Goal: Task Accomplishment & Management: Manage account settings

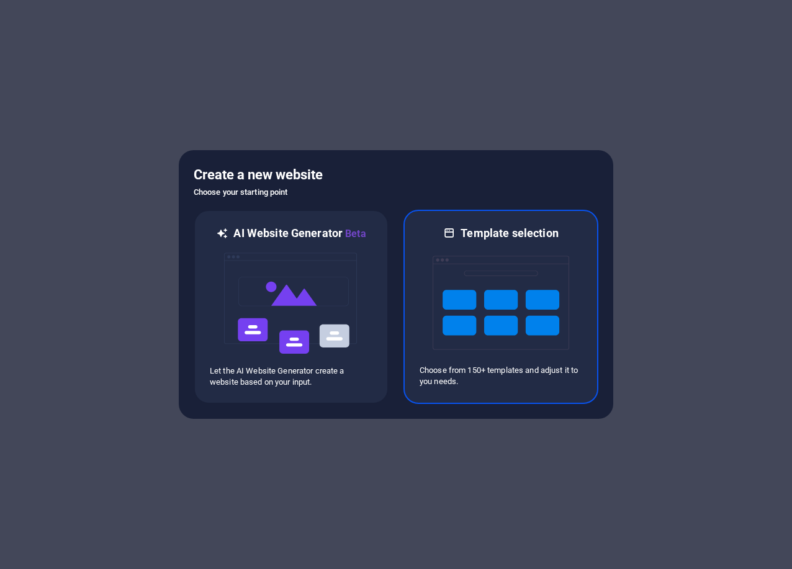
click at [530, 328] on img at bounding box center [501, 303] width 137 height 124
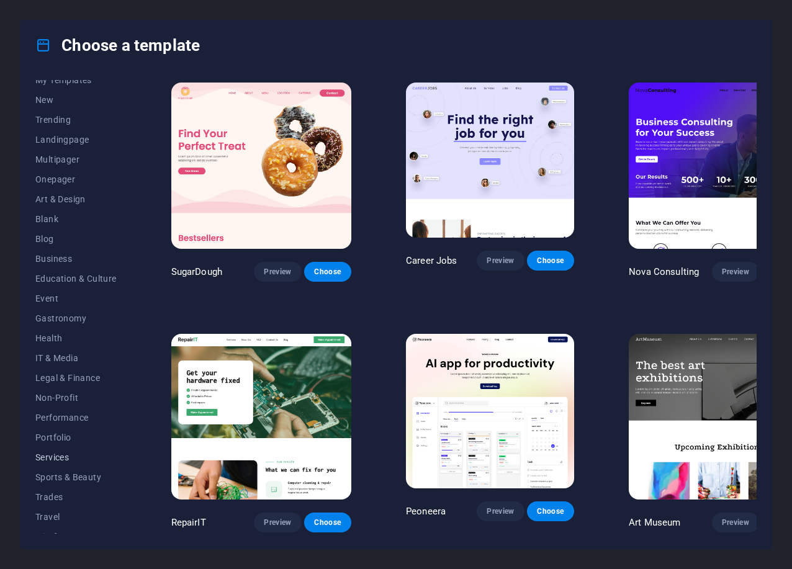
scroll to position [43, 0]
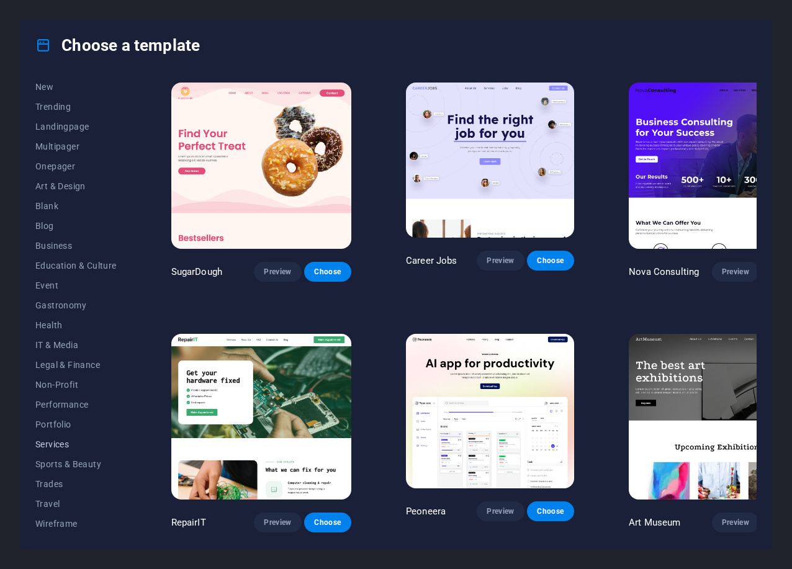
click at [68, 447] on span "Services" at bounding box center [75, 444] width 81 height 10
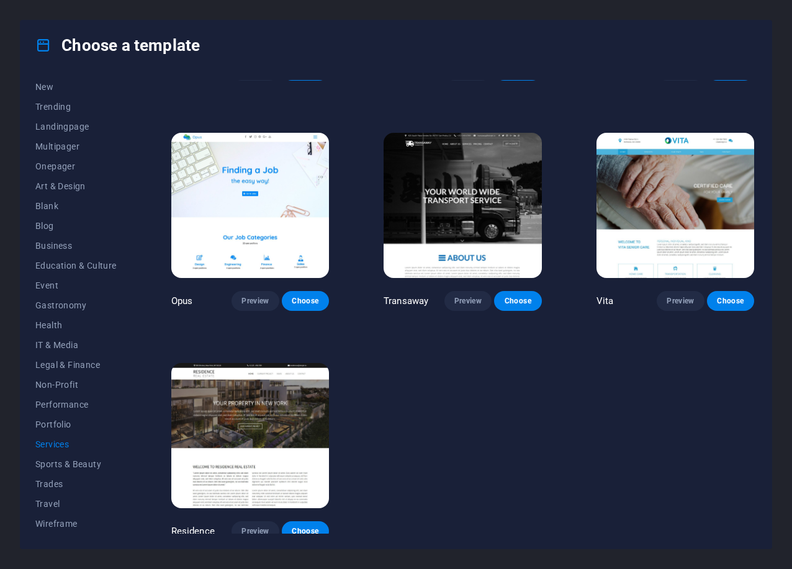
scroll to position [1357, 0]
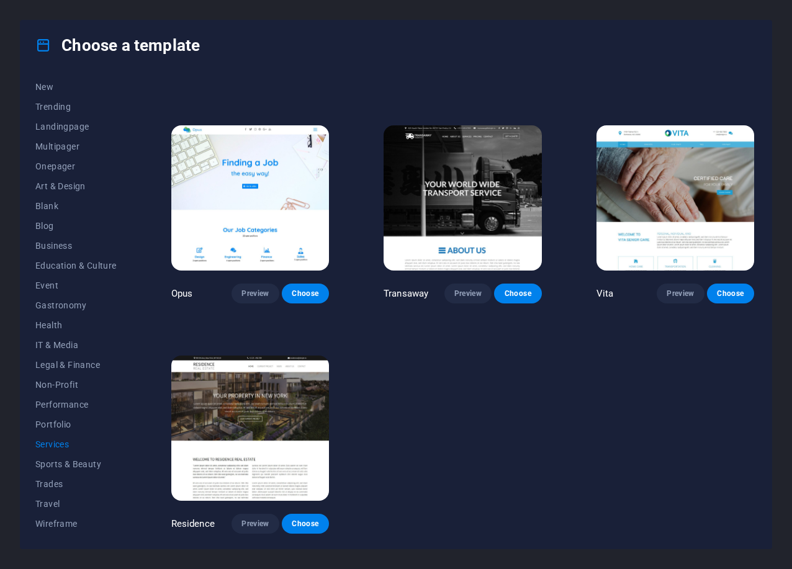
click at [237, 453] on img at bounding box center [250, 428] width 158 height 145
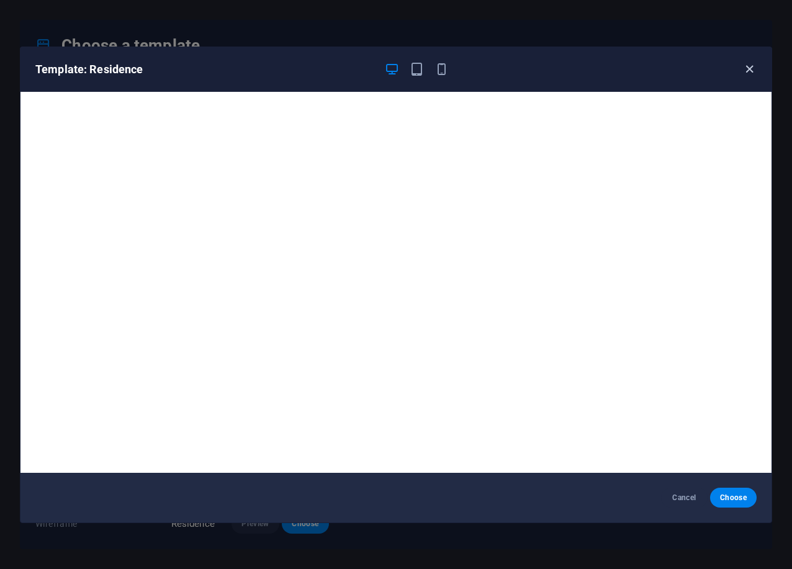
click at [749, 70] on icon "button" at bounding box center [749, 69] width 14 height 14
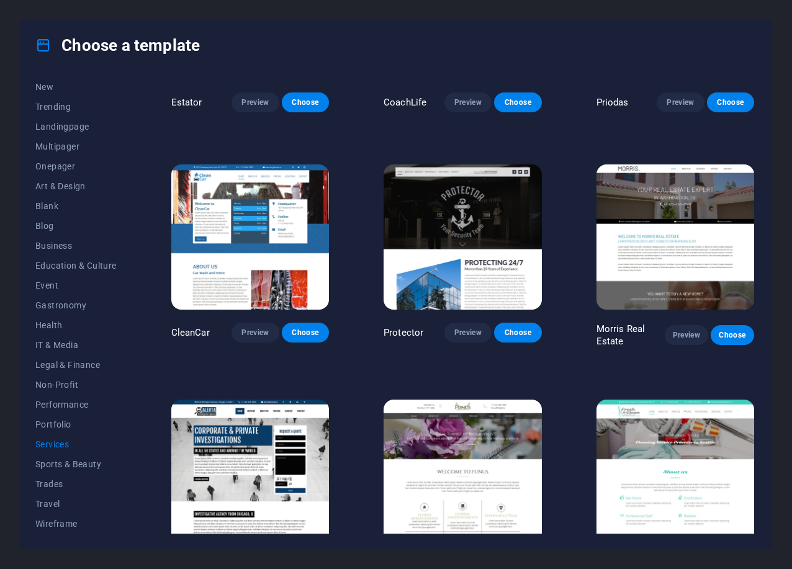
scroll to position [787, 0]
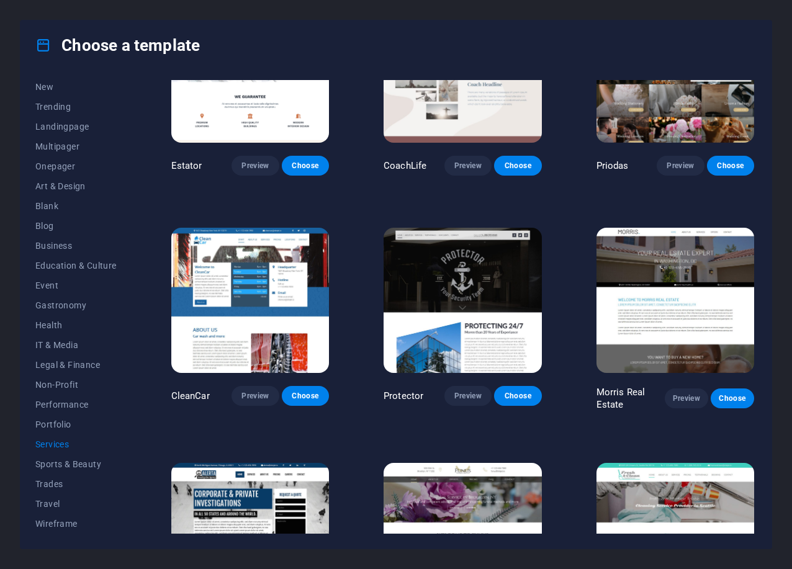
click at [687, 307] on img at bounding box center [676, 300] width 158 height 145
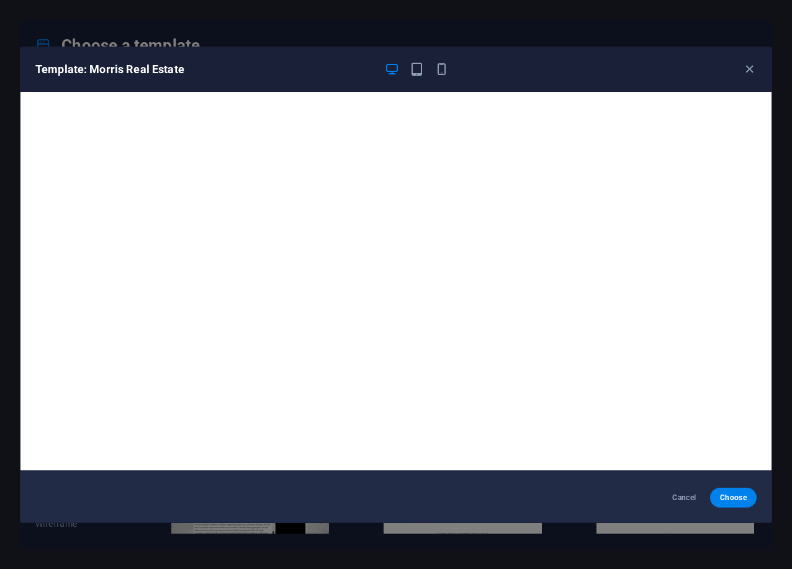
scroll to position [0, 0]
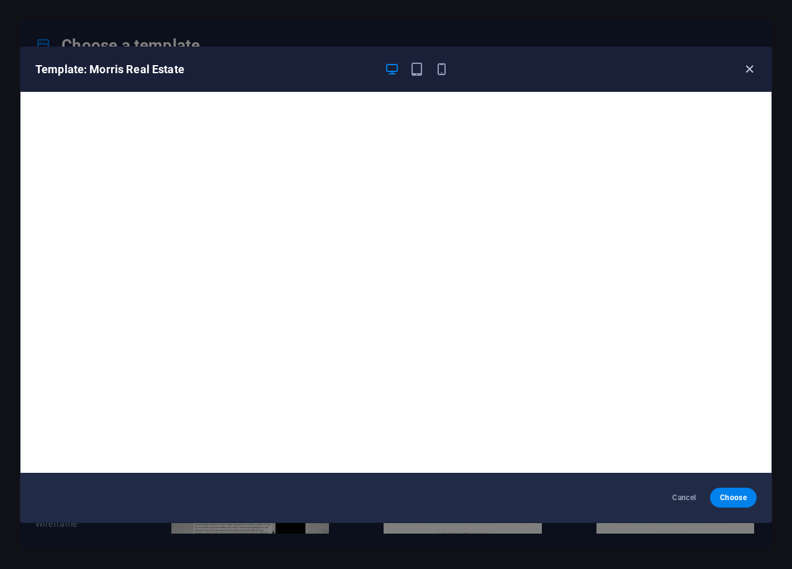
click at [754, 73] on icon "button" at bounding box center [749, 69] width 14 height 14
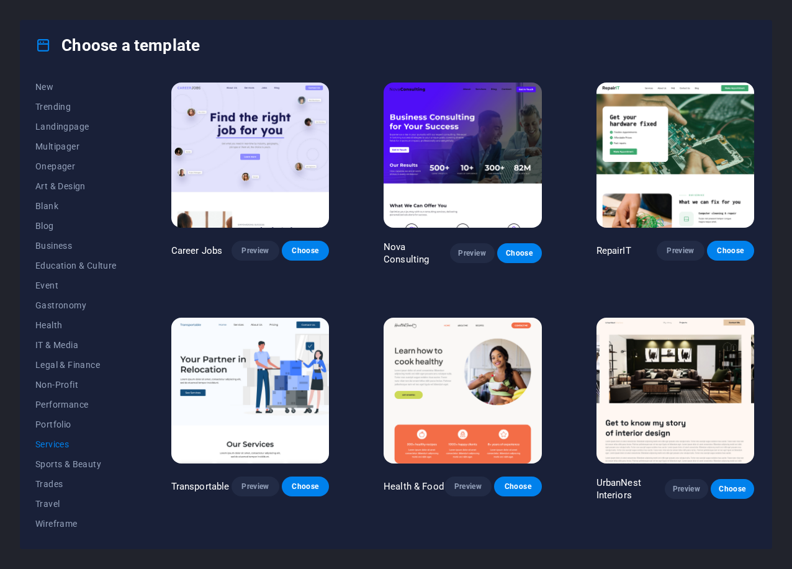
scroll to position [127, 0]
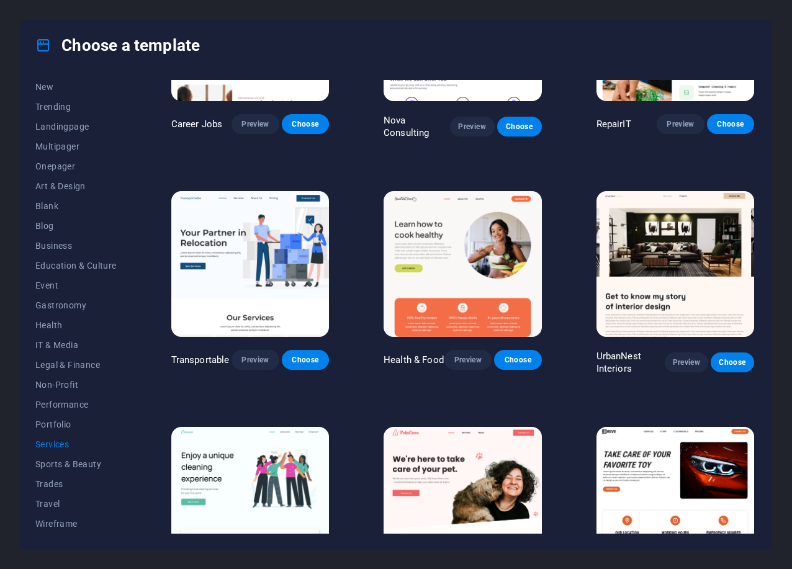
click at [279, 279] on img at bounding box center [250, 263] width 158 height 145
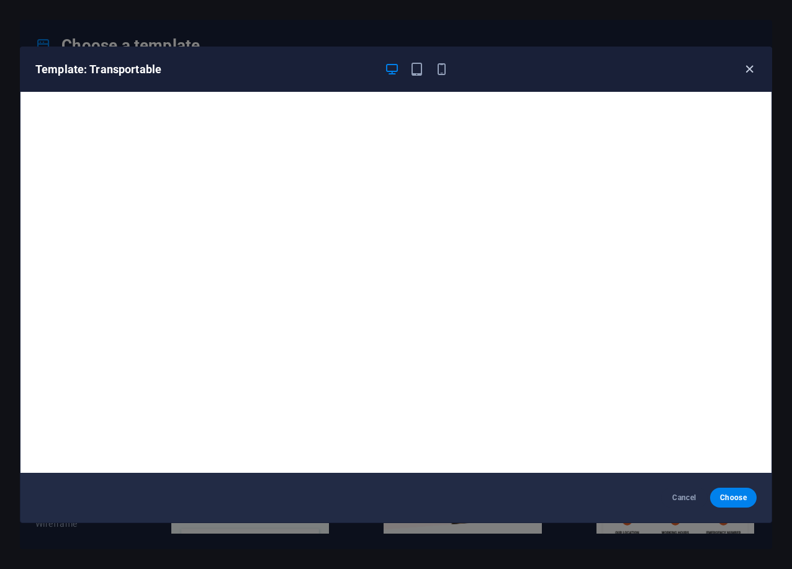
click at [751, 70] on icon "button" at bounding box center [749, 69] width 14 height 14
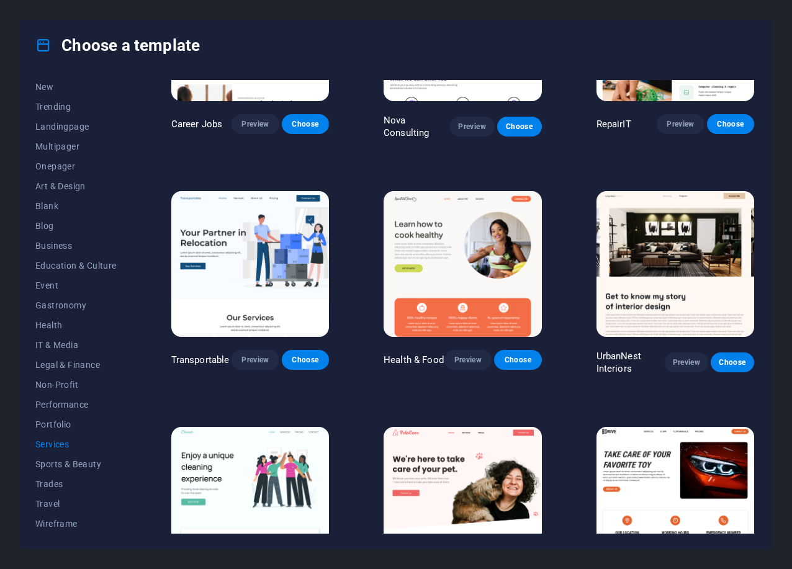
click at [710, 280] on img at bounding box center [676, 263] width 158 height 145
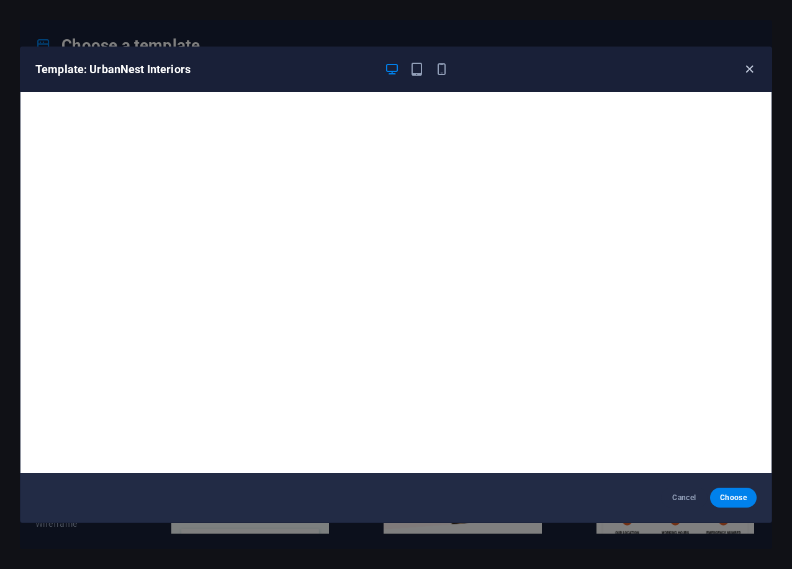
click at [751, 69] on icon "button" at bounding box center [749, 69] width 14 height 14
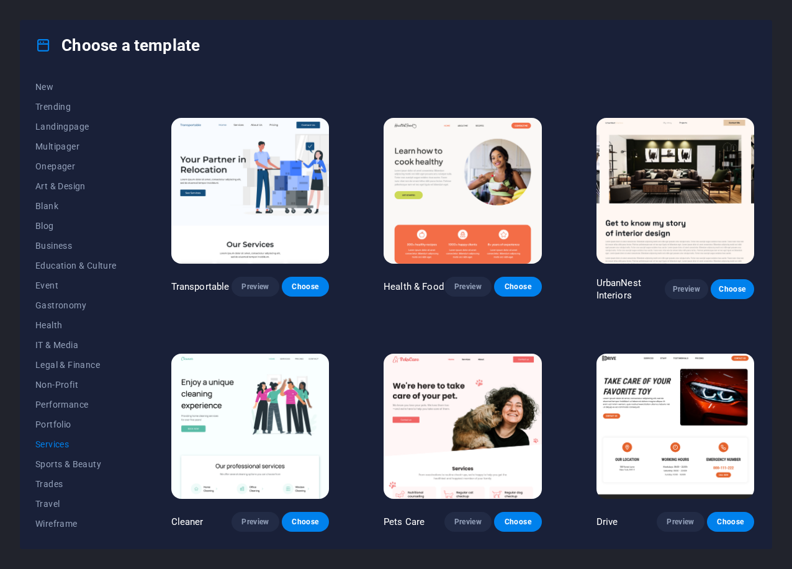
scroll to position [253, 0]
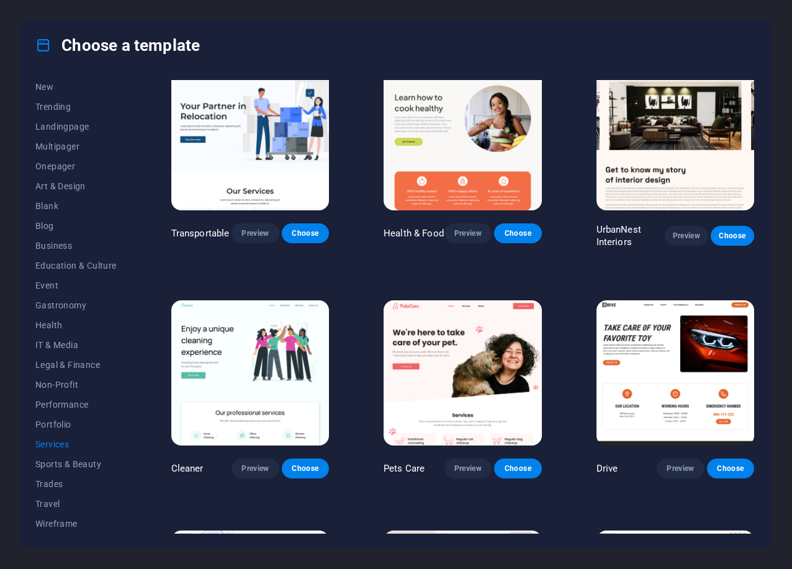
click at [183, 355] on img at bounding box center [250, 372] width 158 height 145
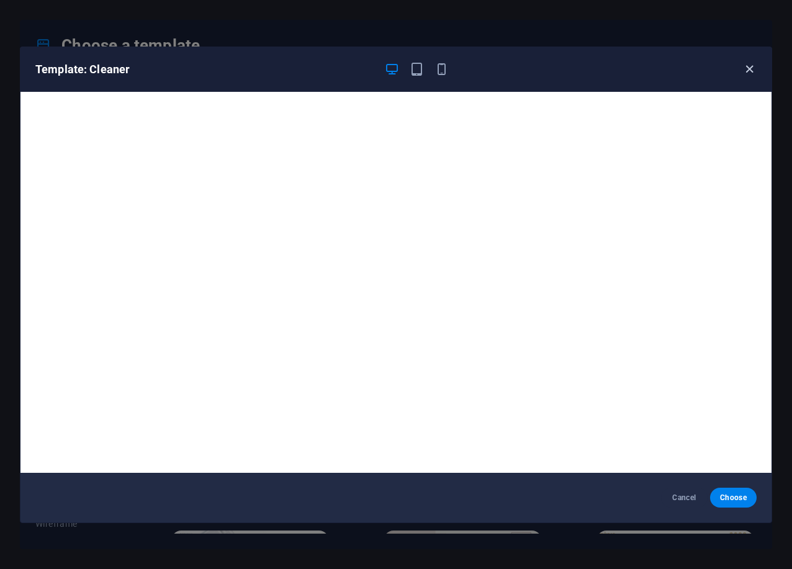
click at [751, 73] on icon "button" at bounding box center [749, 69] width 14 height 14
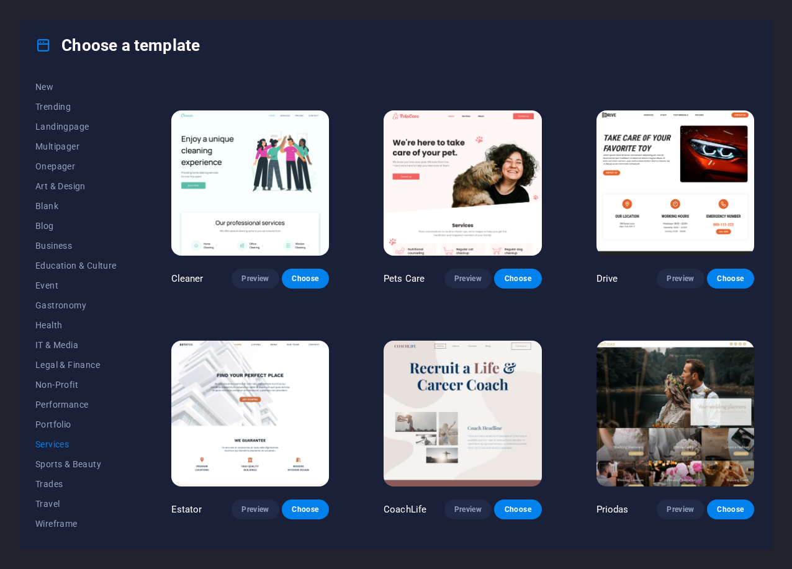
scroll to position [570, 0]
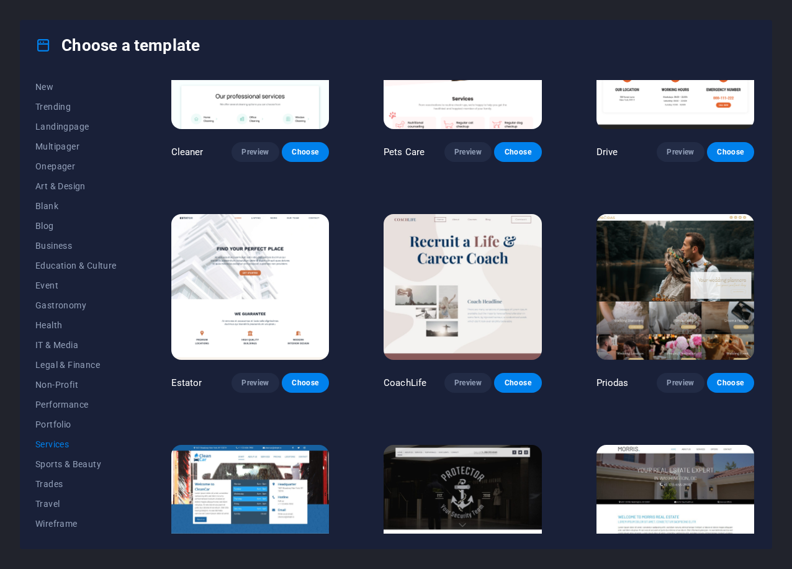
click at [267, 276] on img at bounding box center [250, 286] width 158 height 145
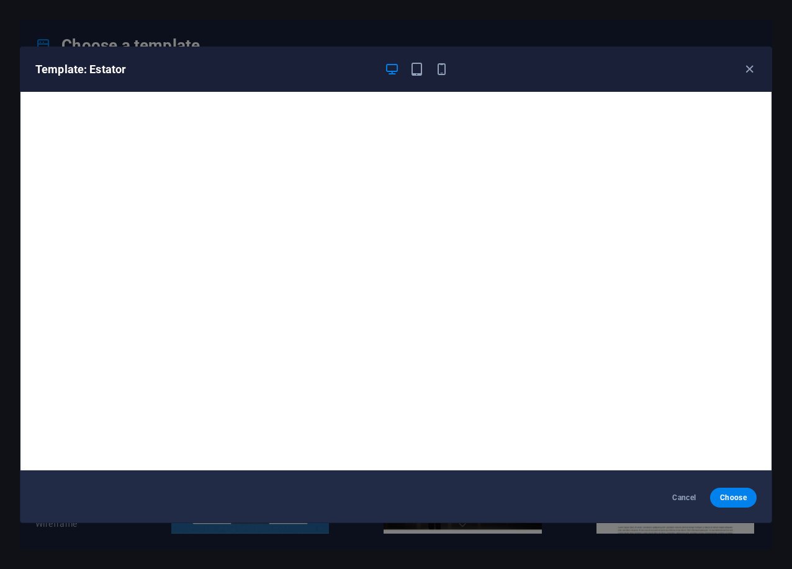
scroll to position [0, 0]
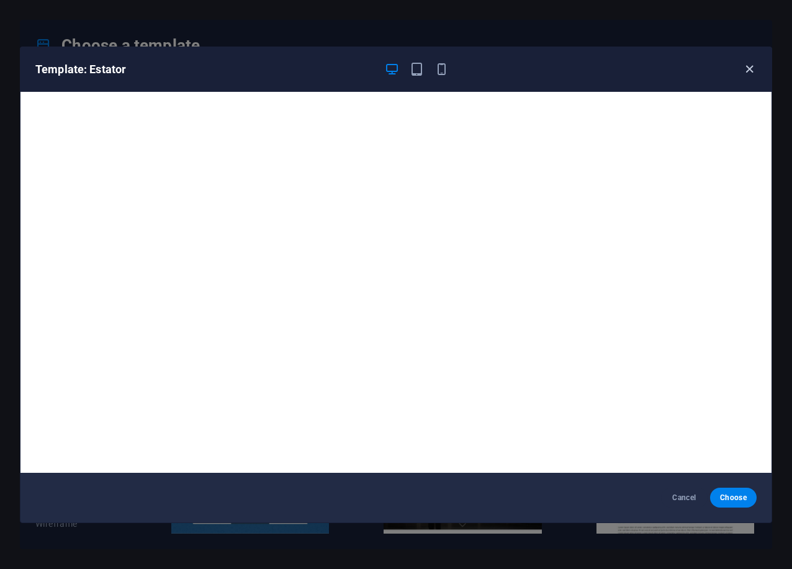
click at [751, 70] on icon "button" at bounding box center [749, 69] width 14 height 14
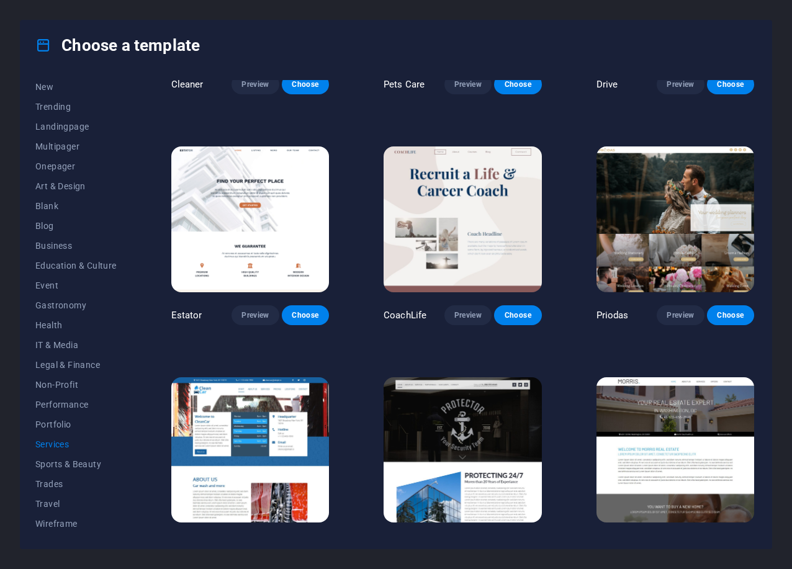
scroll to position [760, 0]
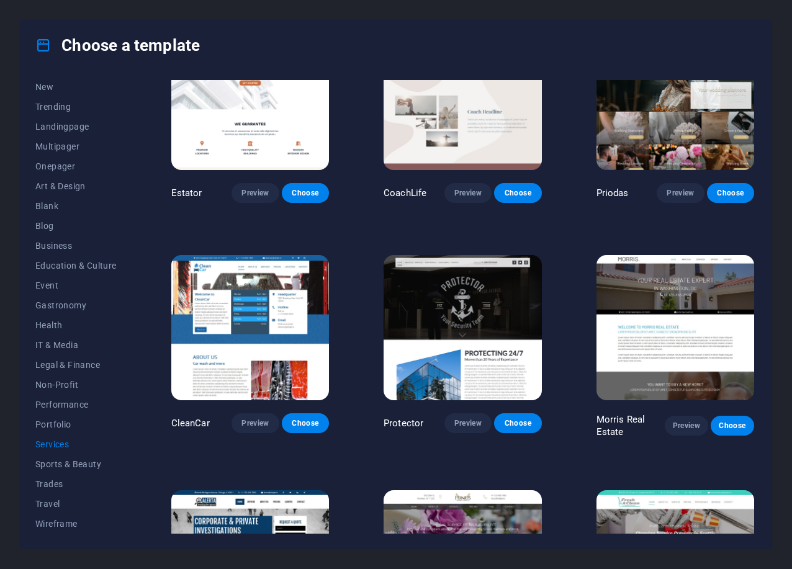
click at [695, 327] on img at bounding box center [676, 327] width 158 height 145
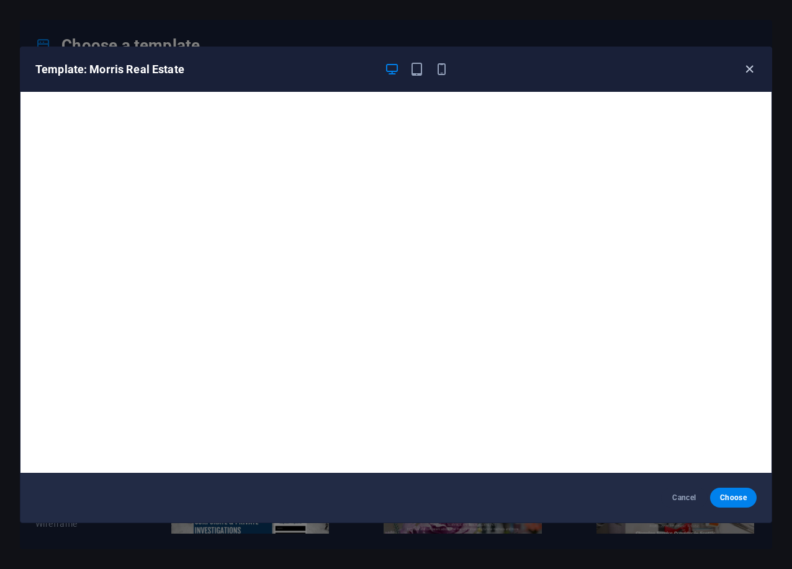
click at [748, 74] on icon "button" at bounding box center [749, 69] width 14 height 14
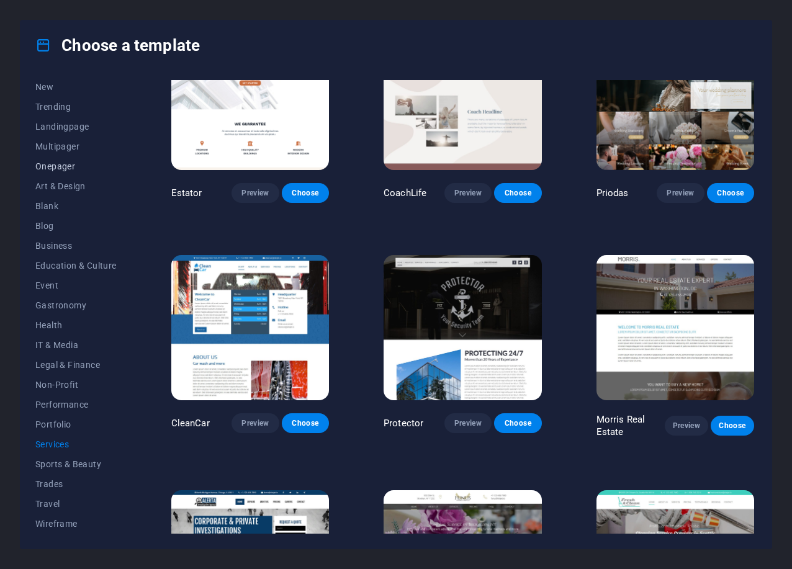
click at [63, 164] on span "Onepager" at bounding box center [75, 166] width 81 height 10
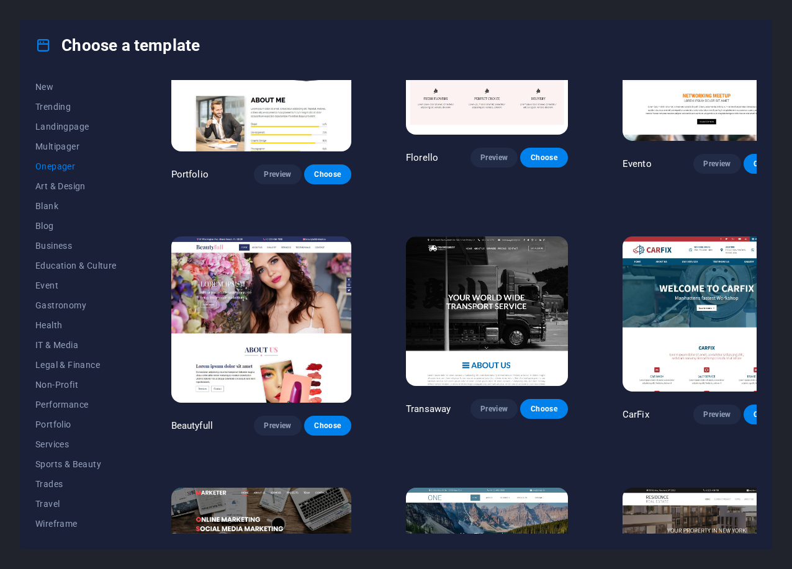
scroll to position [4559, 0]
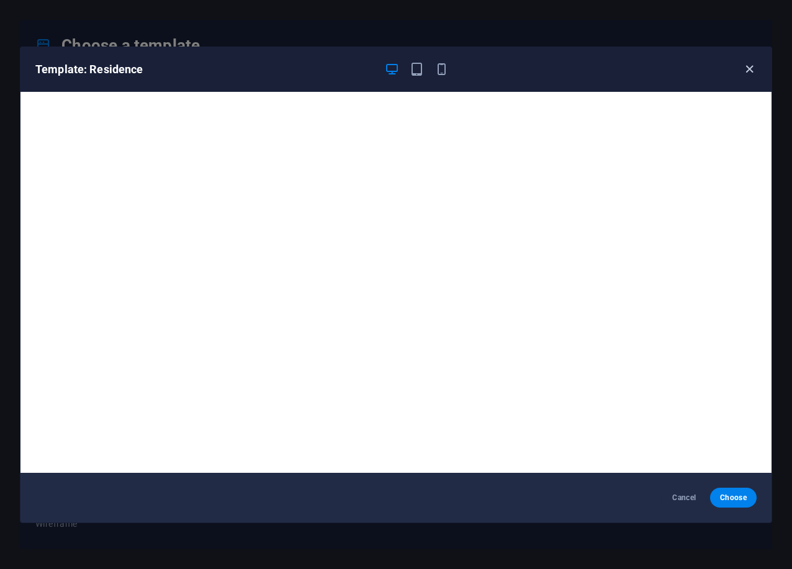
click at [745, 74] on icon "button" at bounding box center [749, 69] width 14 height 14
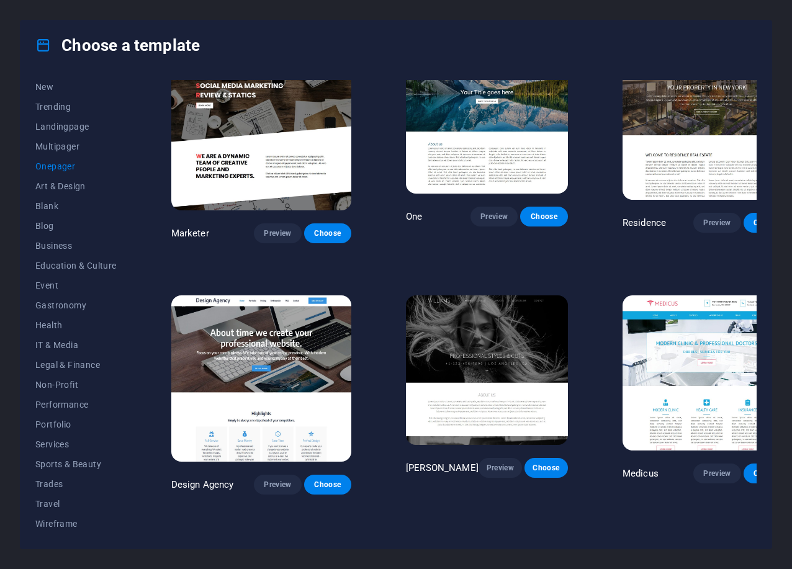
scroll to position [5067, 0]
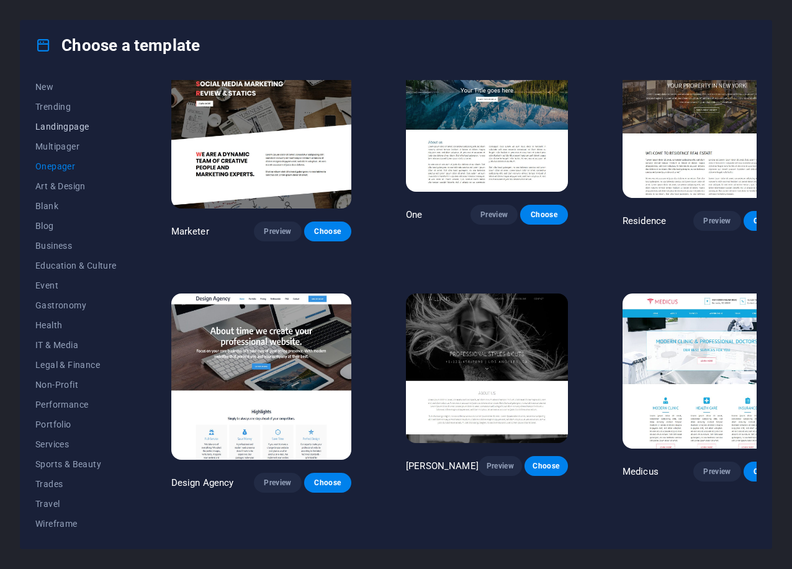
click at [83, 125] on span "Landingpage" at bounding box center [75, 127] width 81 height 10
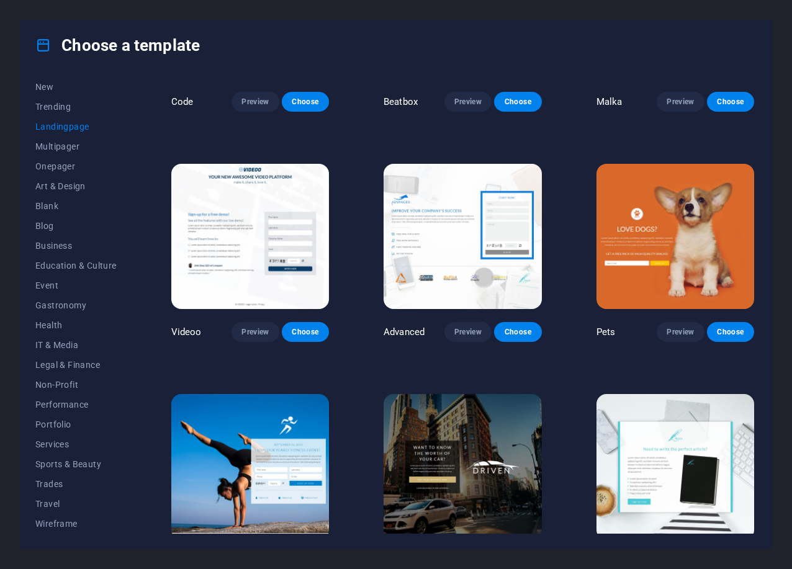
scroll to position [0, 0]
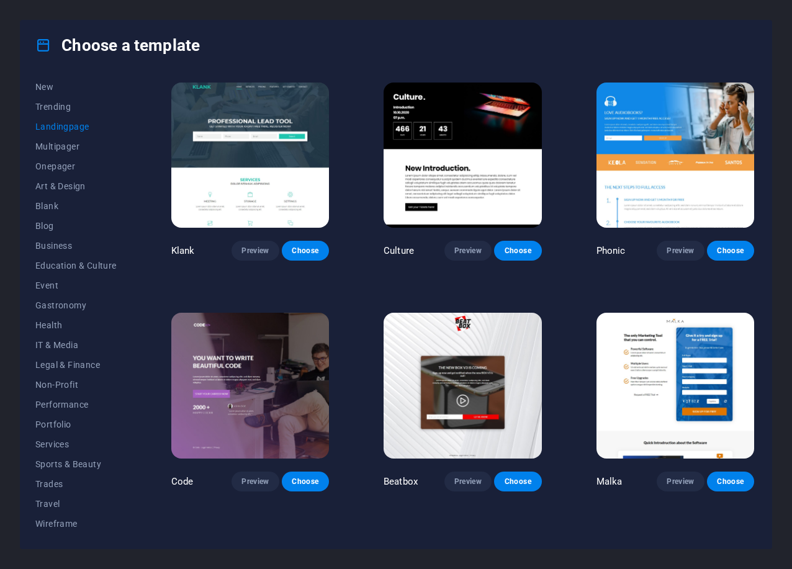
click at [453, 370] on img at bounding box center [463, 385] width 158 height 145
click at [672, 392] on img at bounding box center [676, 385] width 158 height 145
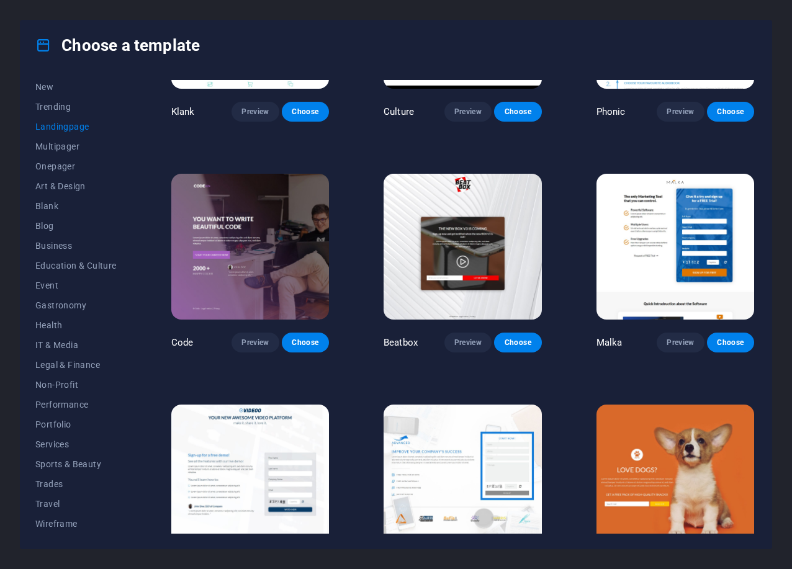
scroll to position [190, 0]
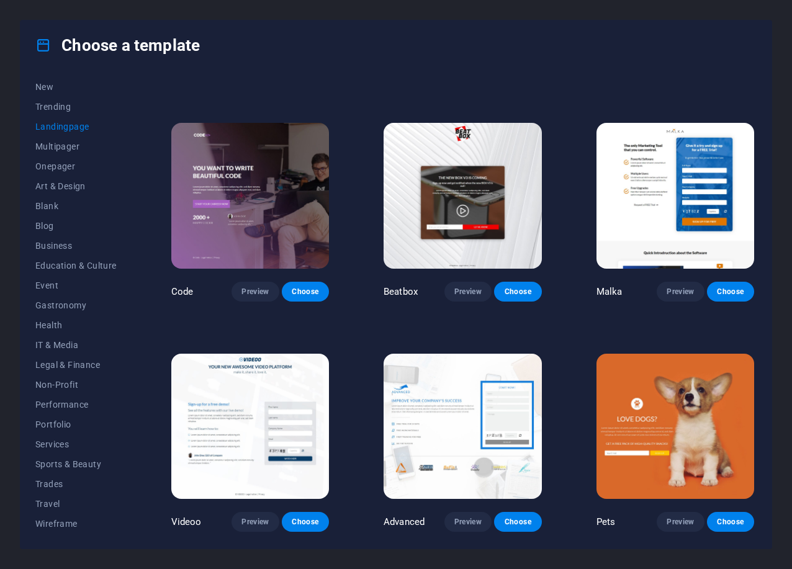
click at [651, 388] on img at bounding box center [676, 426] width 158 height 145
click at [496, 392] on img at bounding box center [463, 426] width 158 height 145
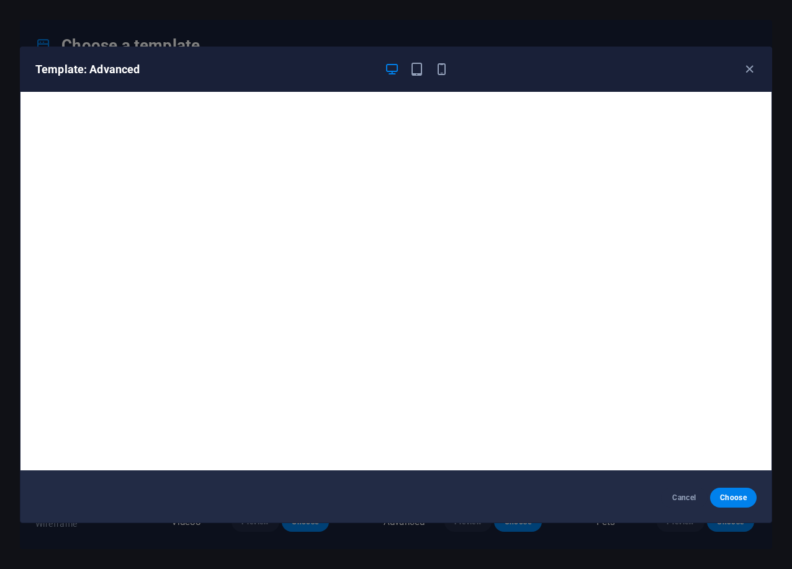
scroll to position [0, 0]
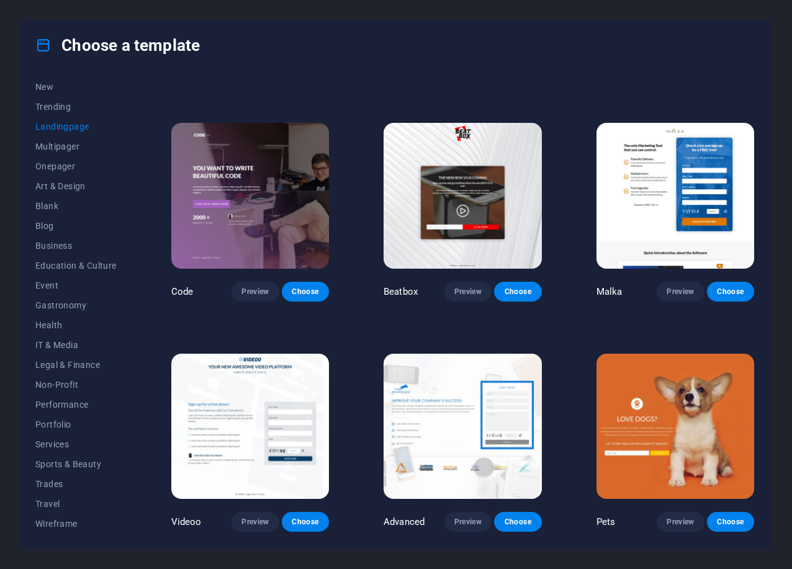
click at [252, 408] on img at bounding box center [250, 426] width 158 height 145
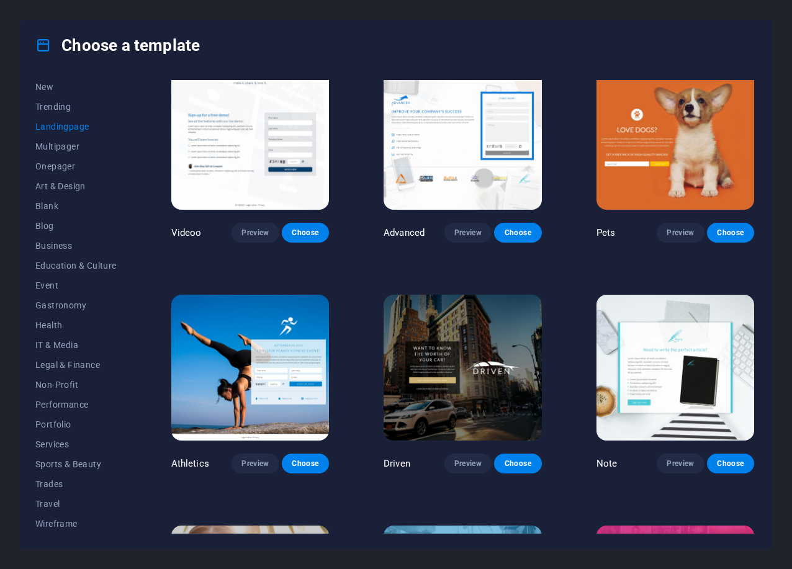
scroll to position [507, 0]
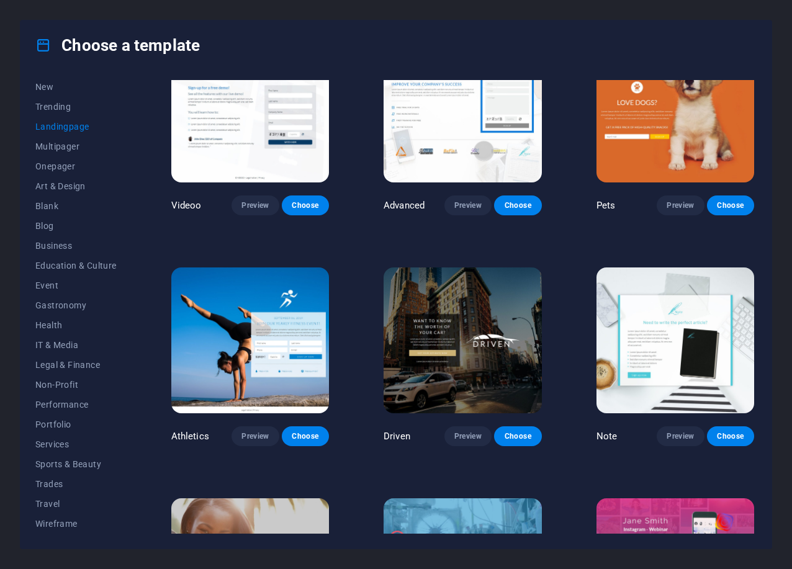
click at [244, 391] on img at bounding box center [250, 340] width 158 height 145
click at [665, 363] on img at bounding box center [676, 340] width 158 height 145
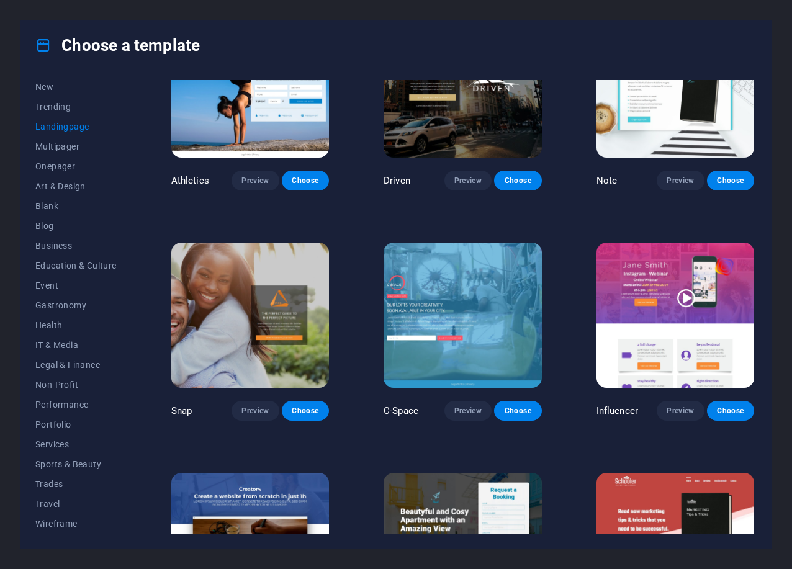
scroll to position [823, 0]
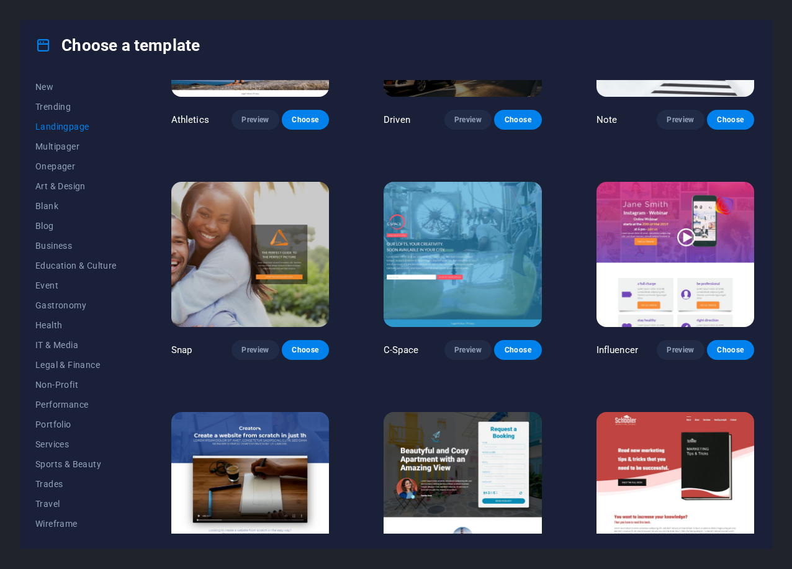
click at [291, 251] on img at bounding box center [250, 254] width 158 height 145
click at [453, 314] on img at bounding box center [463, 254] width 158 height 145
click at [685, 305] on img at bounding box center [676, 254] width 158 height 145
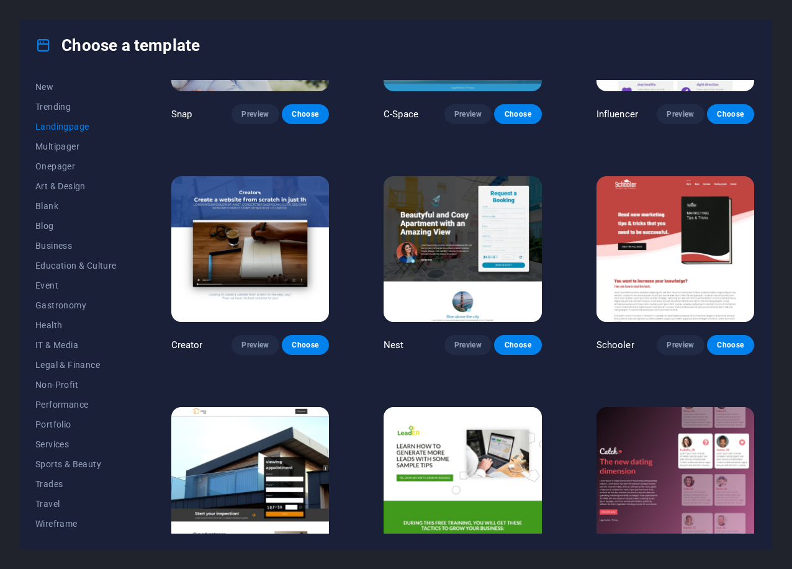
scroll to position [1076, 0]
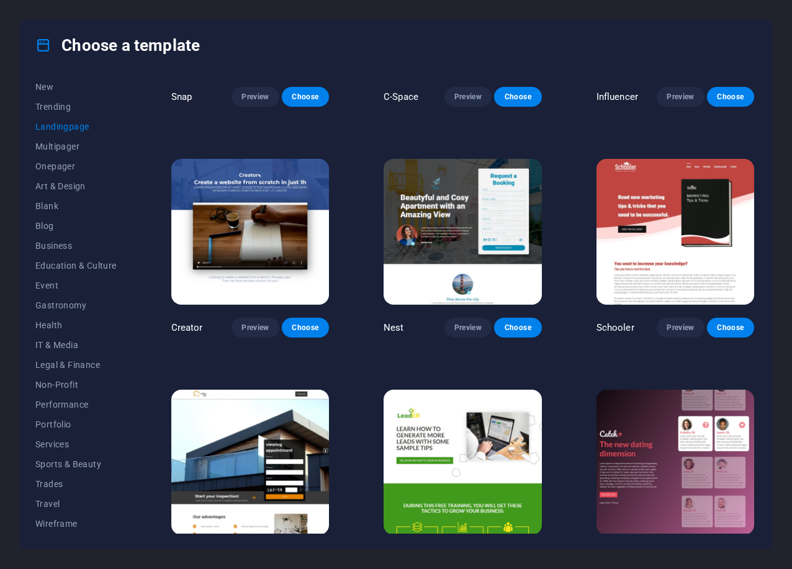
click at [503, 263] on img at bounding box center [463, 231] width 158 height 145
click at [691, 272] on img at bounding box center [676, 231] width 158 height 145
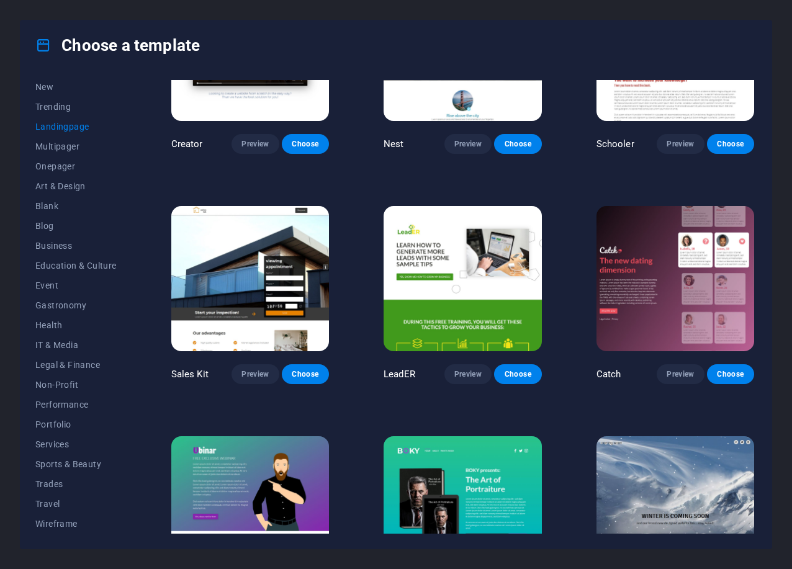
scroll to position [1266, 0]
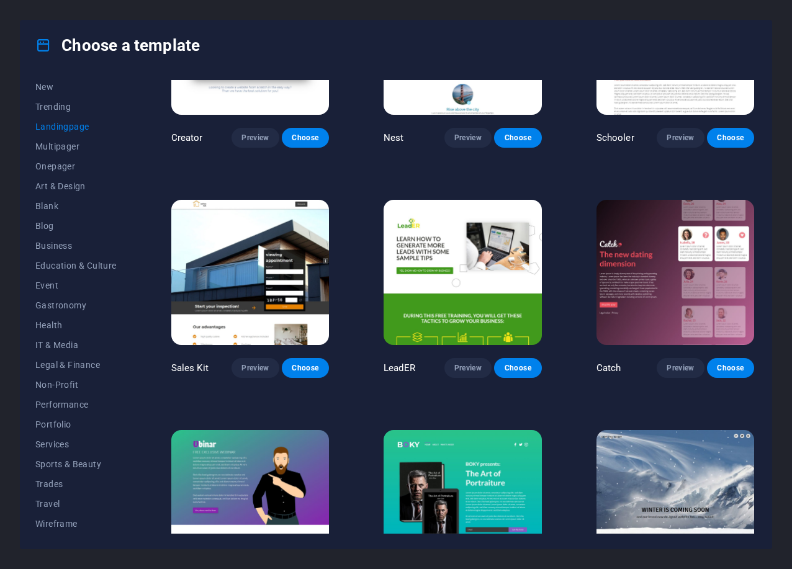
click at [268, 287] on img at bounding box center [250, 272] width 158 height 145
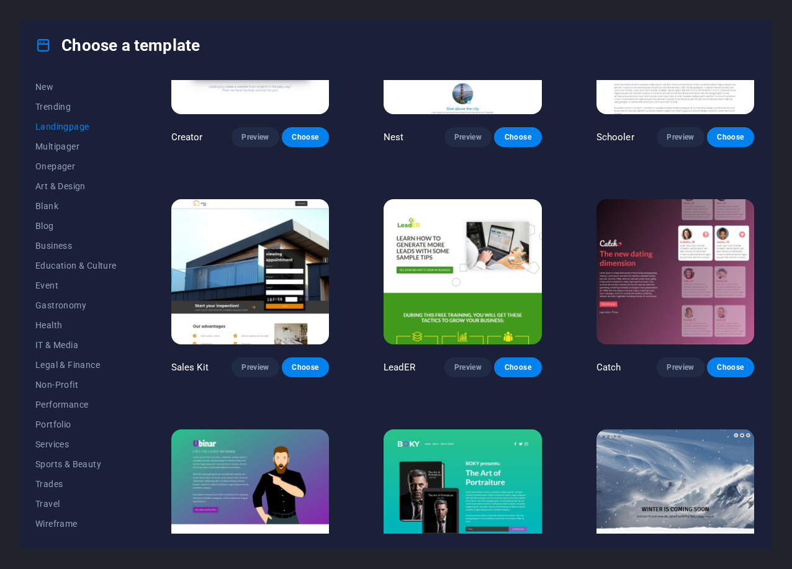
scroll to position [1266, 0]
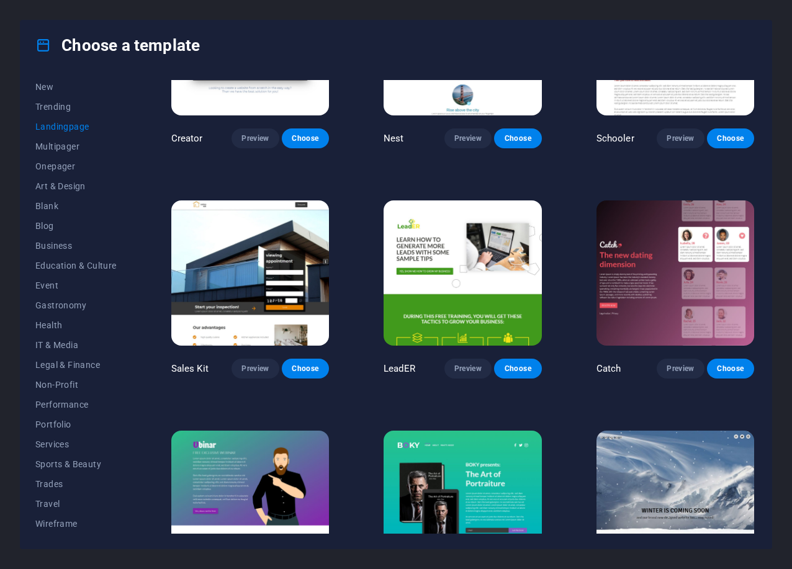
click at [302, 324] on img at bounding box center [250, 273] width 158 height 145
click at [66, 168] on span "Onepager" at bounding box center [75, 166] width 81 height 10
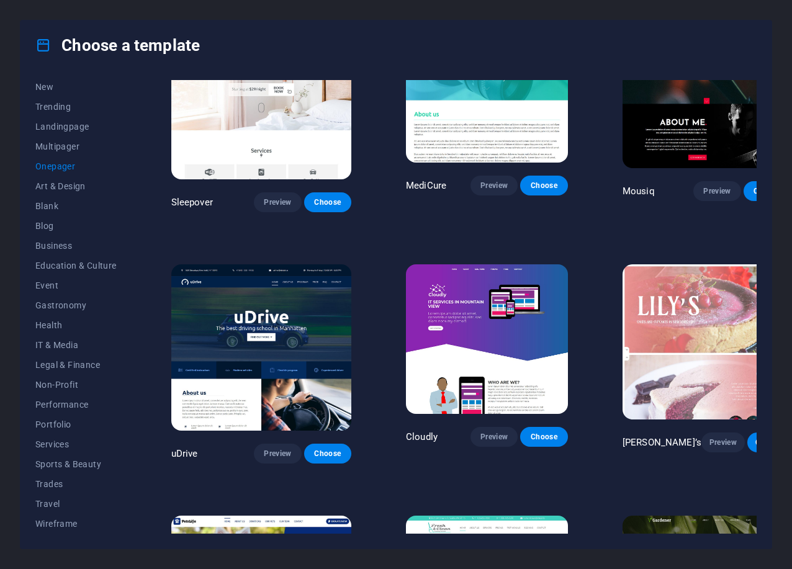
scroll to position [3546, 0]
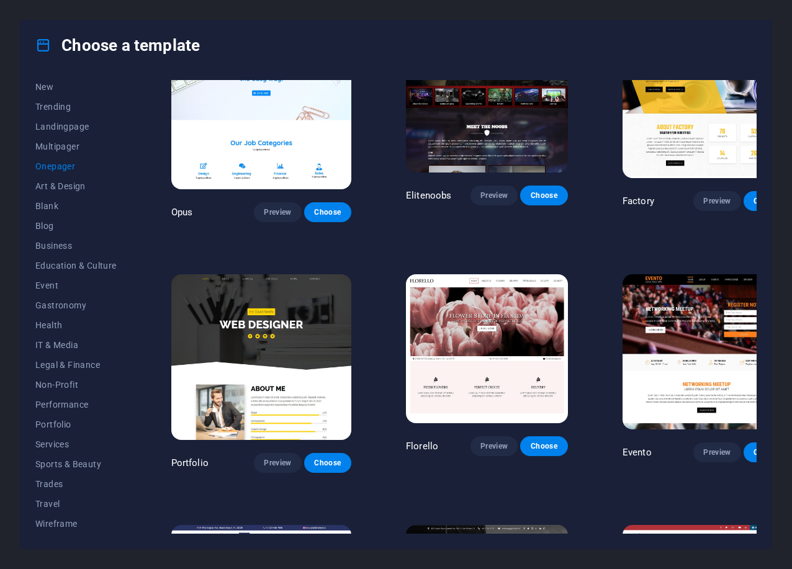
scroll to position [4496, 0]
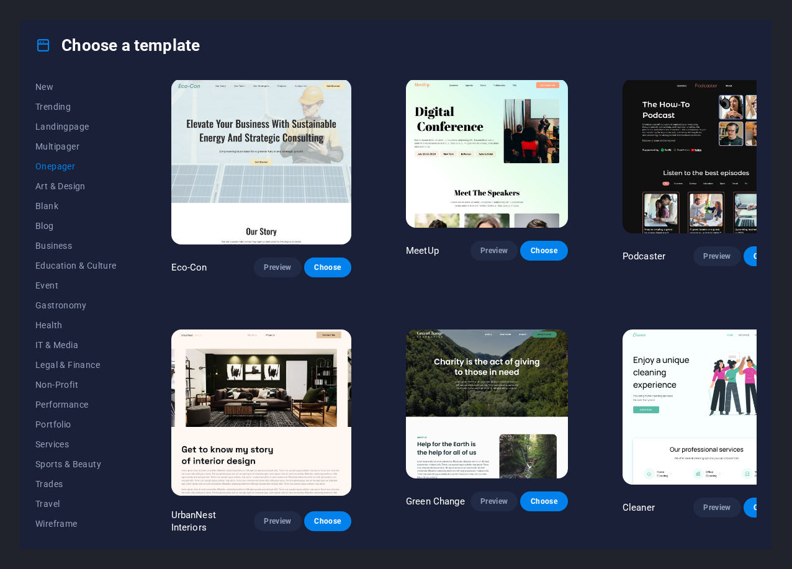
scroll to position [0, 0]
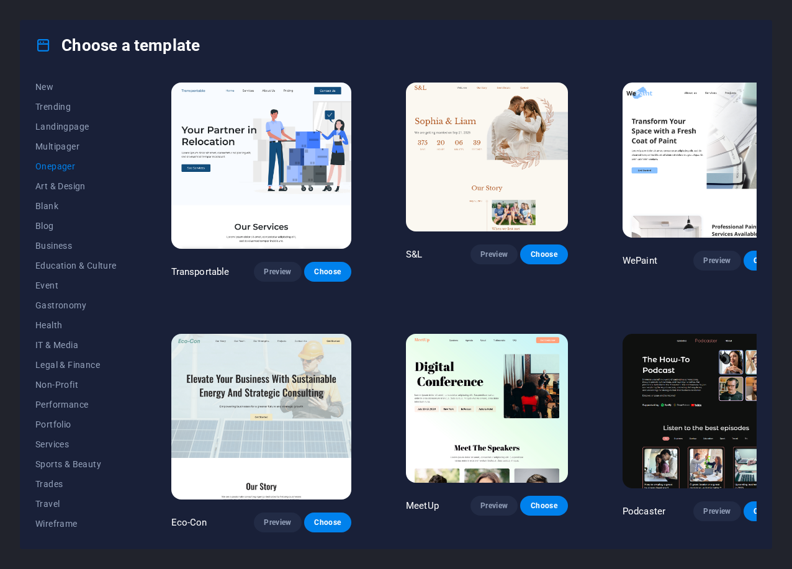
click at [277, 151] on img at bounding box center [261, 166] width 180 height 166
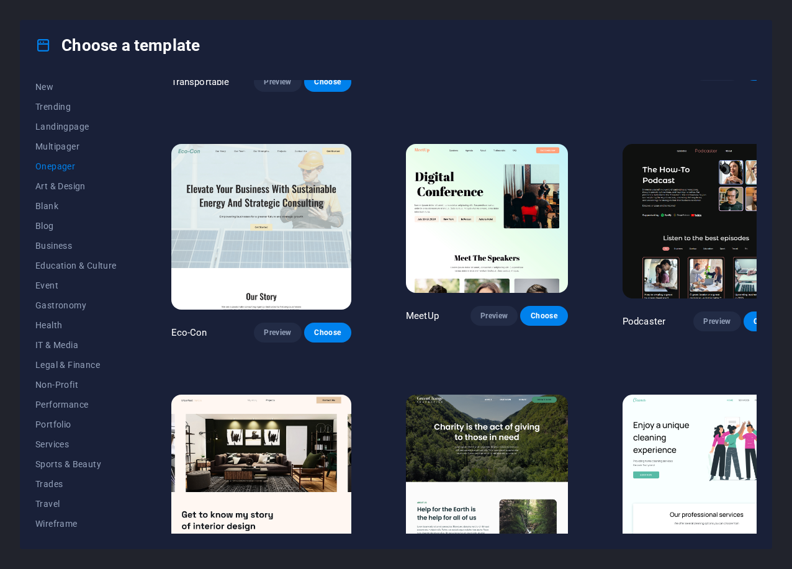
scroll to position [253, 0]
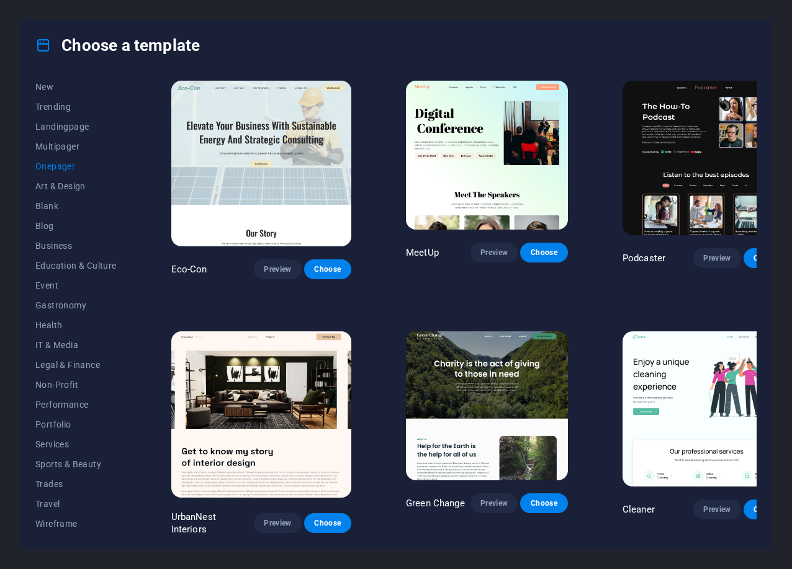
click at [695, 332] on img at bounding box center [707, 408] width 168 height 155
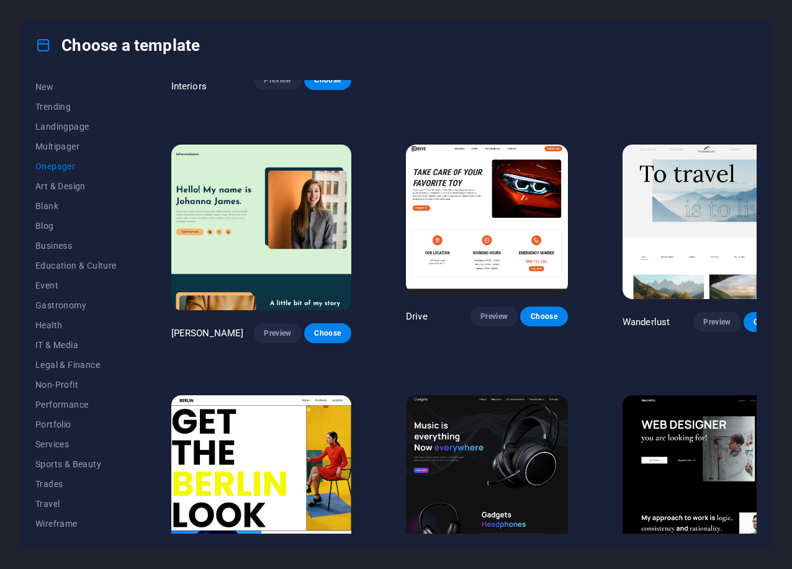
scroll to position [950, 0]
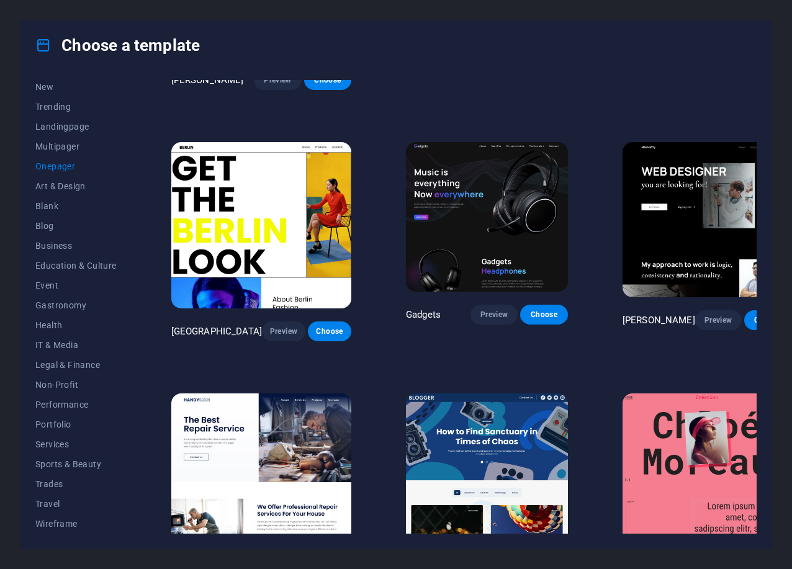
click at [224, 394] on img at bounding box center [261, 477] width 180 height 166
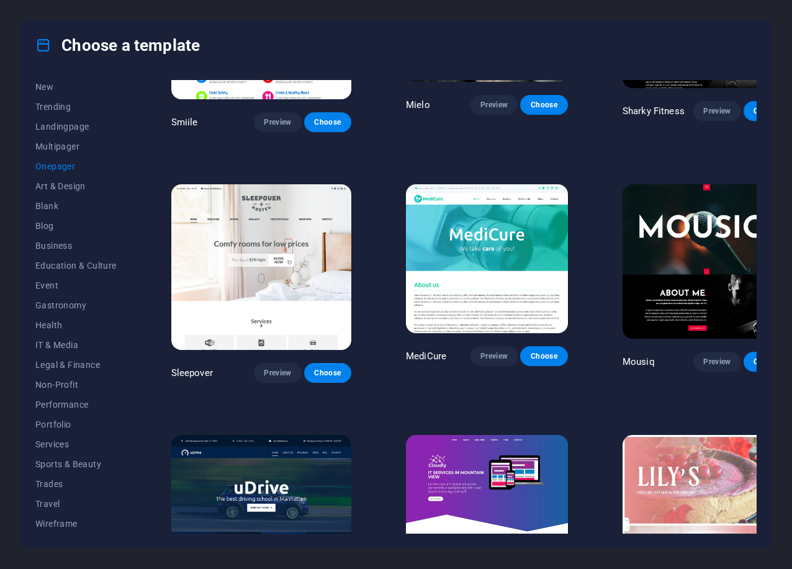
scroll to position [3546, 0]
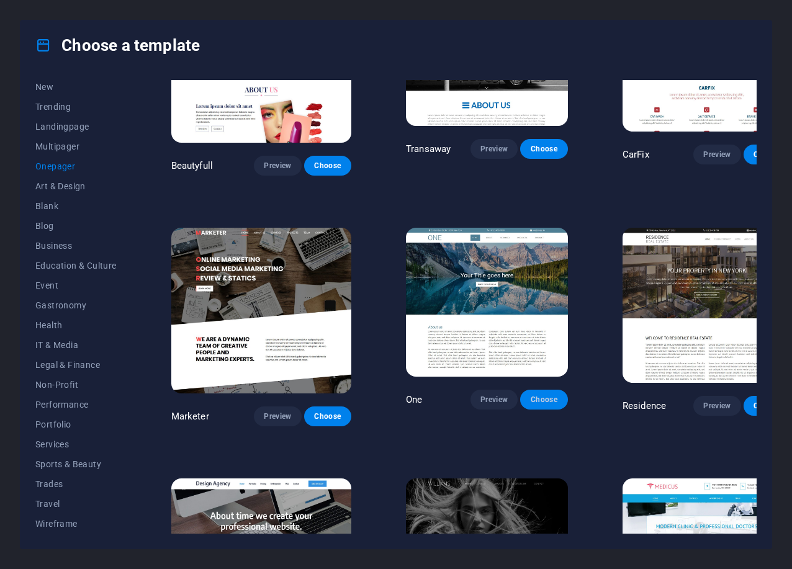
scroll to position [5004, 0]
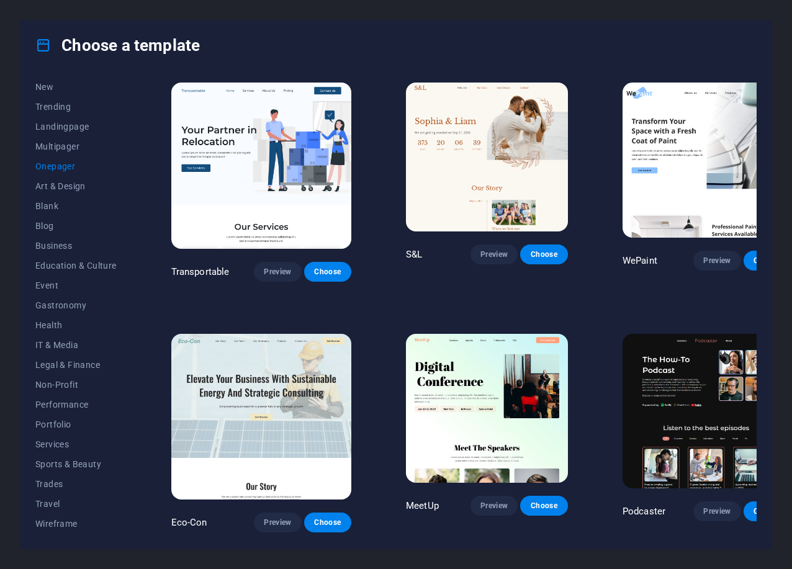
scroll to position [253, 0]
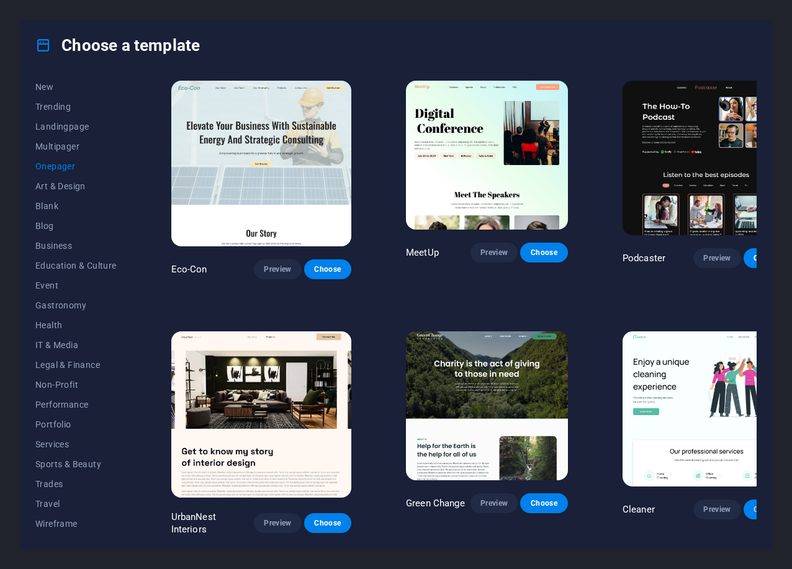
click at [754, 505] on span "Choose" at bounding box center [767, 510] width 27 height 10
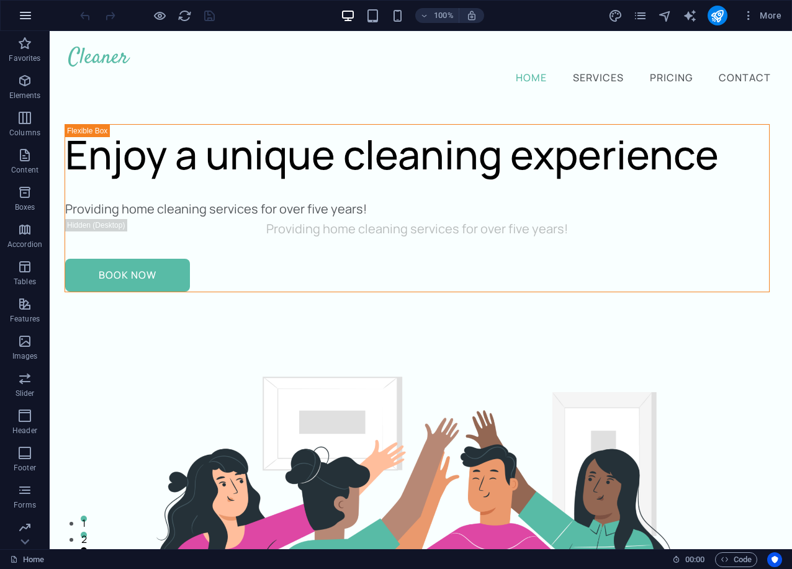
click at [28, 16] on icon "button" at bounding box center [25, 15] width 15 height 15
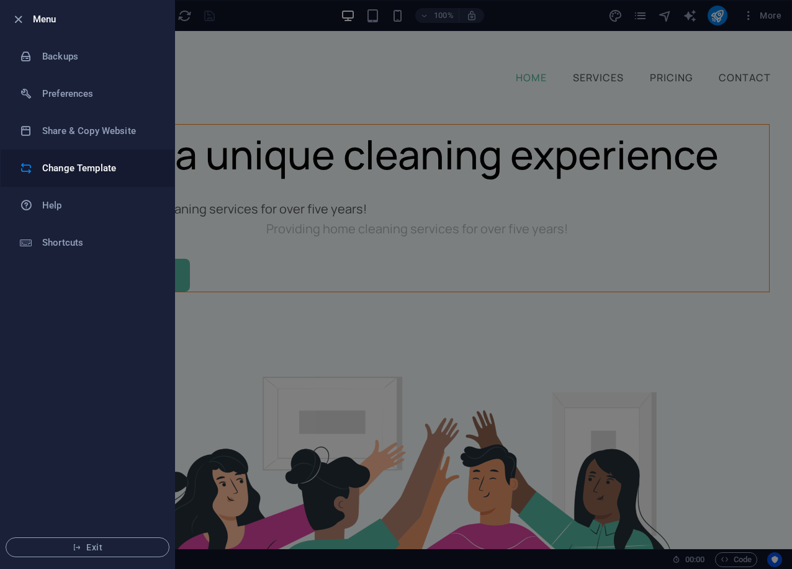
click at [101, 172] on h6 "Change Template" at bounding box center [99, 168] width 115 height 15
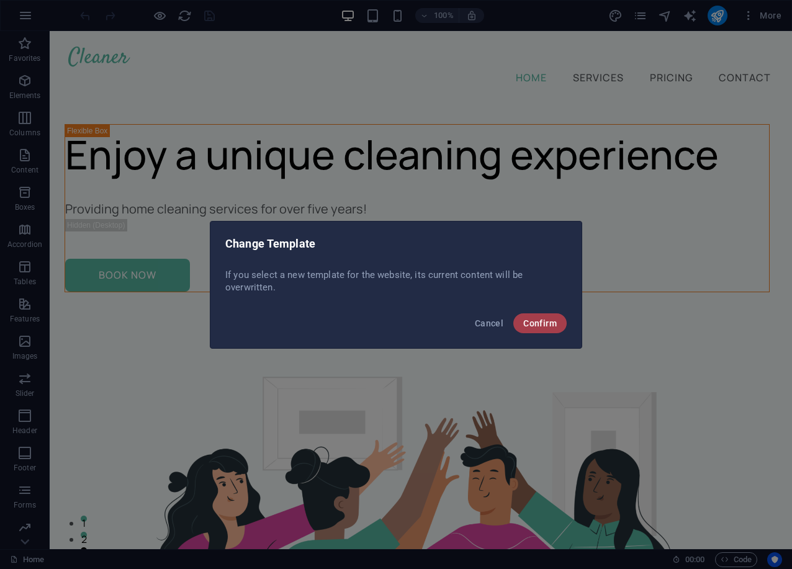
click at [543, 327] on span "Confirm" at bounding box center [540, 323] width 34 height 10
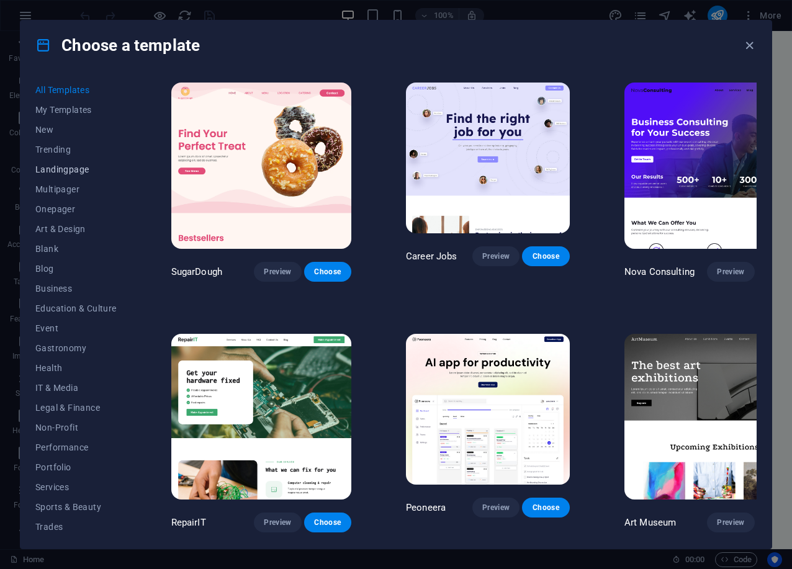
click at [71, 172] on span "Landingpage" at bounding box center [75, 170] width 81 height 10
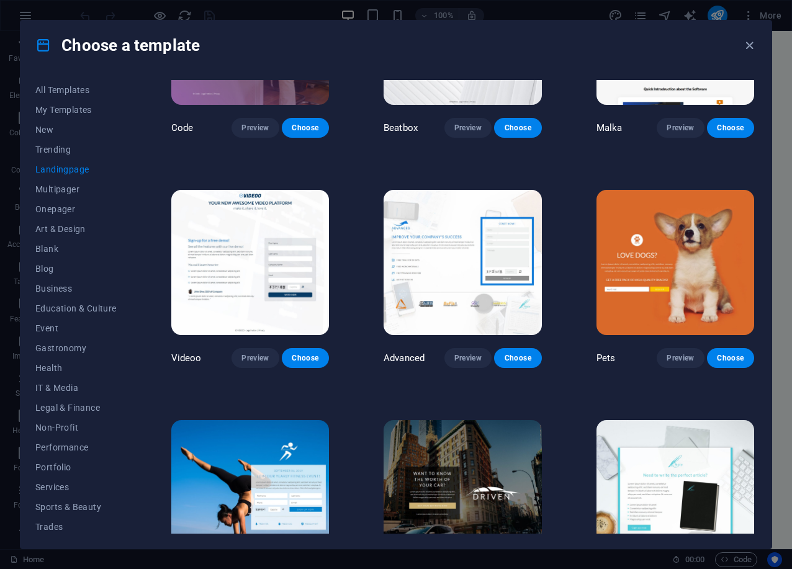
scroll to position [380, 0]
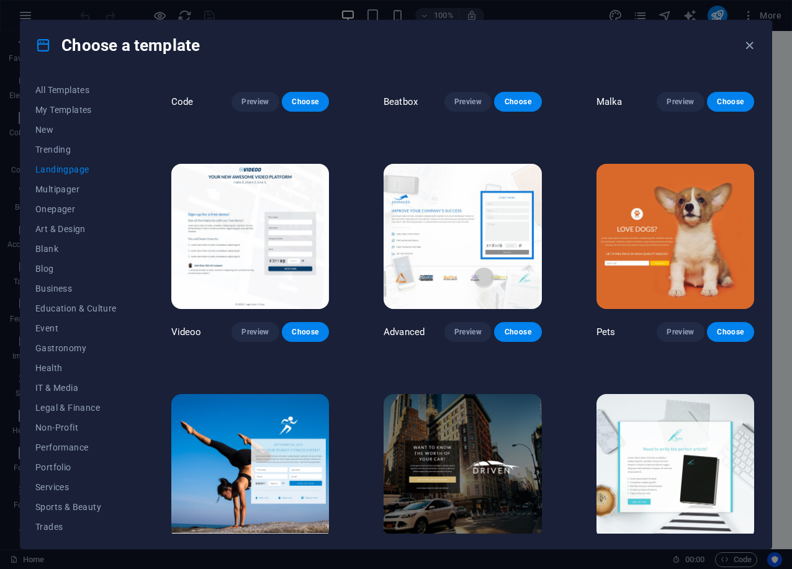
click at [441, 211] on img at bounding box center [463, 236] width 158 height 145
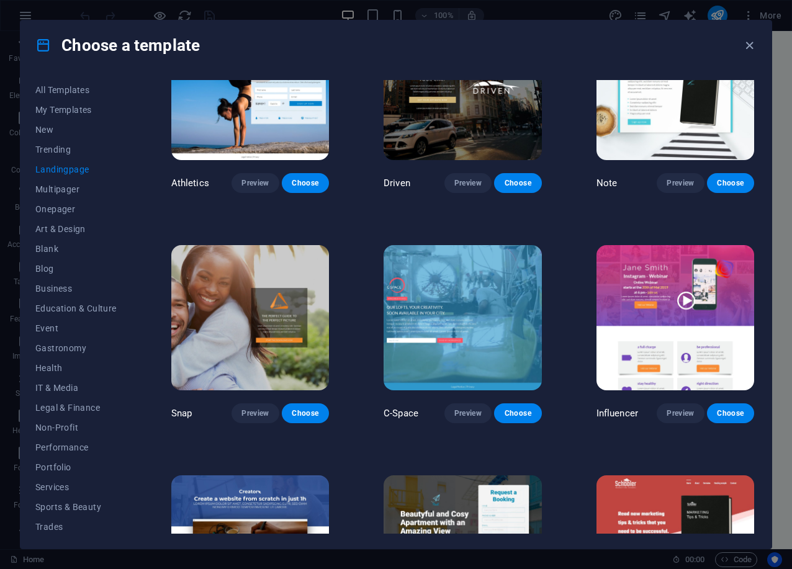
scroll to position [633, 0]
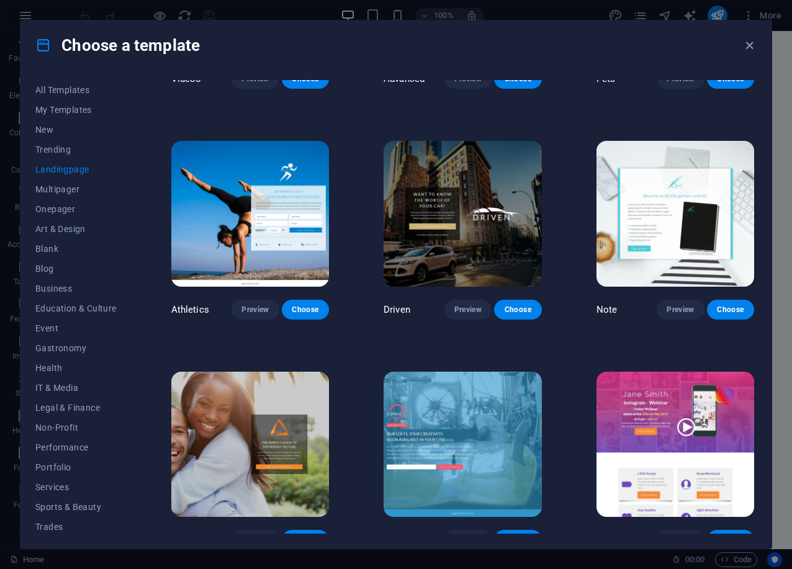
click at [646, 202] on img at bounding box center [676, 213] width 158 height 145
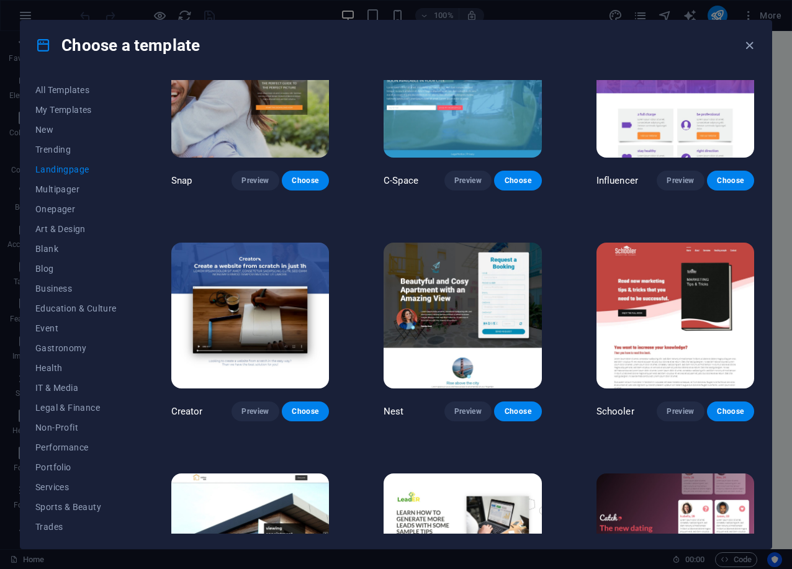
scroll to position [1013, 0]
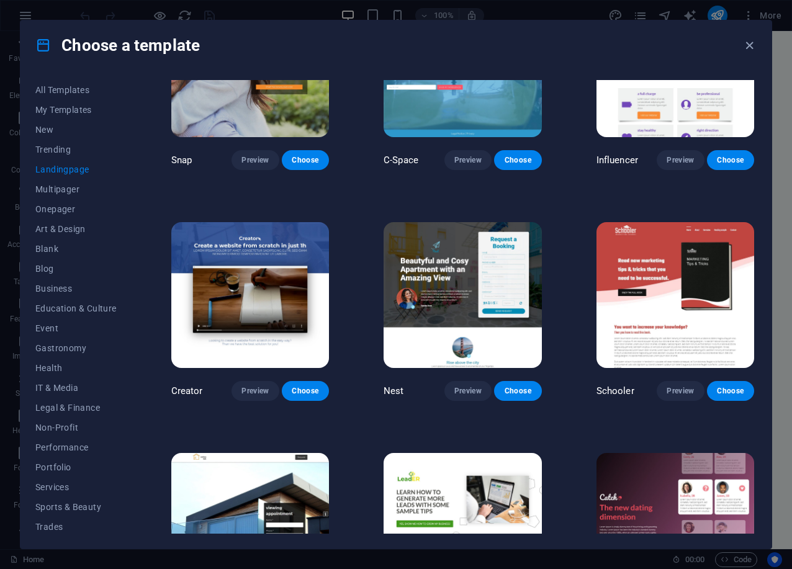
click at [300, 250] on img at bounding box center [250, 294] width 158 height 145
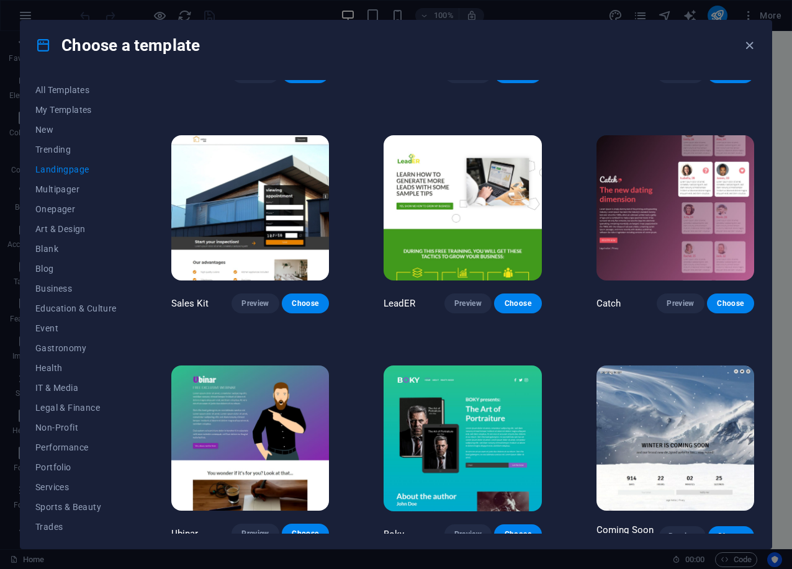
scroll to position [1329, 0]
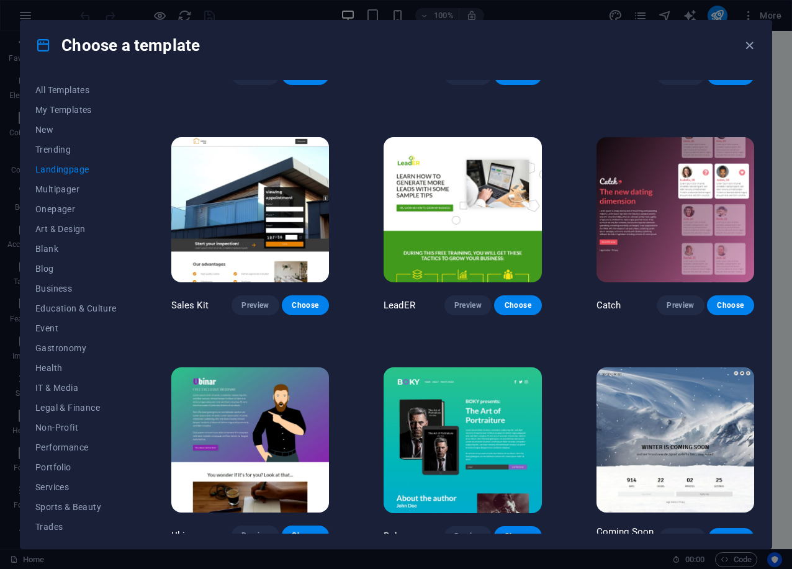
click at [275, 231] on img at bounding box center [250, 209] width 158 height 145
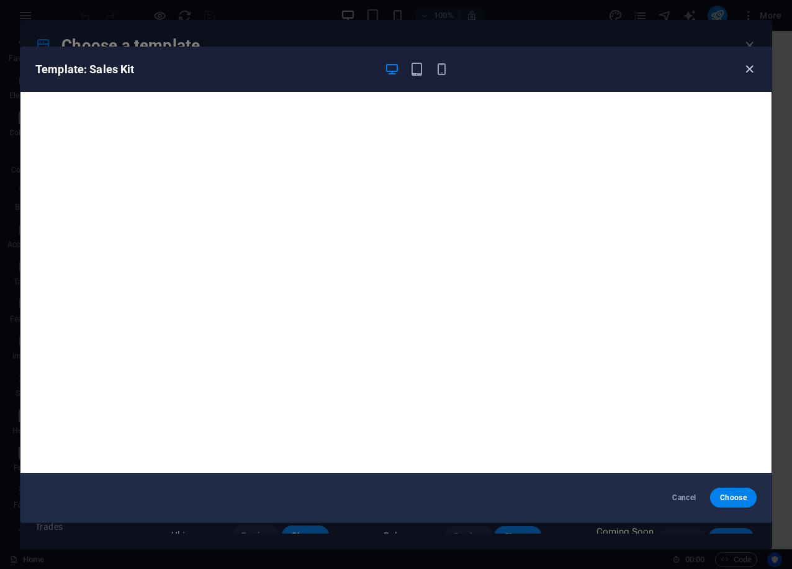
click at [750, 65] on icon "button" at bounding box center [749, 69] width 14 height 14
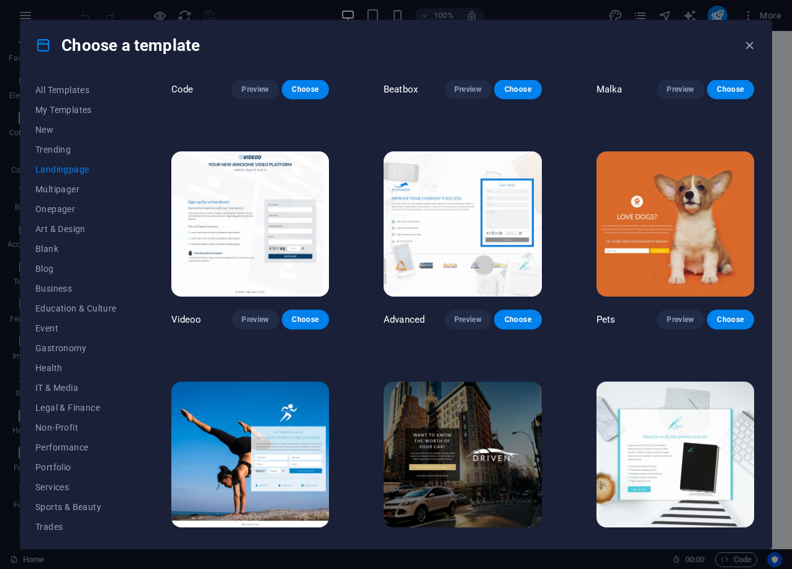
scroll to position [379, 0]
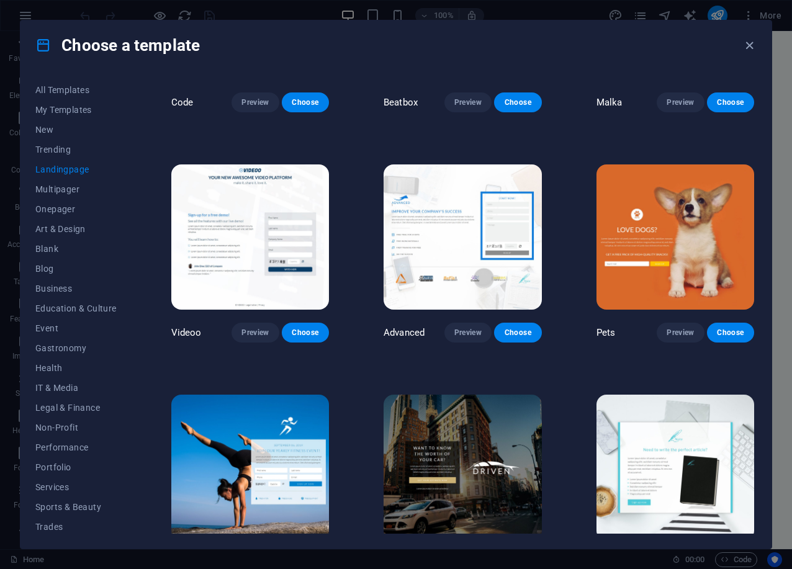
click at [726, 252] on img at bounding box center [676, 237] width 158 height 145
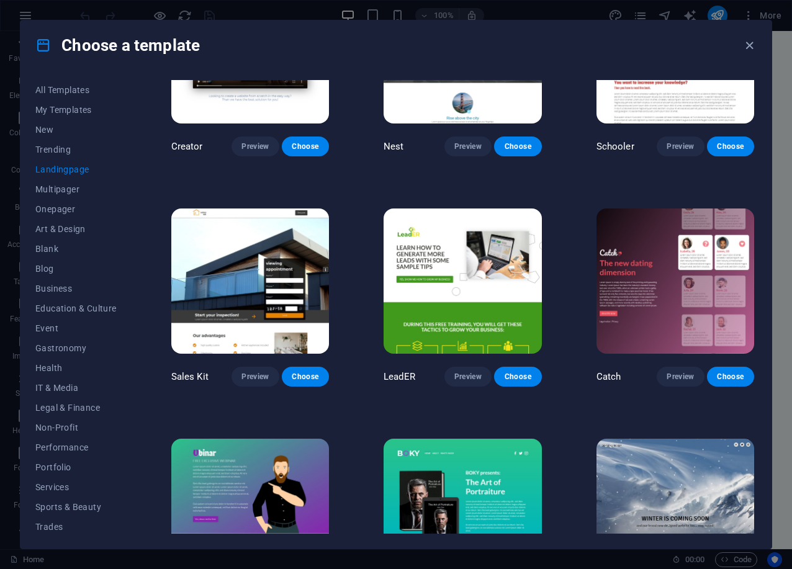
scroll to position [1266, 0]
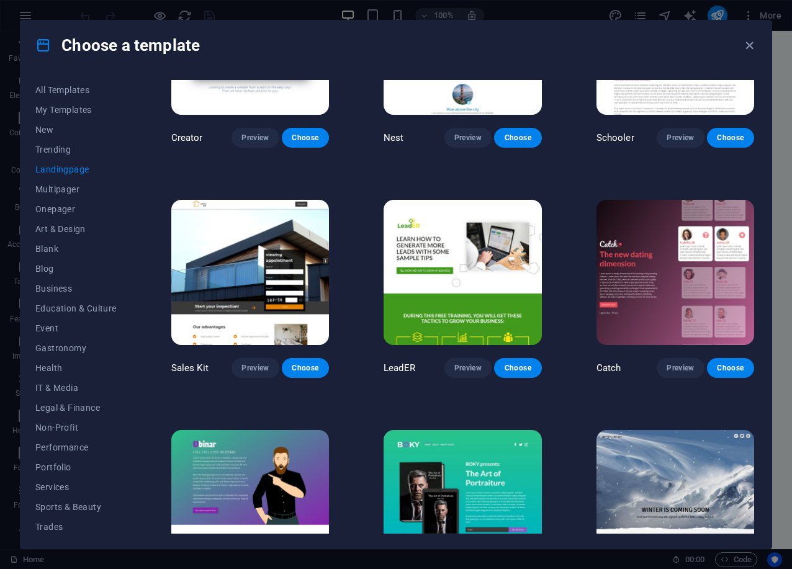
click at [197, 257] on img at bounding box center [250, 272] width 158 height 145
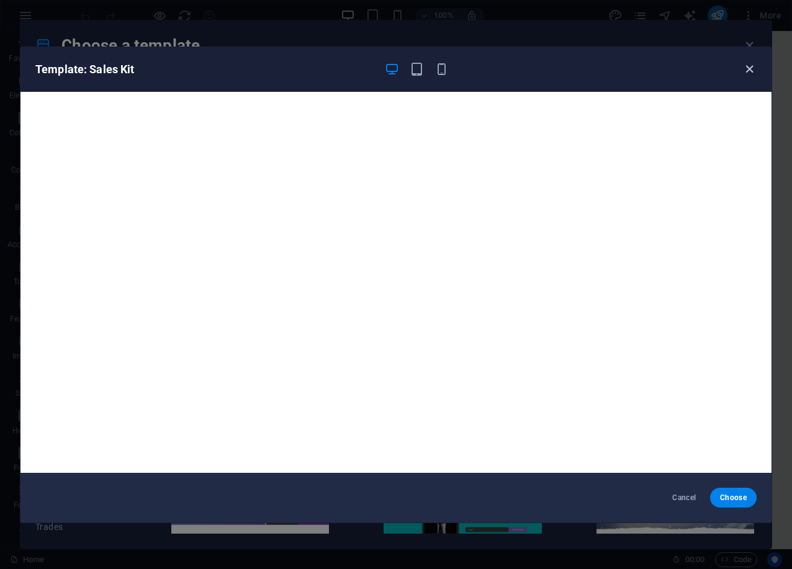
click at [754, 70] on icon "button" at bounding box center [749, 69] width 14 height 14
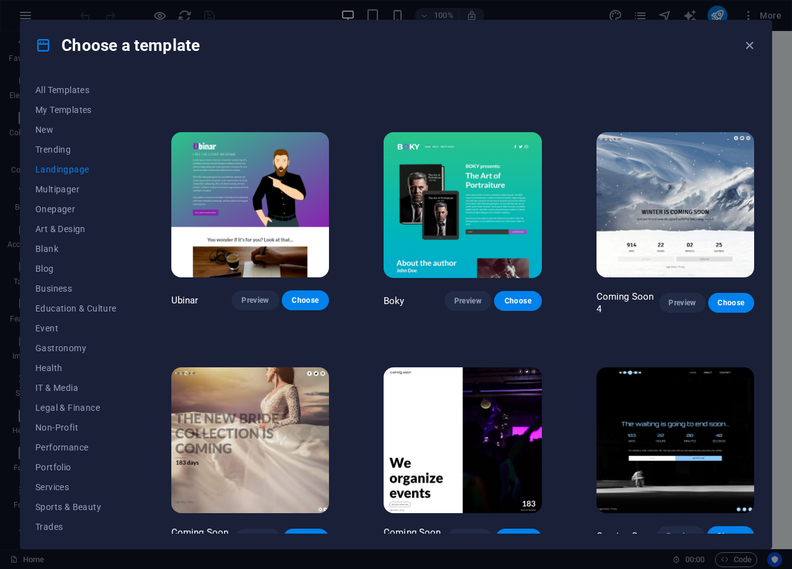
scroll to position [1582, 0]
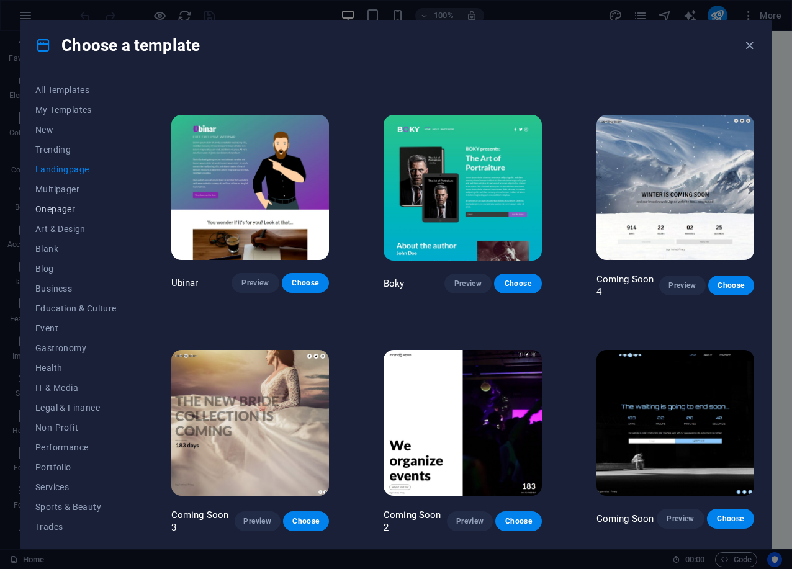
click at [71, 210] on span "Onepager" at bounding box center [75, 209] width 81 height 10
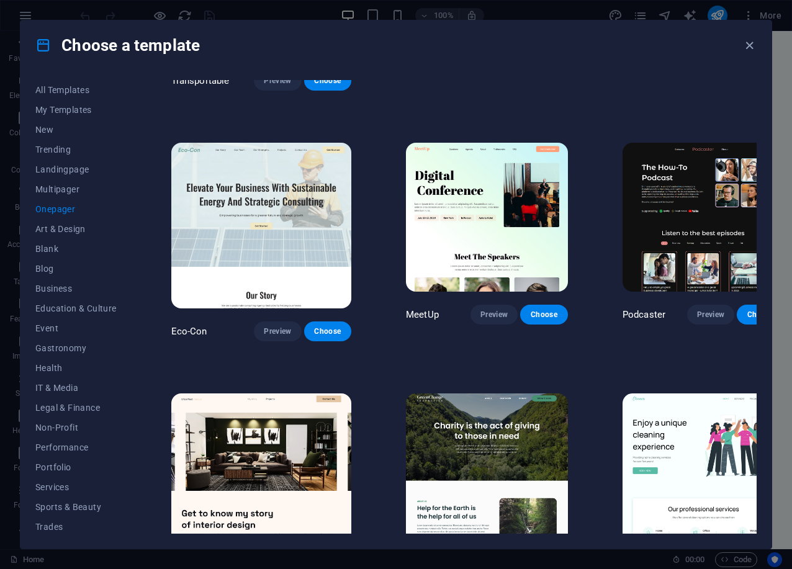
scroll to position [0, 0]
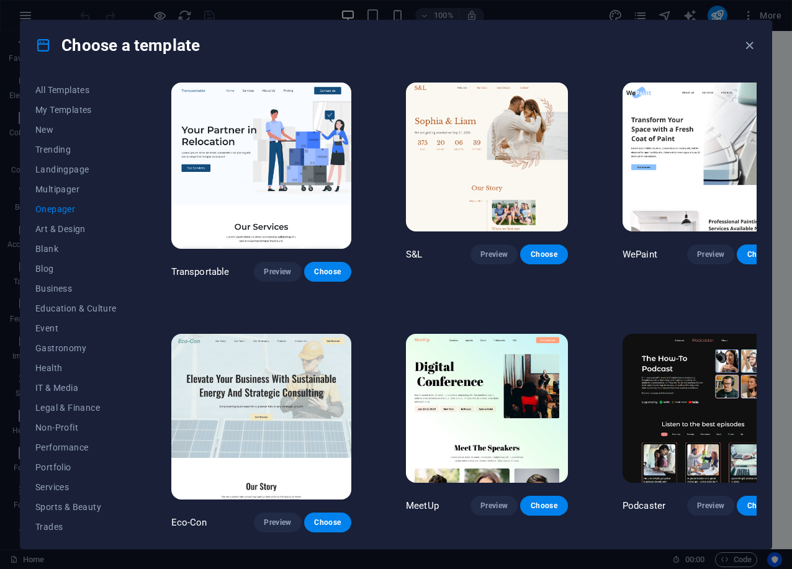
click at [278, 184] on img at bounding box center [261, 166] width 180 height 166
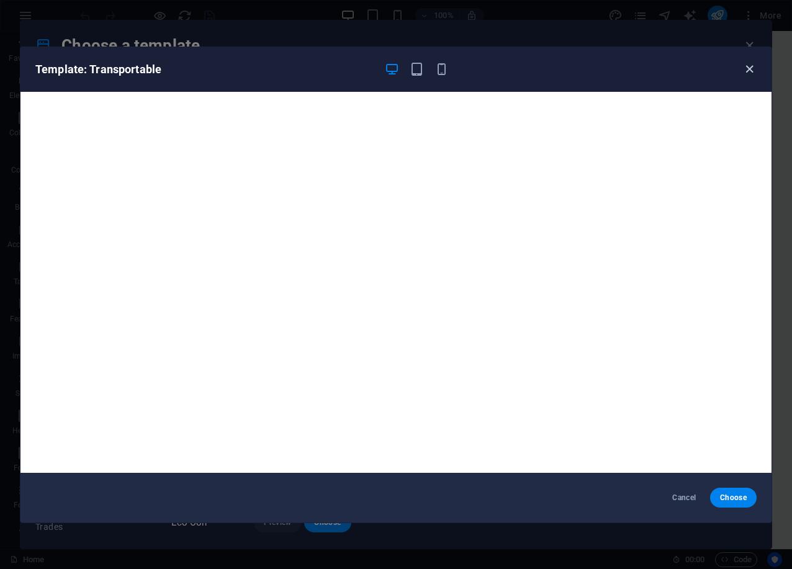
click at [754, 70] on icon "button" at bounding box center [749, 69] width 14 height 14
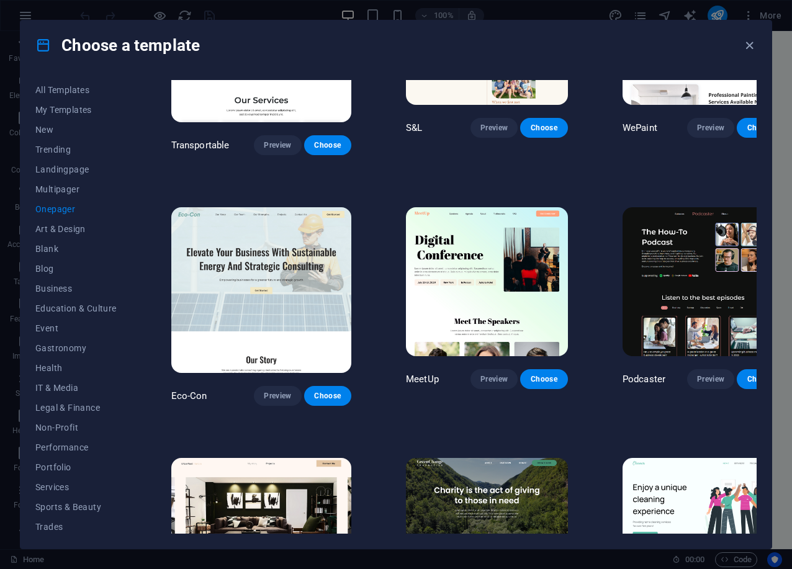
scroll to position [317, 0]
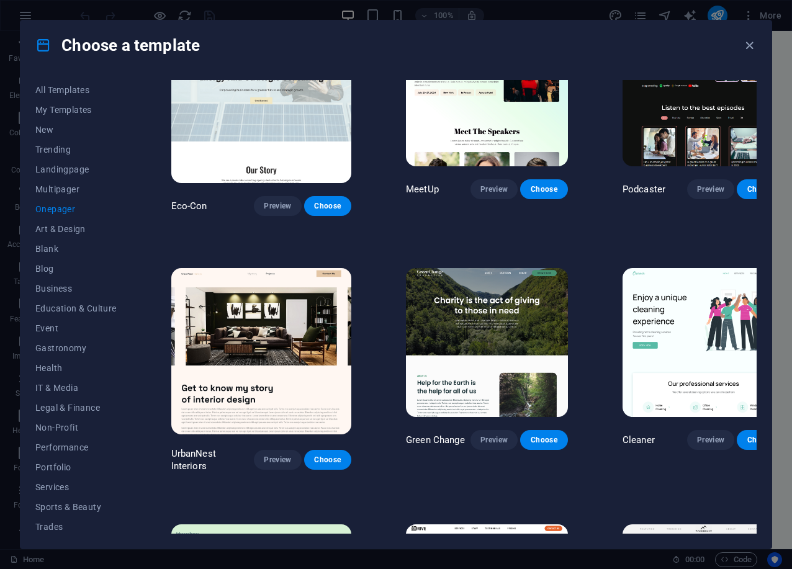
click at [642, 268] on img at bounding box center [704, 342] width 162 height 149
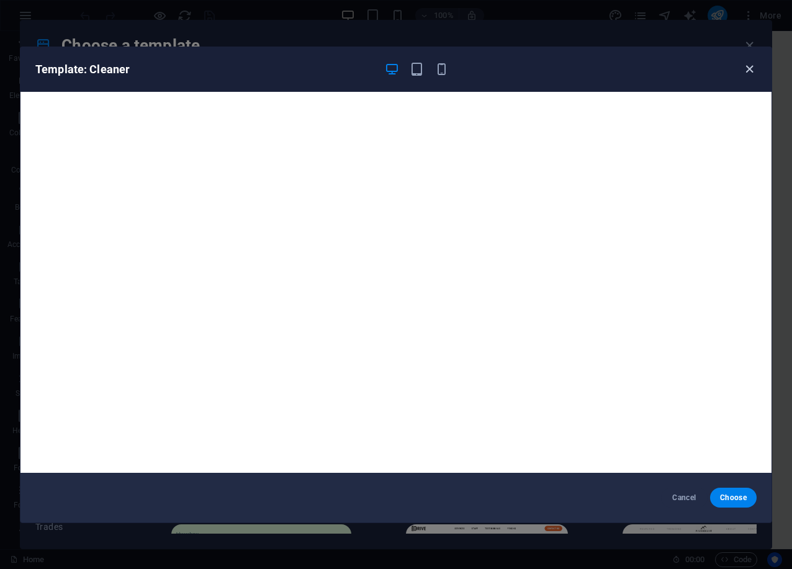
click at [753, 75] on icon "button" at bounding box center [749, 69] width 14 height 14
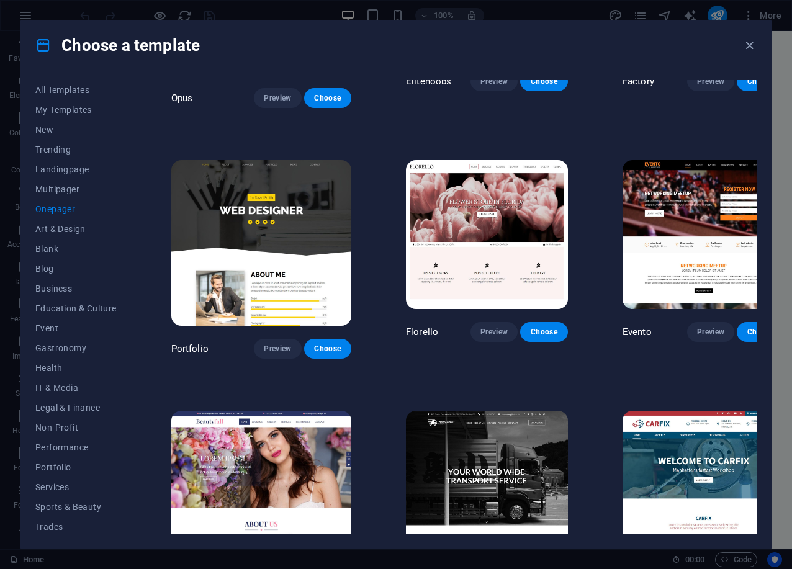
scroll to position [4496, 0]
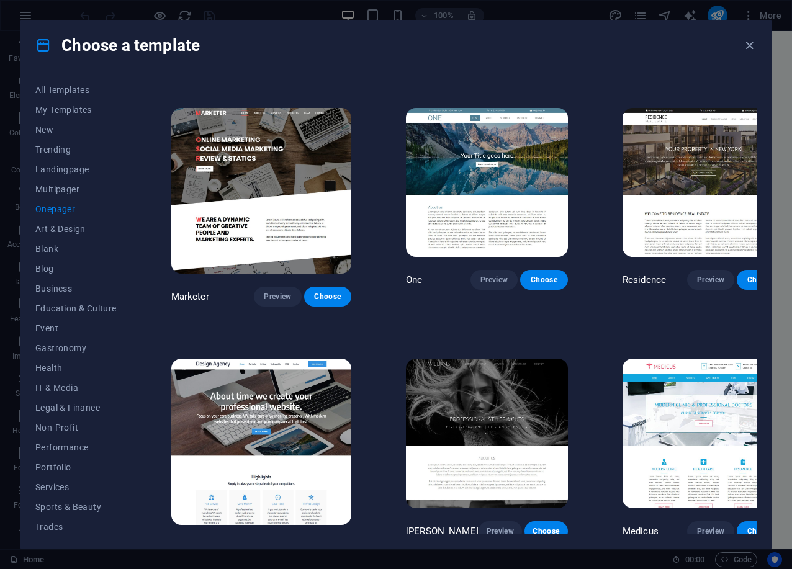
scroll to position [5067, 0]
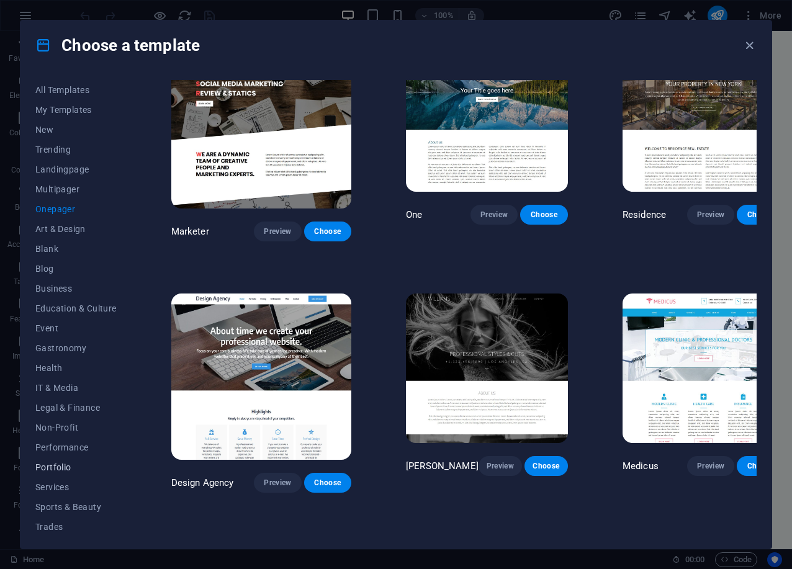
click at [67, 467] on span "Portfolio" at bounding box center [75, 467] width 81 height 10
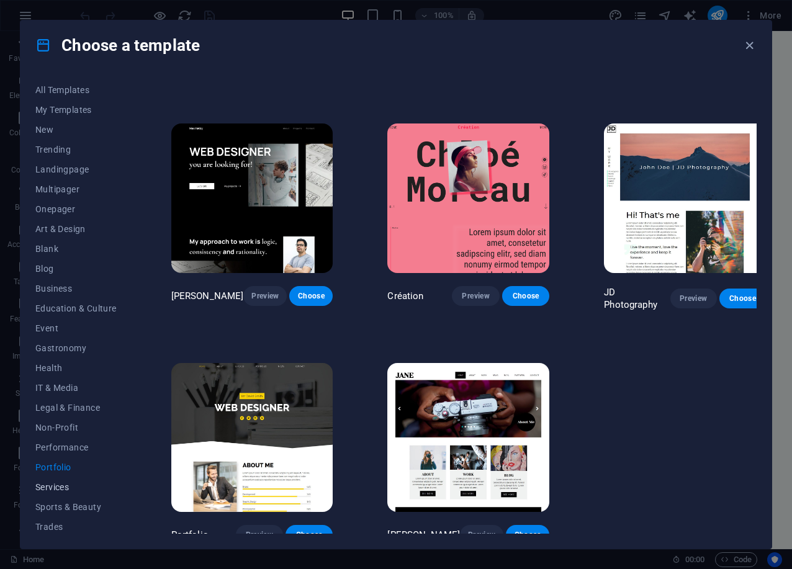
click at [68, 483] on span "Services" at bounding box center [75, 487] width 81 height 10
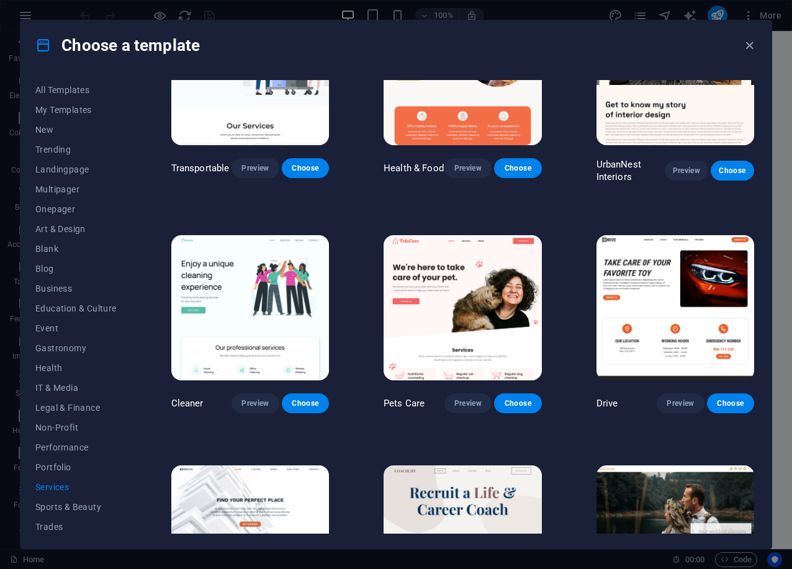
scroll to position [451, 0]
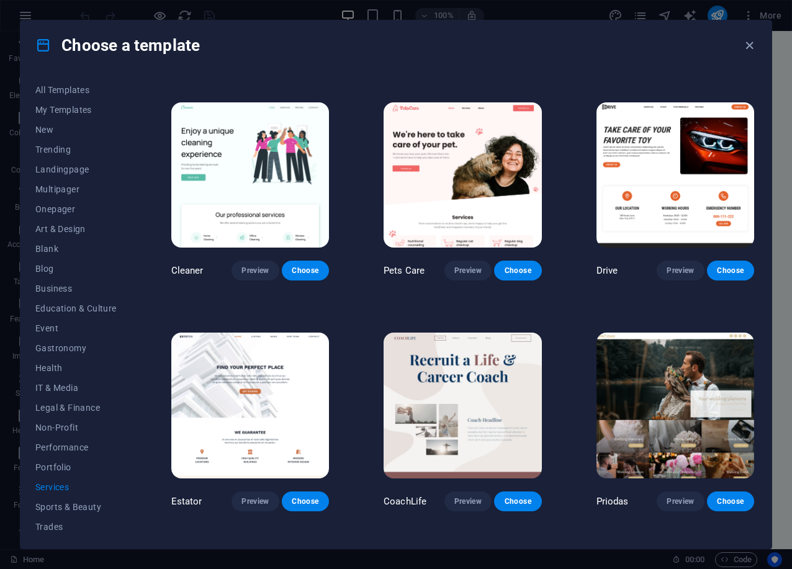
click at [295, 359] on img at bounding box center [250, 405] width 158 height 145
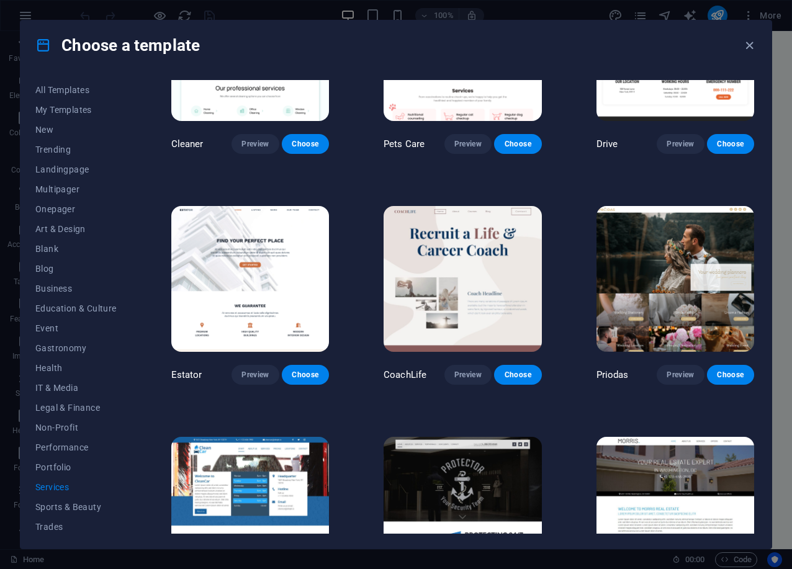
scroll to position [705, 0]
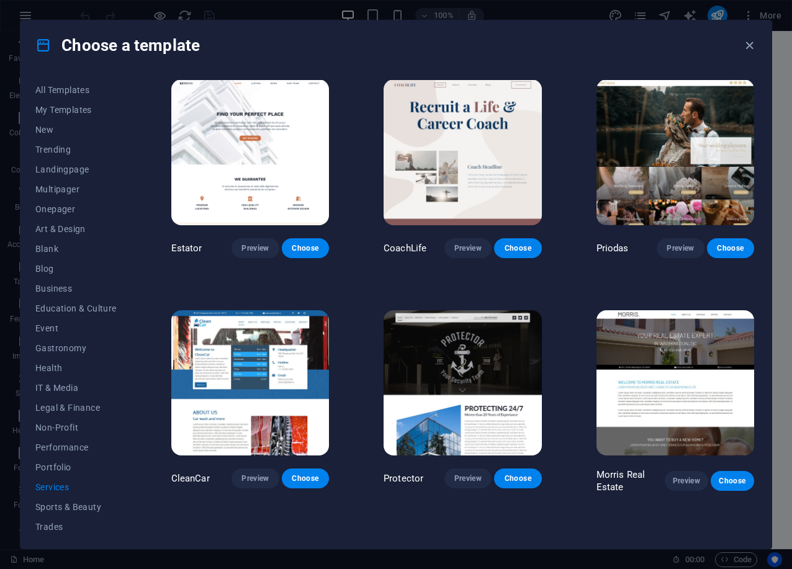
click at [660, 371] on img at bounding box center [676, 382] width 158 height 145
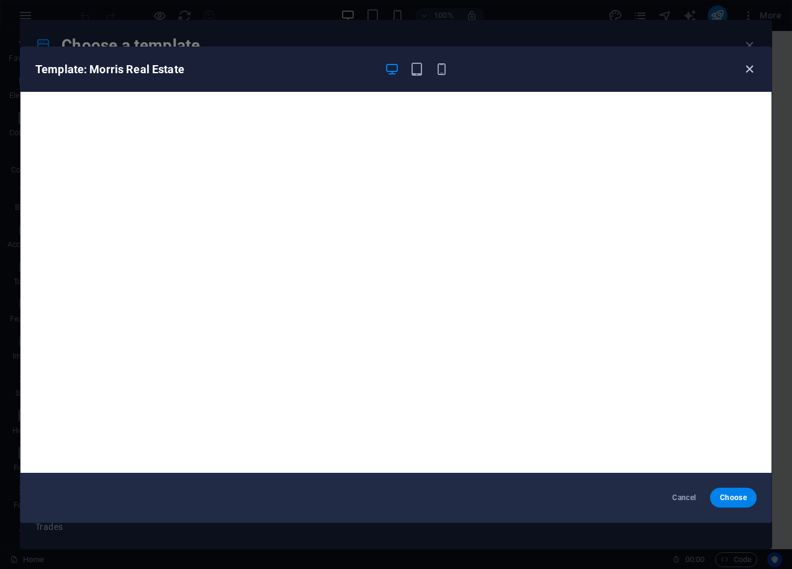
click at [755, 73] on icon "button" at bounding box center [749, 69] width 14 height 14
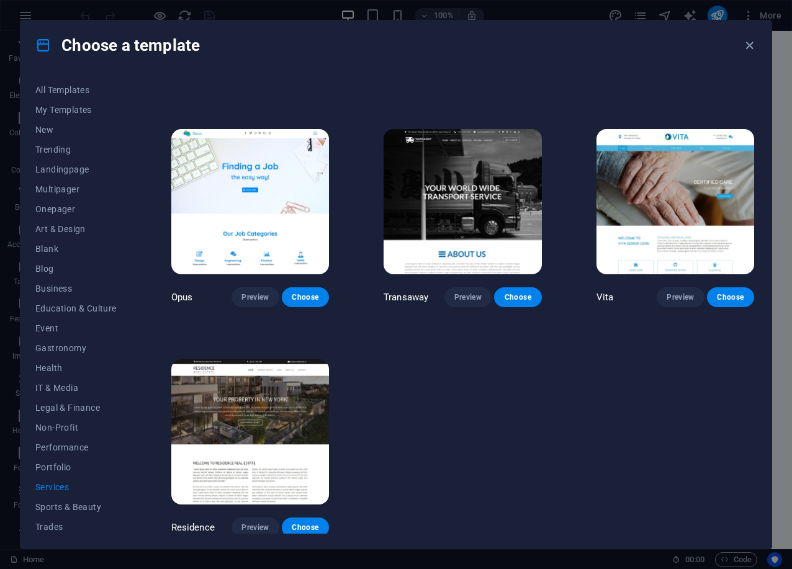
scroll to position [1357, 0]
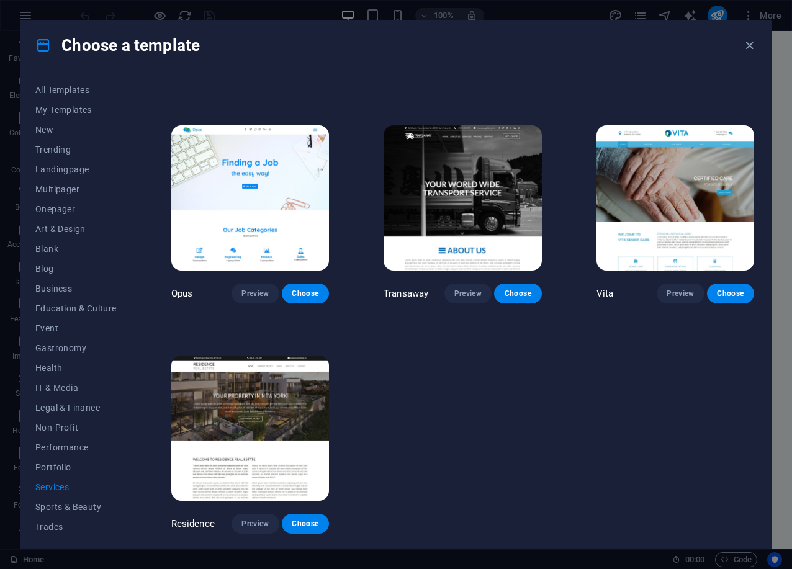
click at [226, 417] on img at bounding box center [250, 428] width 158 height 145
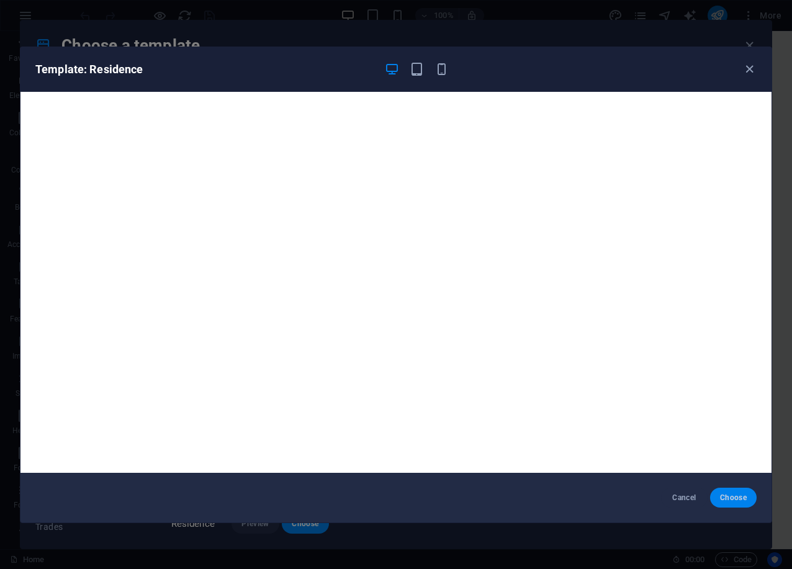
click at [736, 490] on button "Choose" at bounding box center [733, 498] width 47 height 20
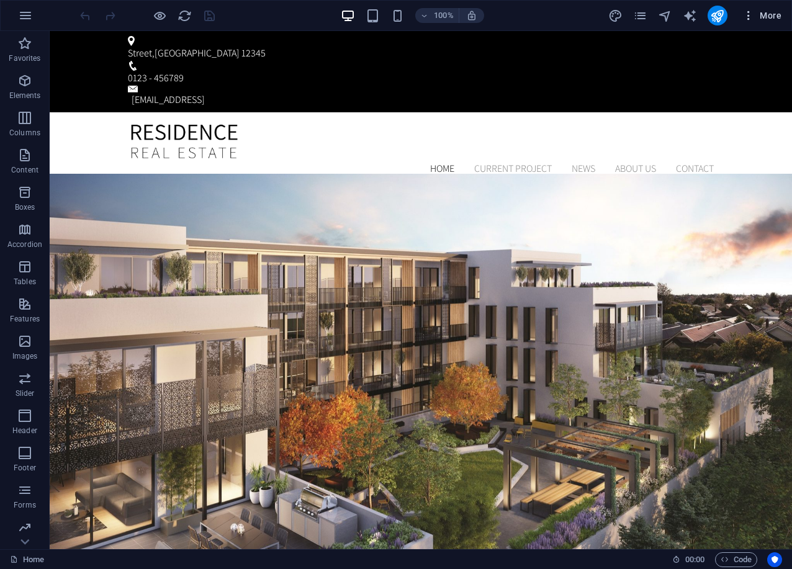
click at [765, 14] on span "More" at bounding box center [761, 15] width 39 height 12
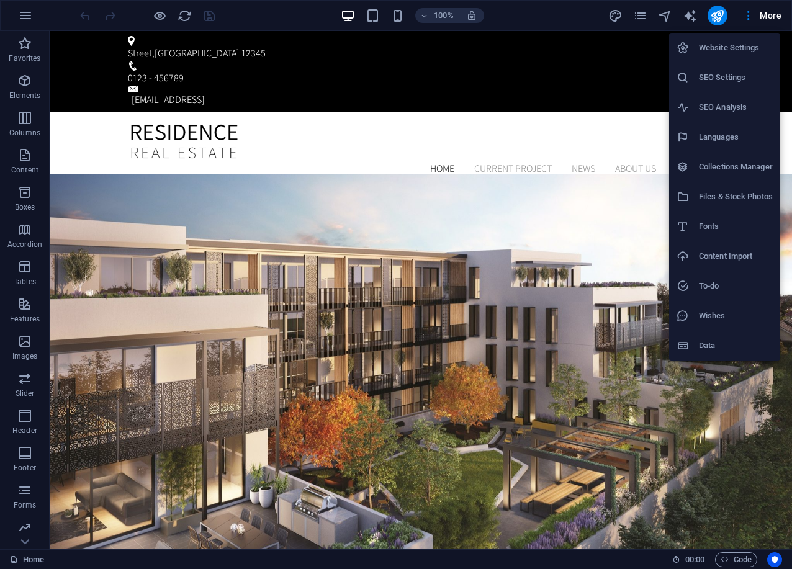
click at [731, 44] on h6 "Website Settings" at bounding box center [736, 47] width 74 height 15
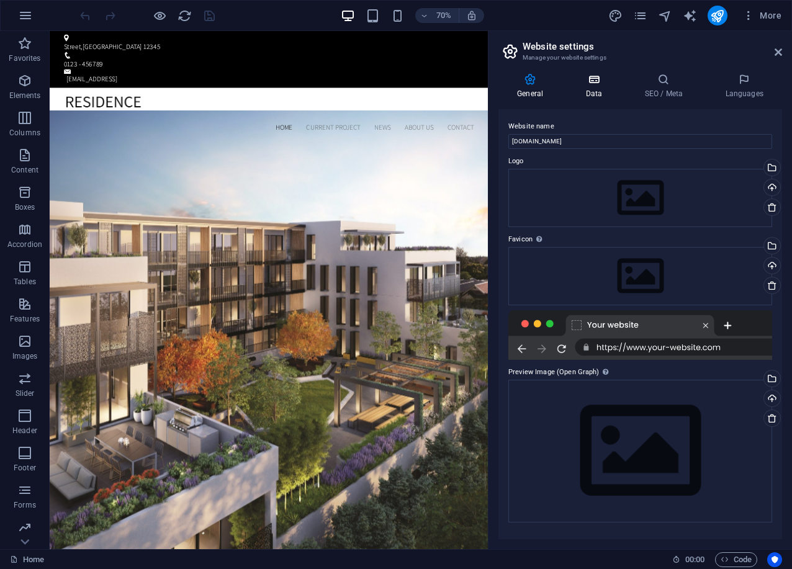
click at [599, 94] on h4 "Data" at bounding box center [596, 86] width 59 height 26
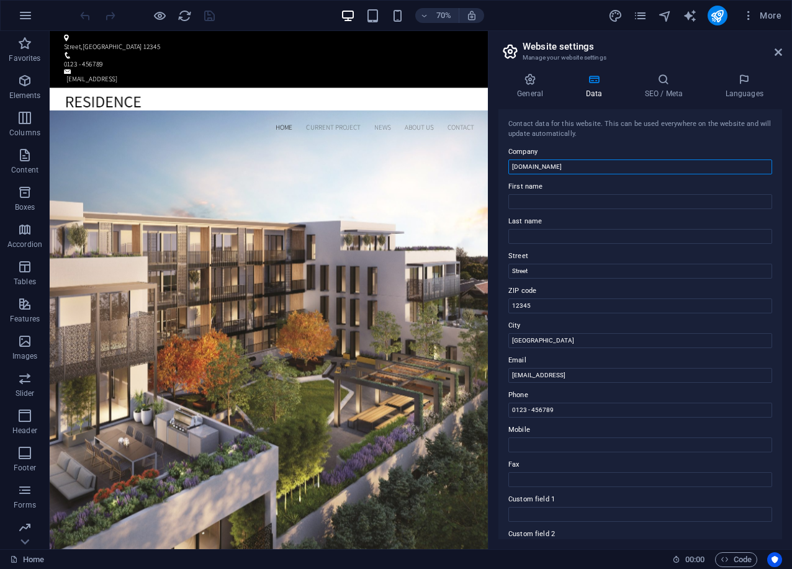
click at [534, 167] on input "[DOMAIN_NAME]" at bounding box center [640, 167] width 264 height 15
click at [534, 166] on input "[DOMAIN_NAME]" at bounding box center [640, 167] width 264 height 15
paste input "text"
type input "William North Properties Ltd"
click at [558, 231] on input "Last name" at bounding box center [640, 236] width 264 height 15
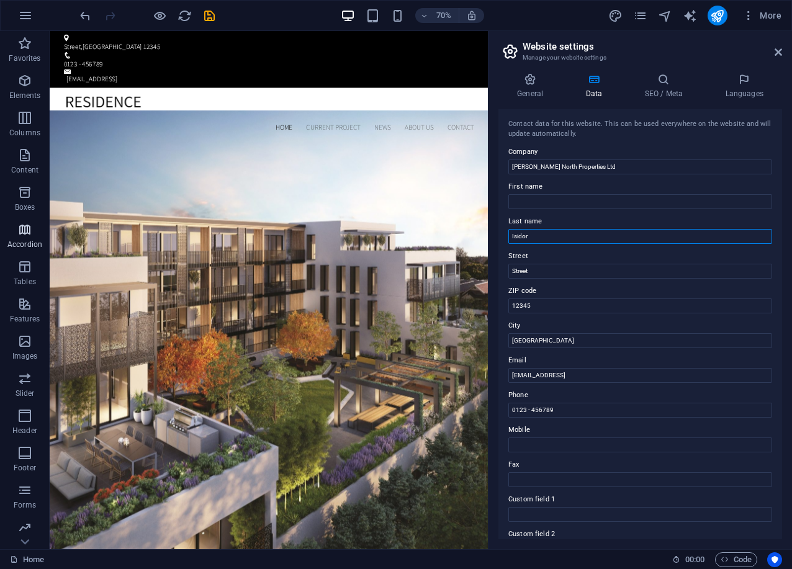
type input "Isidor"
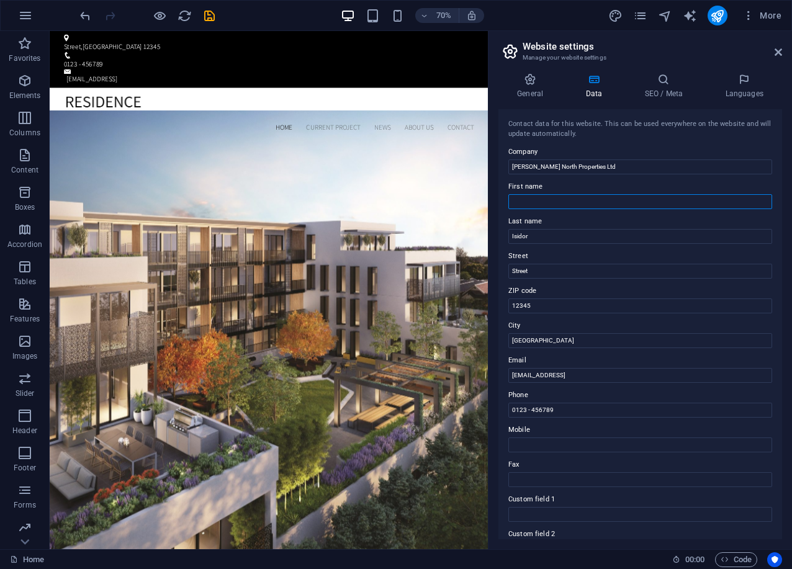
click at [536, 202] on input "First name" at bounding box center [640, 201] width 264 height 15
paste input "Isidora"
type input "Isidora"
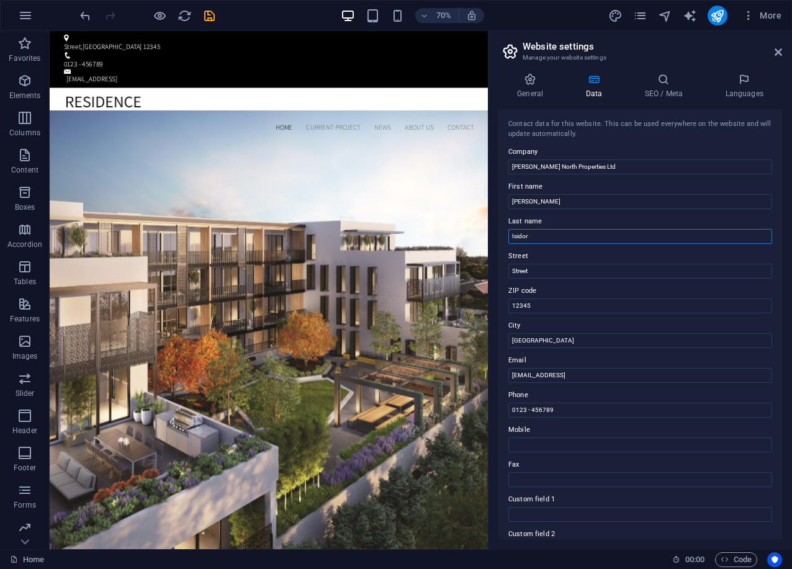
click at [521, 234] on input "Isidor" at bounding box center [640, 236] width 264 height 15
paste input "popovic"
type input "Popovic"
click at [615, 381] on input "8e906efaee8daa665b241f8cac1580@cpanel.local" at bounding box center [640, 375] width 264 height 15
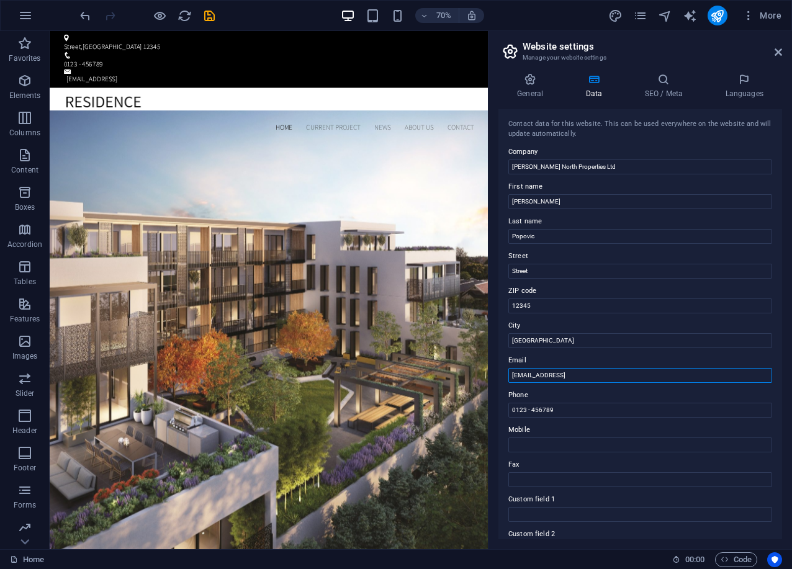
click at [615, 381] on input "8e906efaee8daa665b241f8cac1580@cpanel.local" at bounding box center [640, 375] width 264 height 15
click at [614, 381] on input "8e906efaee8daa665b241f8cac1580@cpanel.local" at bounding box center [640, 375] width 264 height 15
paste input "info@williamnorthproperties.co.uk,"
type input "info@williamnorthproperties.co.uk,"
click at [547, 299] on input "12345" at bounding box center [640, 306] width 264 height 15
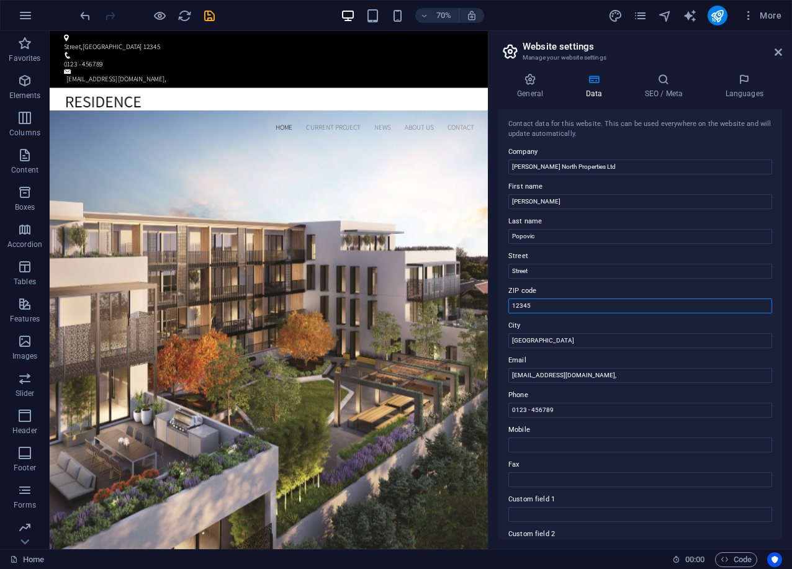
click at [546, 298] on div "ZIP code 12345" at bounding box center [640, 299] width 264 height 30
drag, startPoint x: 546, startPoint y: 298, endPoint x: 534, endPoint y: 305, distance: 13.6
click at [544, 300] on div "ZIP code 12345" at bounding box center [640, 299] width 264 height 30
click at [533, 305] on input "12345" at bounding box center [640, 306] width 264 height 15
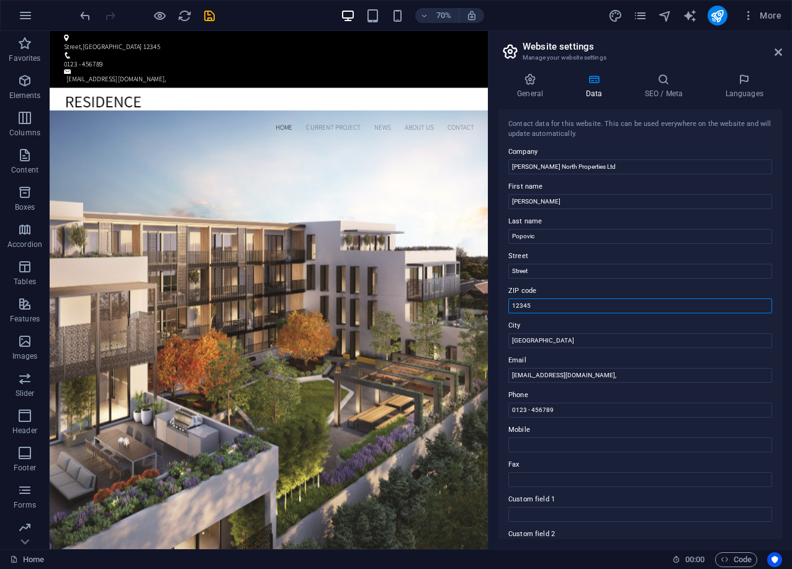
click at [533, 306] on input "12345" at bounding box center [640, 306] width 264 height 15
paste input "PO7 5NT"
type input "PO7 5NT"
click at [544, 340] on input "Berlin" at bounding box center [640, 340] width 264 height 15
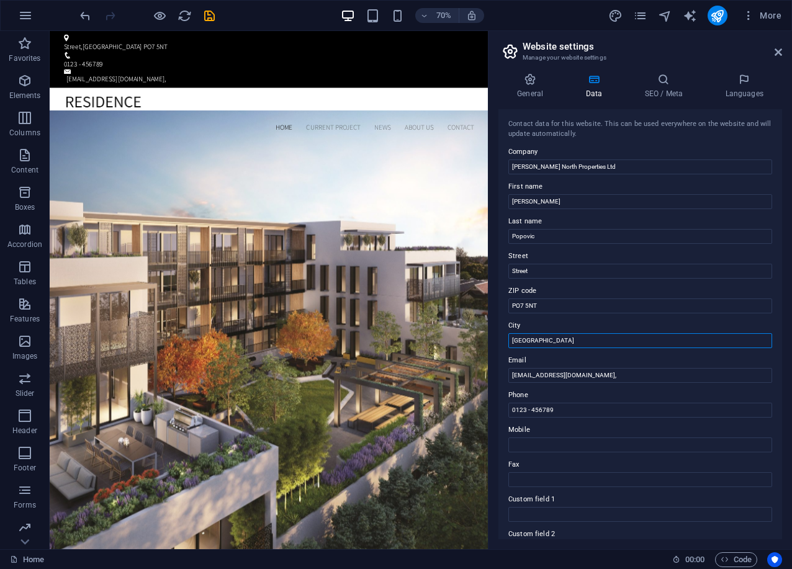
paste input "[GEOGRAPHIC_DATA]"
type input "[GEOGRAPHIC_DATA]"
click at [548, 268] on input "Street" at bounding box center [640, 271] width 264 height 15
click at [547, 268] on input "Street" at bounding box center [640, 271] width 264 height 15
paste input "62 Stakes Road Purbrook"
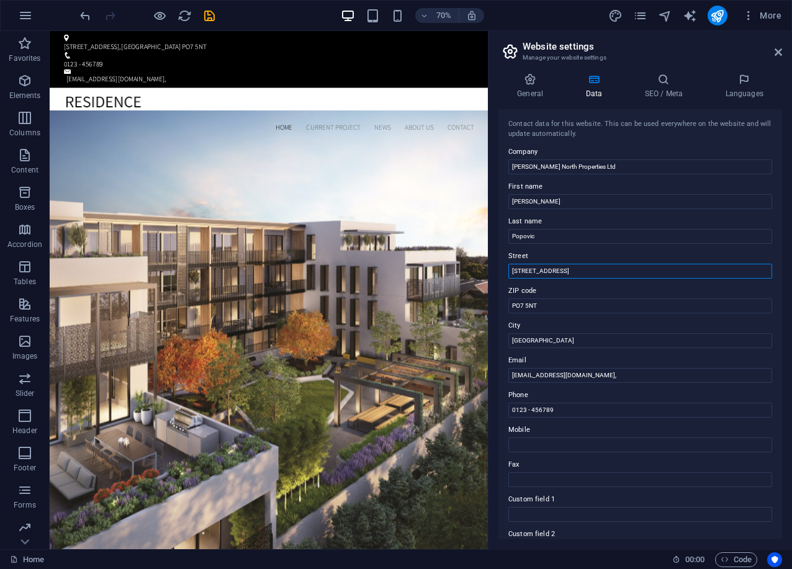
click at [554, 268] on input "62 Stakes Road Purbrook" at bounding box center [640, 271] width 264 height 15
click at [633, 267] on input "62 Stakes Road, Purbrook" at bounding box center [640, 271] width 264 height 15
paste input "Waterlooville"
type input "[STREET_ADDRESS]"
click at [671, 84] on icon at bounding box center [664, 79] width 76 height 12
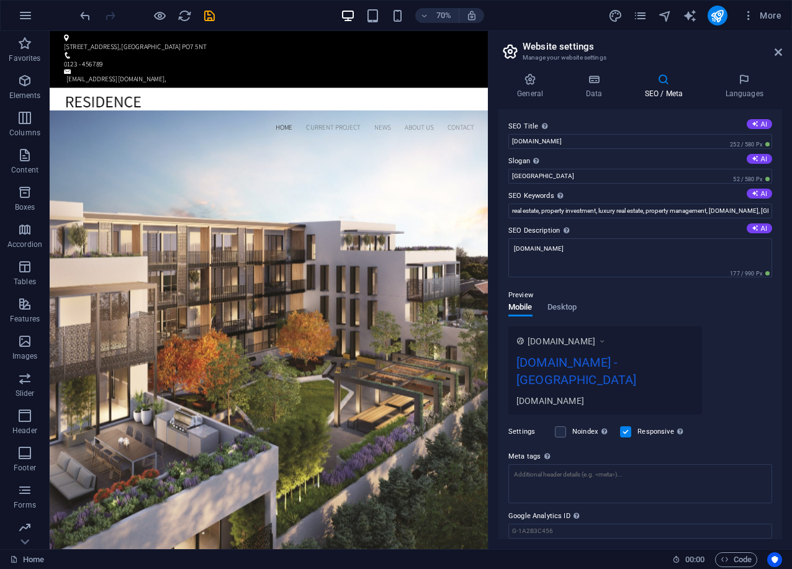
drag, startPoint x: 598, startPoint y: 88, endPoint x: 588, endPoint y: 103, distance: 18.1
click at [597, 89] on h4 "Data" at bounding box center [596, 86] width 59 height 26
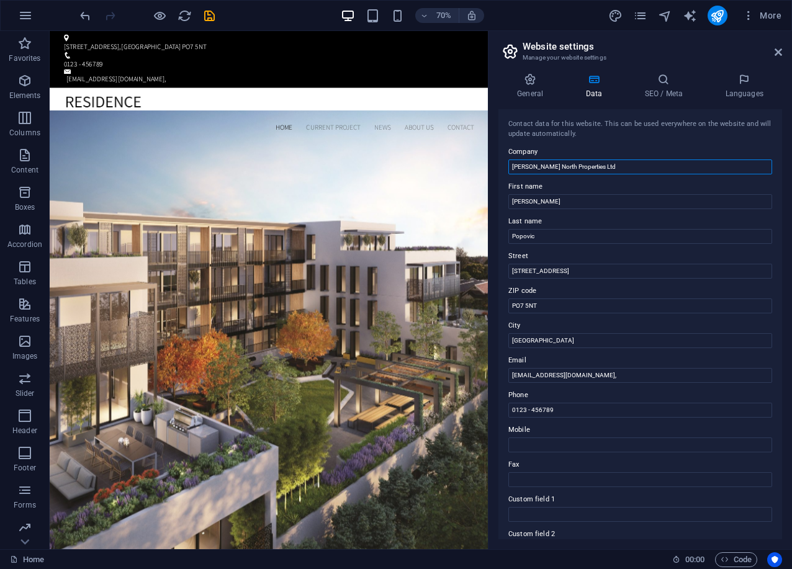
click at [570, 168] on input "[PERSON_NAME] North Properties Ltd" at bounding box center [640, 167] width 264 height 15
drag, startPoint x: 683, startPoint y: 88, endPoint x: 678, endPoint y: 92, distance: 6.6
click at [682, 88] on h4 "SEO / Meta" at bounding box center [666, 86] width 81 height 26
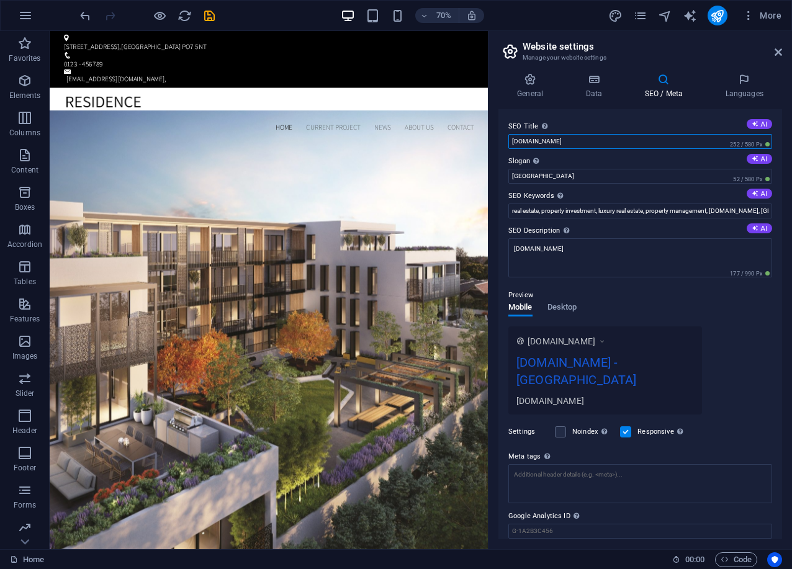
click at [610, 138] on input "williamnorthproperties.co.uk" at bounding box center [640, 141] width 264 height 15
click at [609, 138] on input "williamnorthproperties.co.uk" at bounding box center [640, 141] width 264 height 15
paste input "[PERSON_NAME] North Properties Ltd"
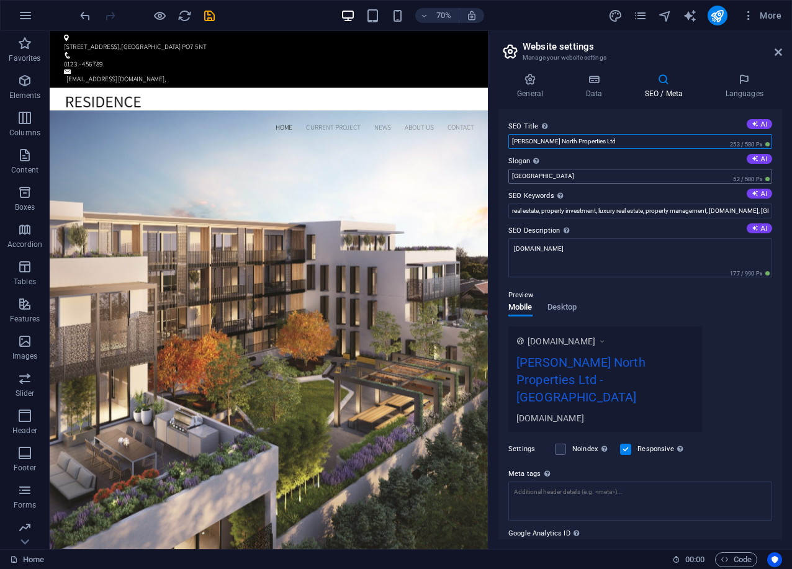
type input "[PERSON_NAME] North Properties Ltd"
click at [559, 177] on input "Berlin" at bounding box center [640, 176] width 264 height 15
paste input "[PERSON_NAME] North Properties Ltd"
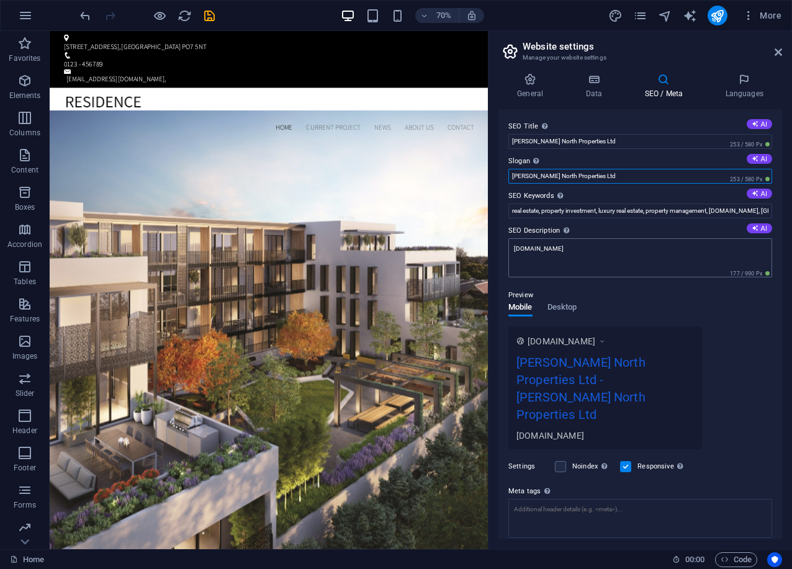
type input "[PERSON_NAME] North Properties Ltd"
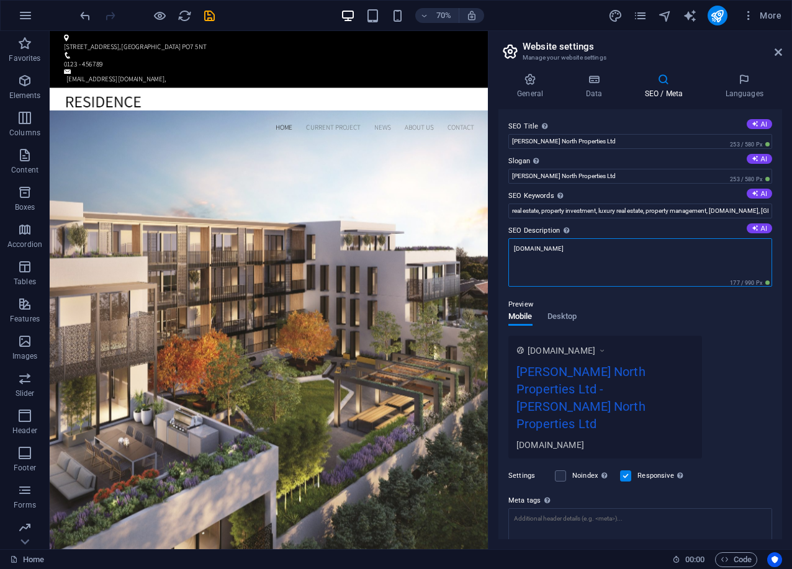
click at [631, 255] on textarea "williamnorthproperties.co.uk" at bounding box center [640, 262] width 264 height 48
paste textarea "[PERSON_NAME] North Properties Ltd"
type textarea "[PERSON_NAME] North Properties Ltd"
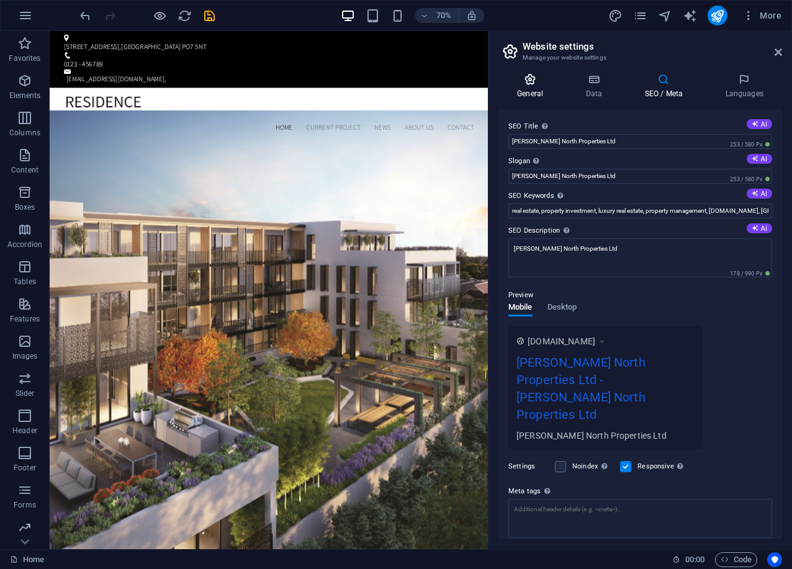
click at [532, 89] on h4 "General" at bounding box center [532, 86] width 68 height 26
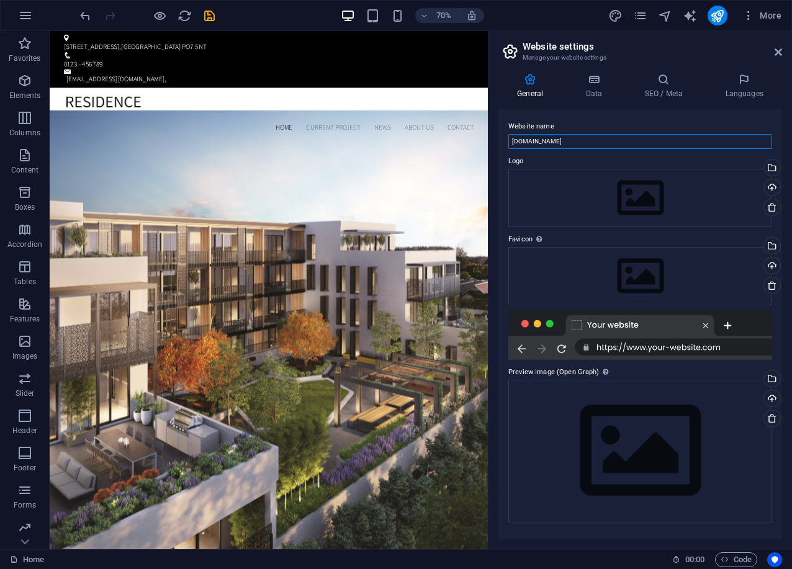
click at [599, 140] on input "williamnorthproperties.co.uk" at bounding box center [640, 141] width 264 height 15
paste input "[PERSON_NAME] North Properties Ltd"
type input "[PERSON_NAME] North Properties Ltd"
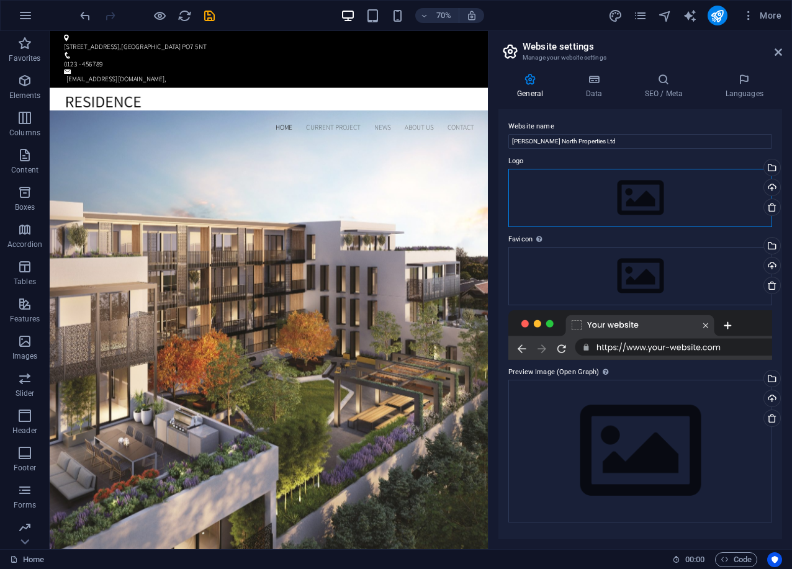
click at [620, 195] on div "Drag files here, click to choose files or select files from Files or our free s…" at bounding box center [640, 198] width 264 height 58
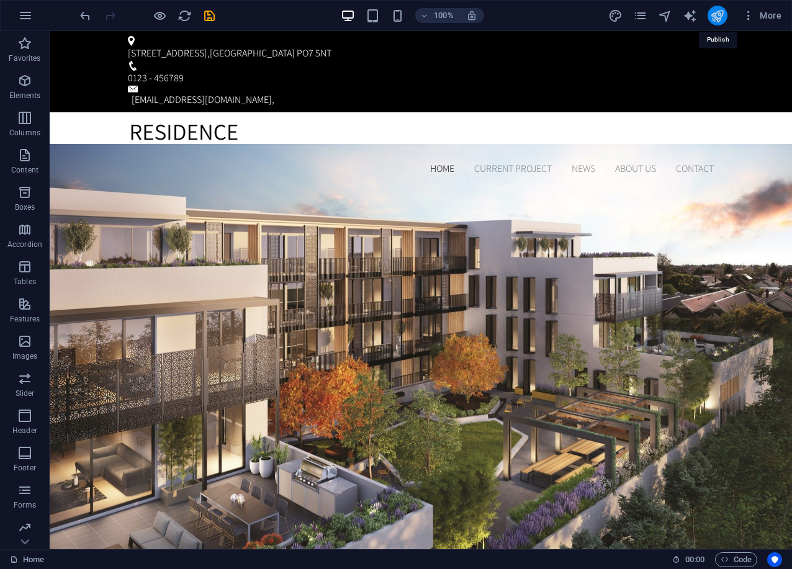
click at [718, 19] on icon "publish" at bounding box center [717, 16] width 14 height 14
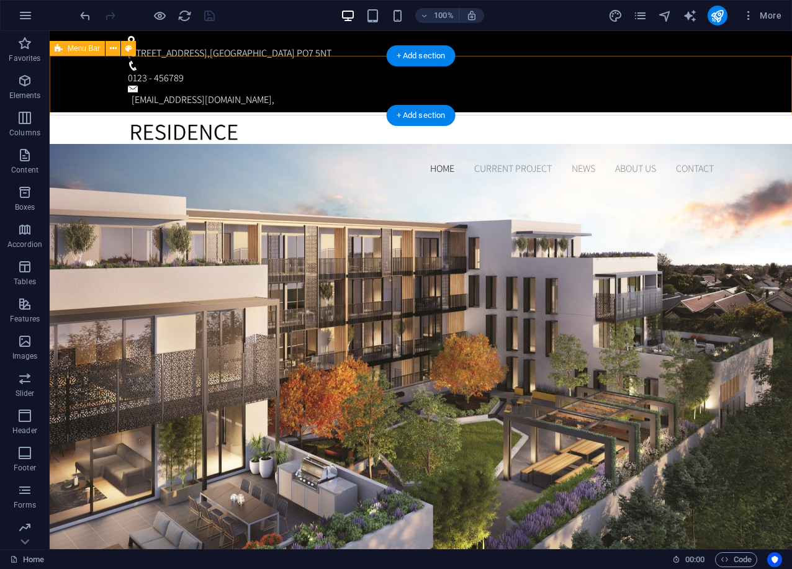
scroll to position [425, 0]
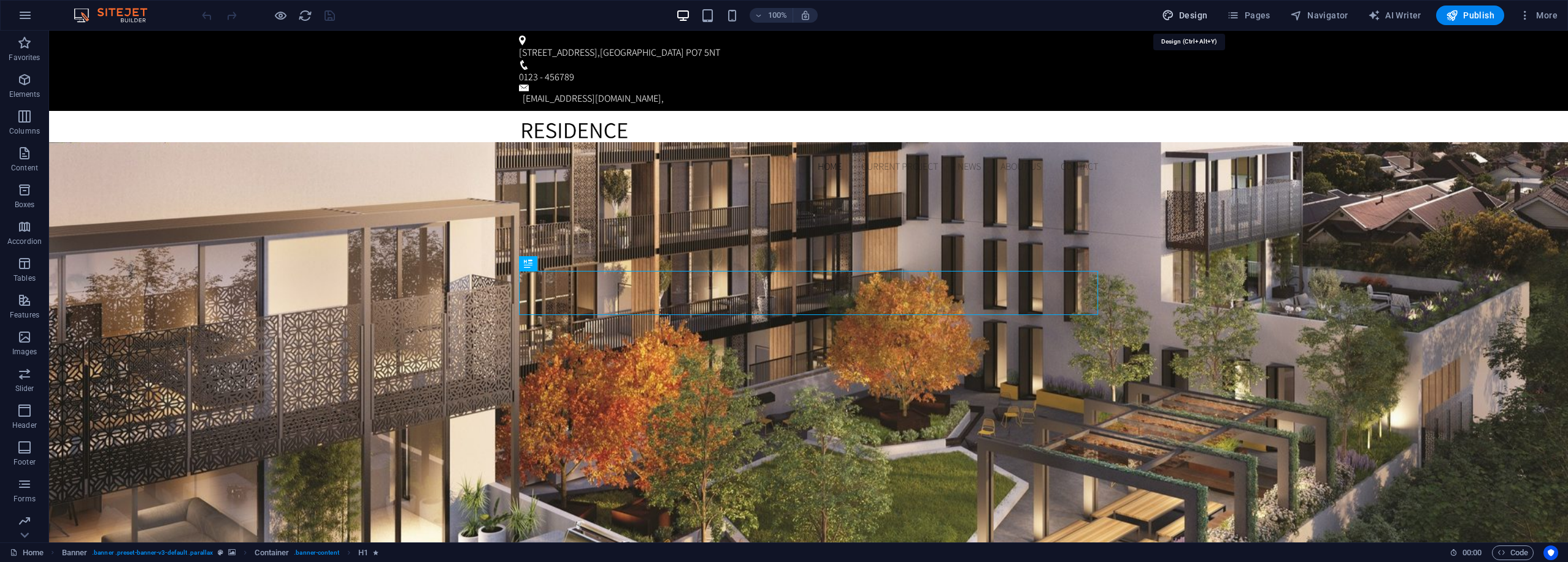
click at [782, 18] on span "Design" at bounding box center [1185, 15] width 46 height 12
select select "px"
select select "300"
select select "px"
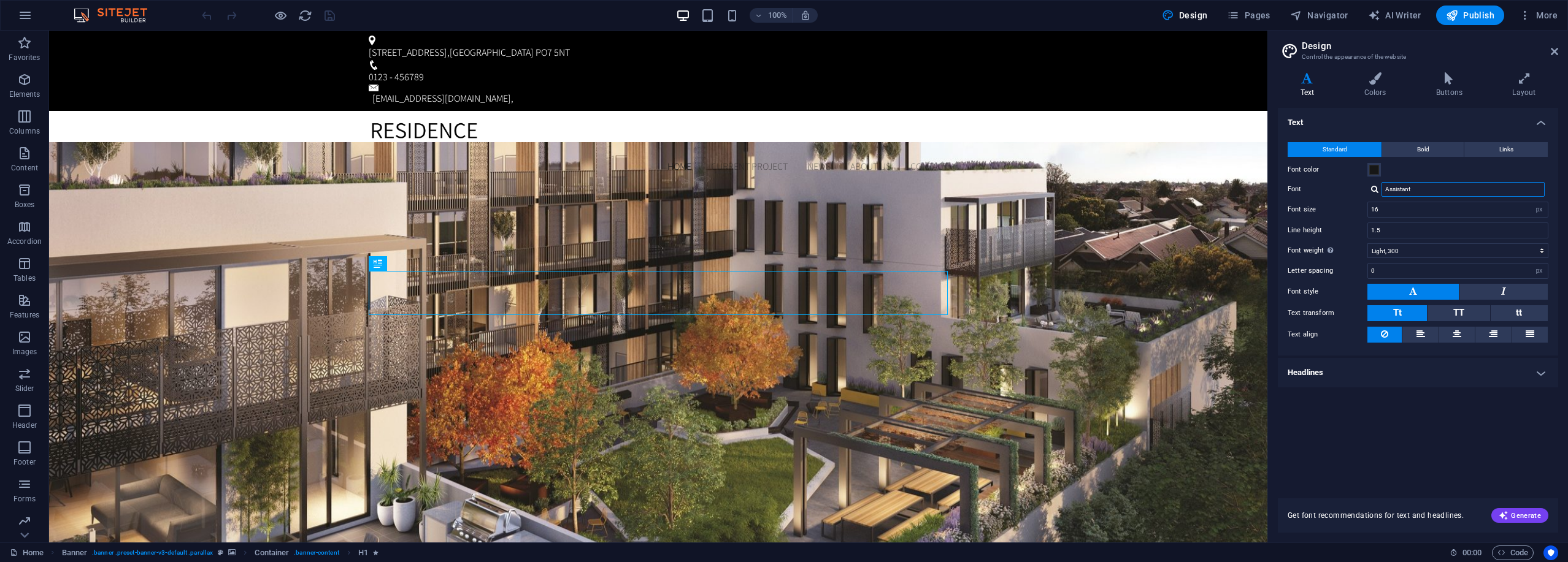
click at [782, 194] on input "Assistant" at bounding box center [1462, 189] width 163 height 15
click at [425, 120] on div at bounding box center [658, 140] width 579 height 40
click at [386, 55] on div "Logo" at bounding box center [389, 57] width 41 height 15
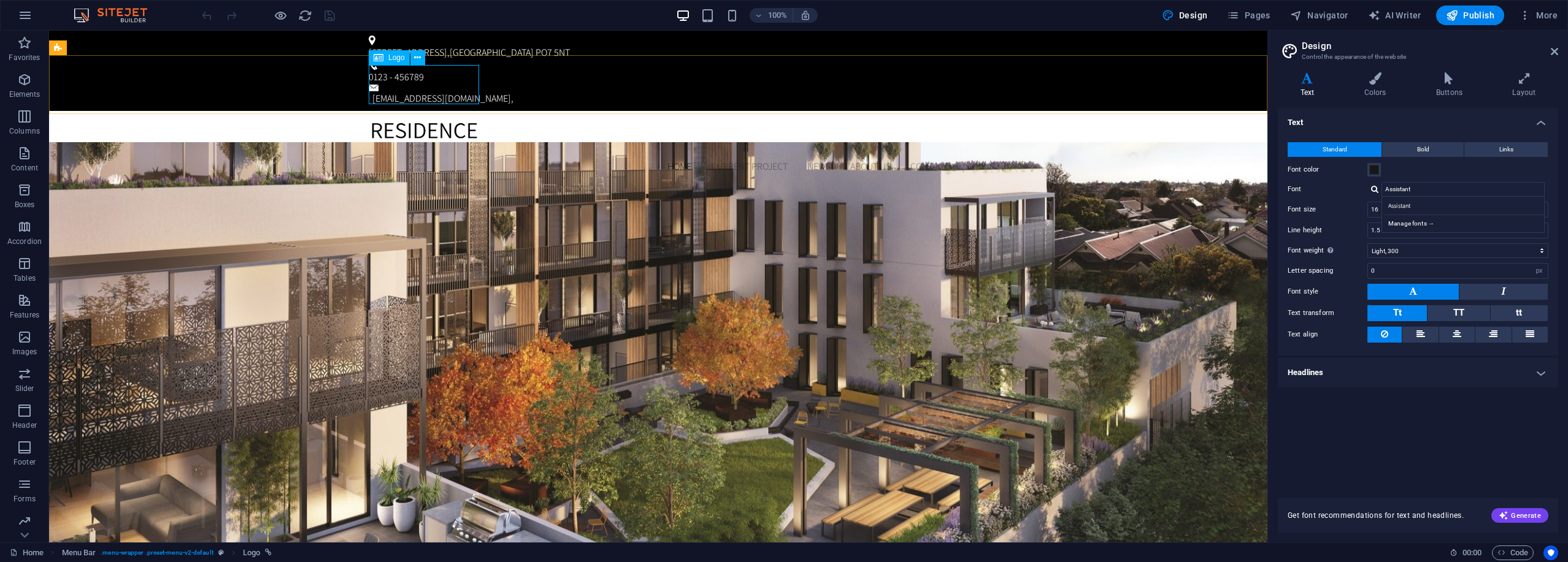
click at [370, 60] on div "Logo" at bounding box center [389, 57] width 41 height 15
click at [418, 59] on icon at bounding box center [417, 57] width 7 height 13
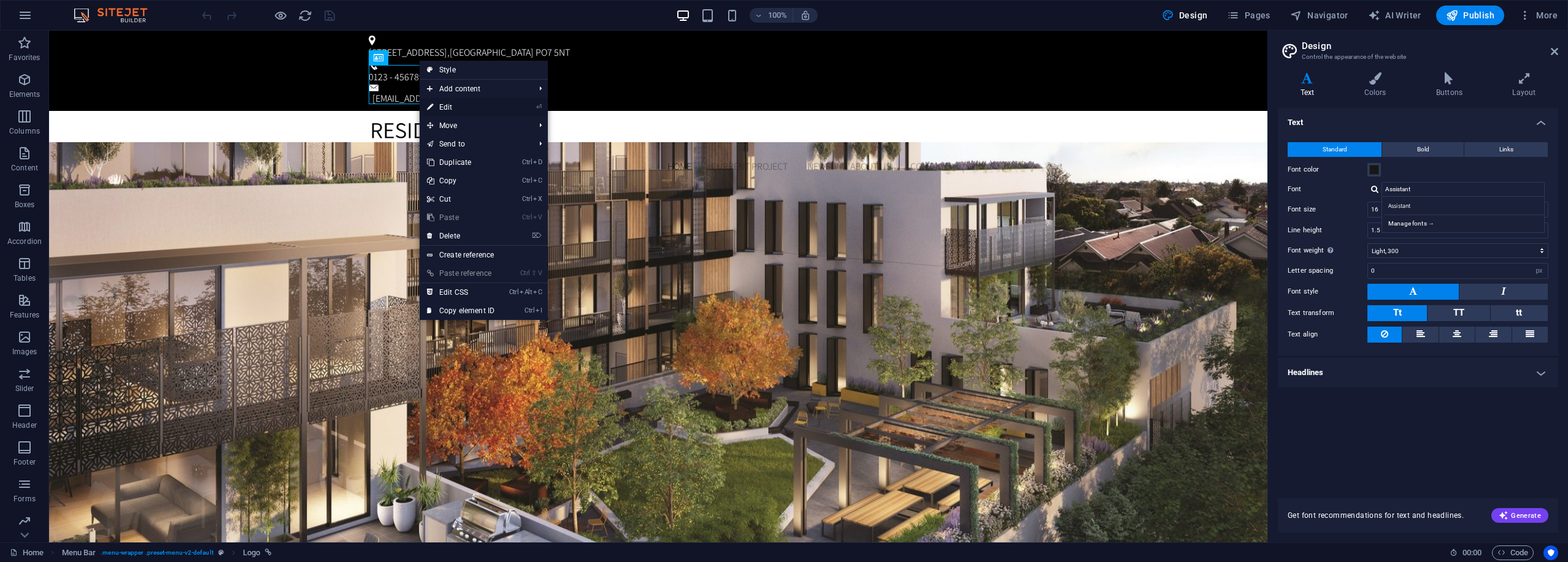
click at [473, 109] on link "⏎ Edit" at bounding box center [460, 107] width 82 height 19
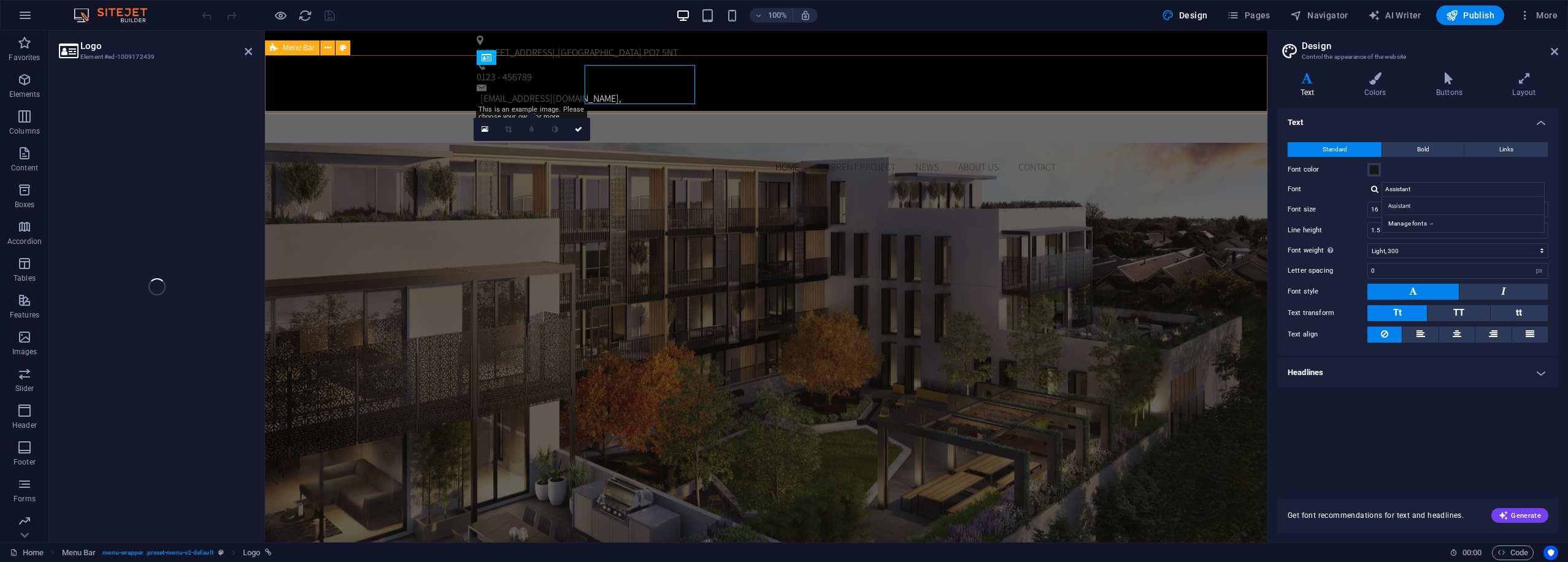
select select "px"
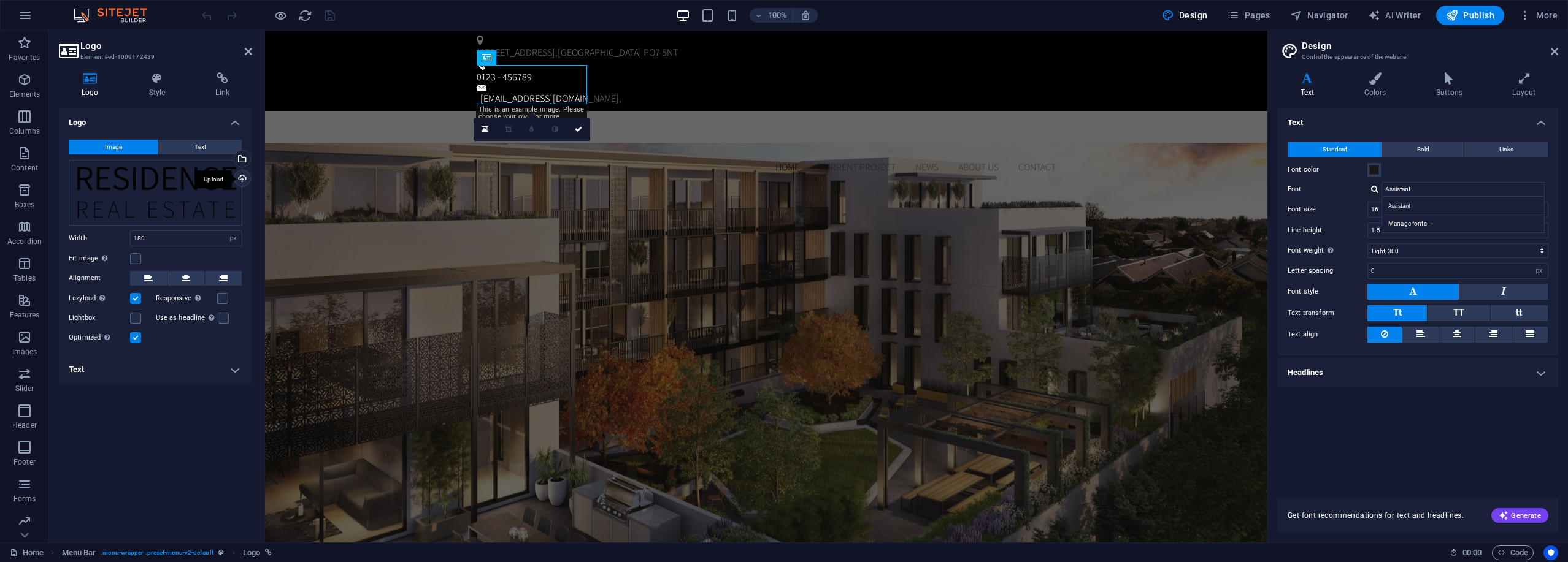
click at [243, 179] on div "Upload" at bounding box center [241, 180] width 19 height 19
click at [494, 55] on div "Logo" at bounding box center [497, 57] width 41 height 15
click at [524, 120] on div at bounding box center [766, 140] width 579 height 40
click at [525, 61] on icon at bounding box center [525, 57] width 7 height 13
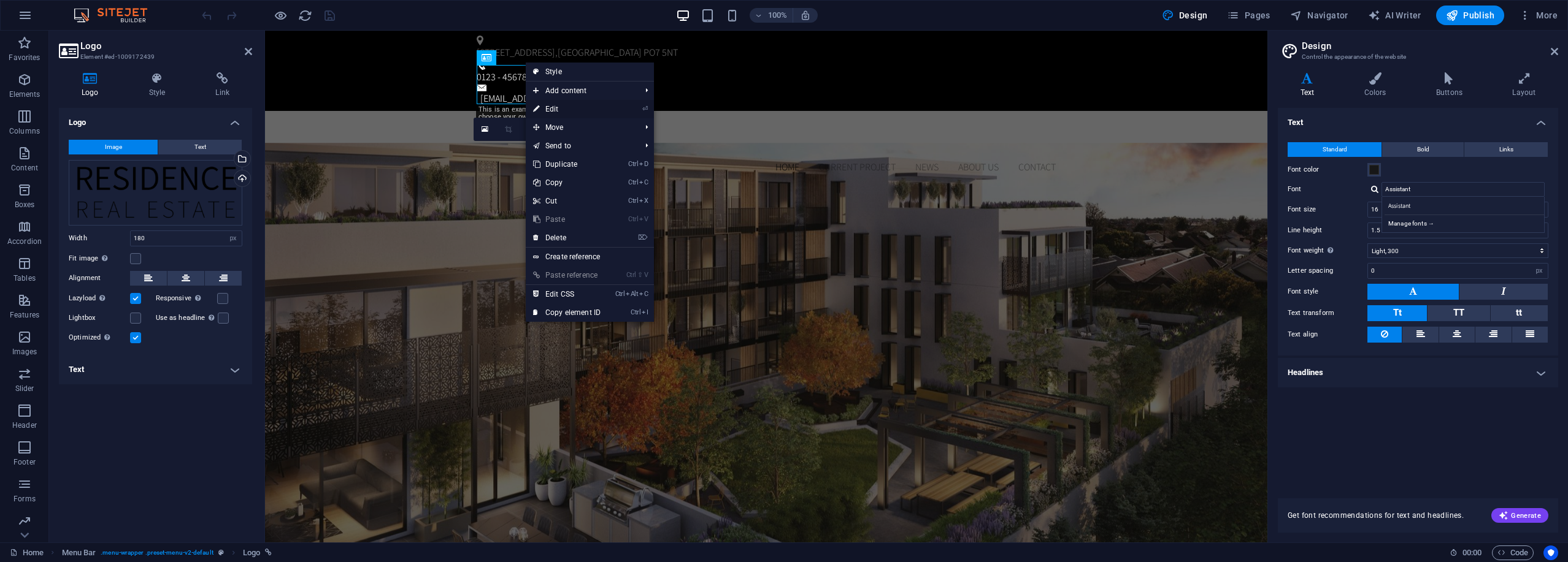
click at [573, 109] on link "⏎ Edit" at bounding box center [566, 109] width 82 height 19
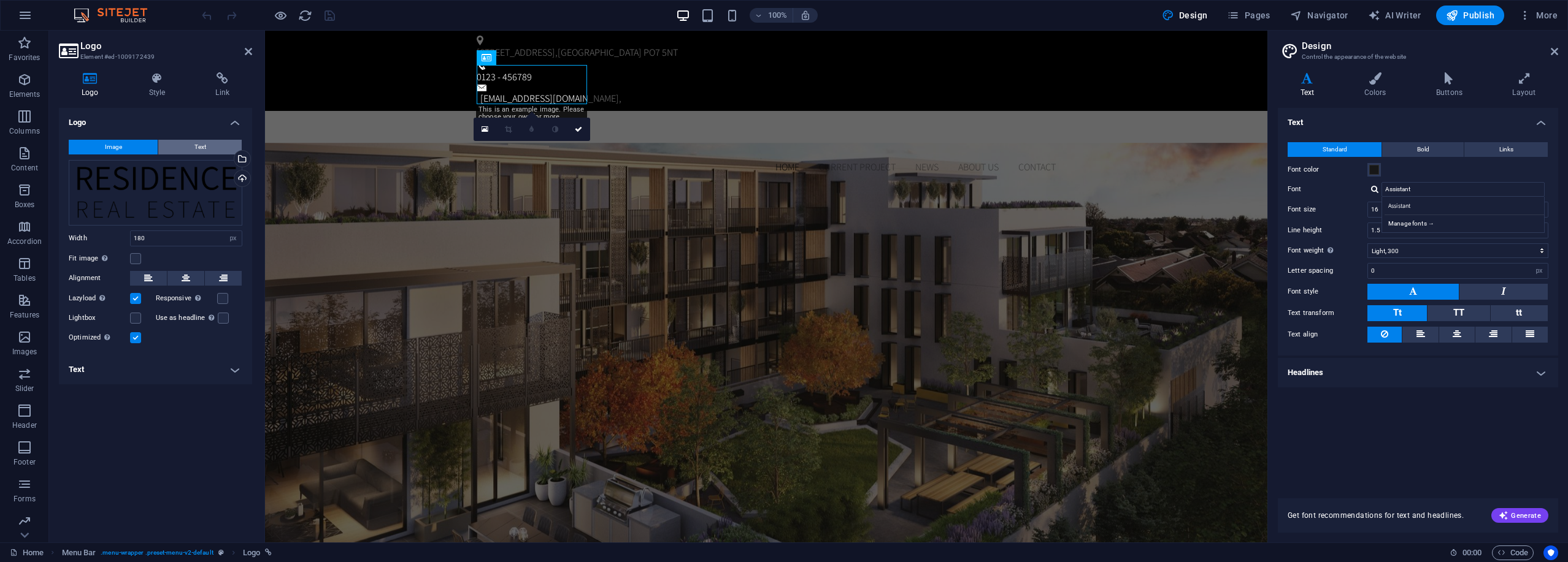
click at [201, 143] on span "Text" at bounding box center [201, 147] width 12 height 15
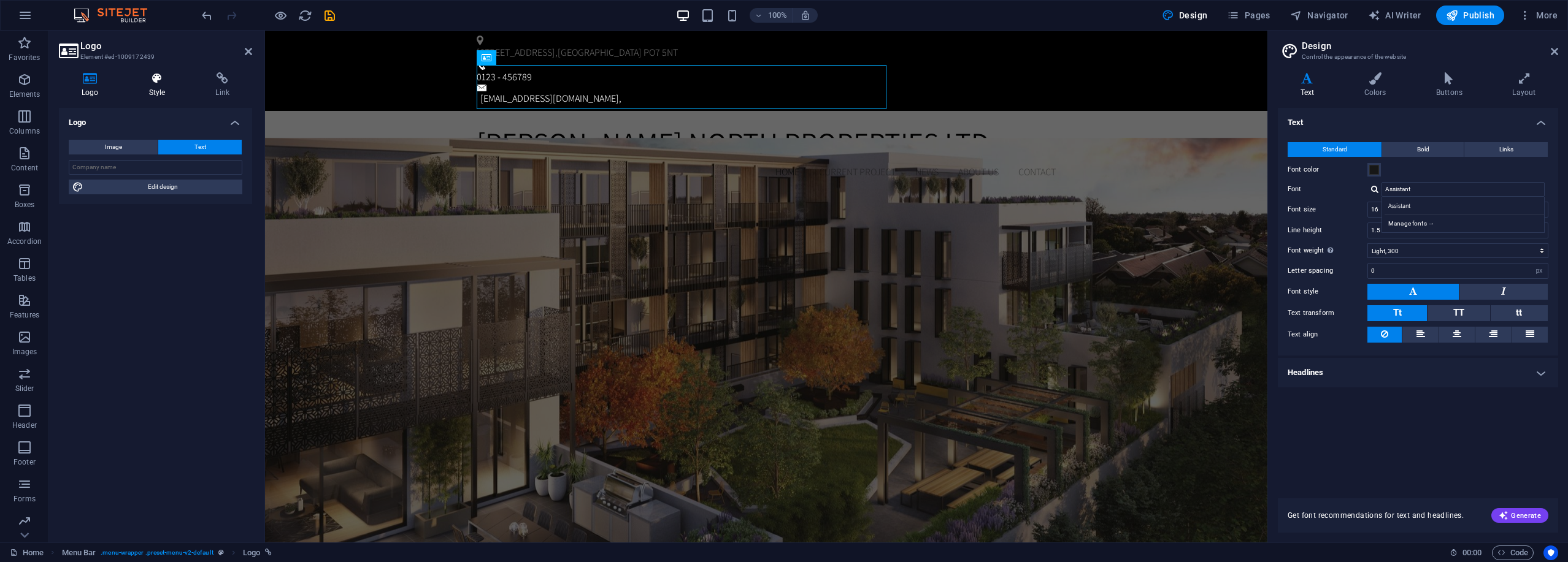
click at [160, 87] on h4 "Style" at bounding box center [160, 85] width 67 height 26
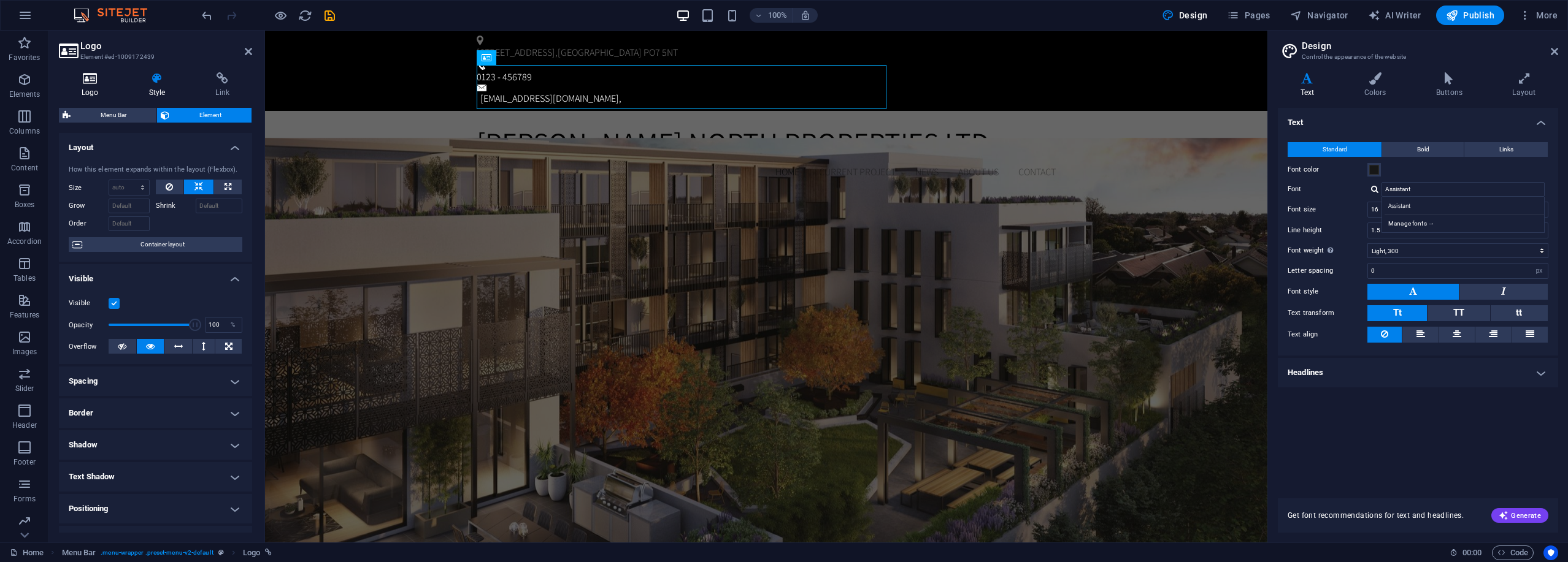
click at [94, 88] on h4 "Logo" at bounding box center [93, 85] width 67 height 26
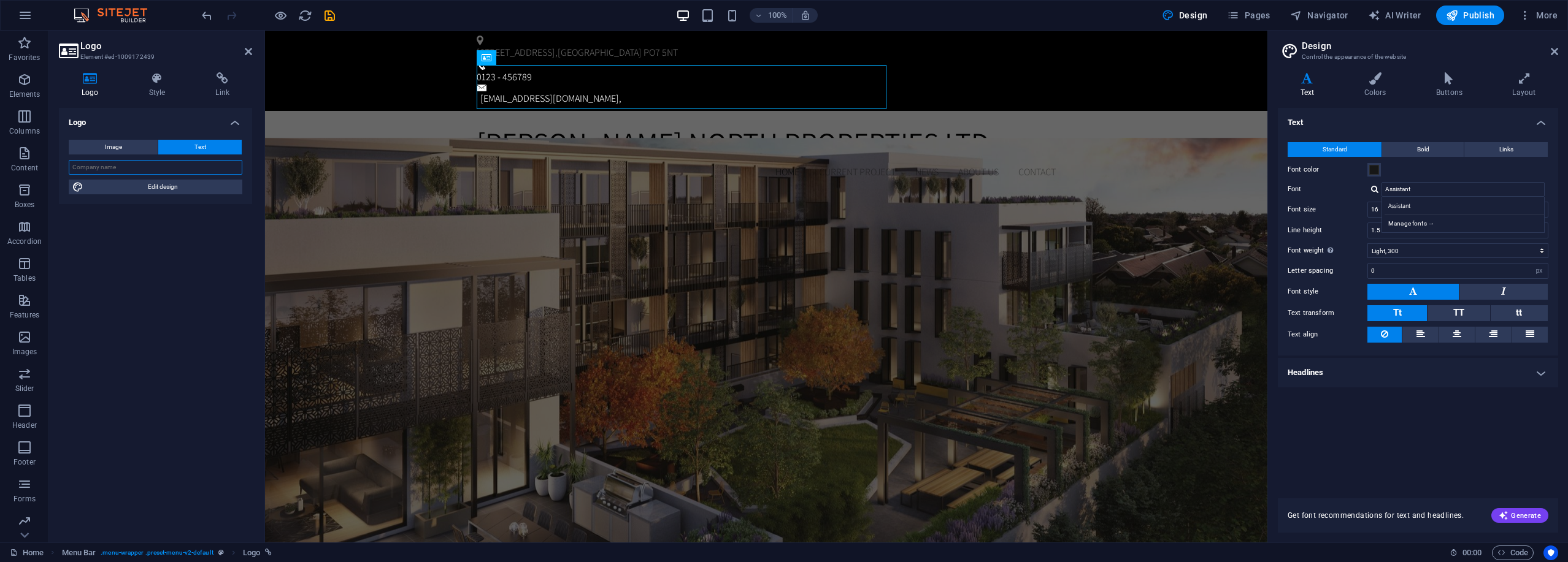
click at [175, 170] on input "text" at bounding box center [156, 167] width 174 height 15
click at [146, 171] on input "text" at bounding box center [156, 167] width 174 height 15
paste input "William North Properties ltd"
type input "[PERSON_NAME] North Properties Ltd"
click at [172, 190] on span "Edit design" at bounding box center [162, 187] width 151 height 15
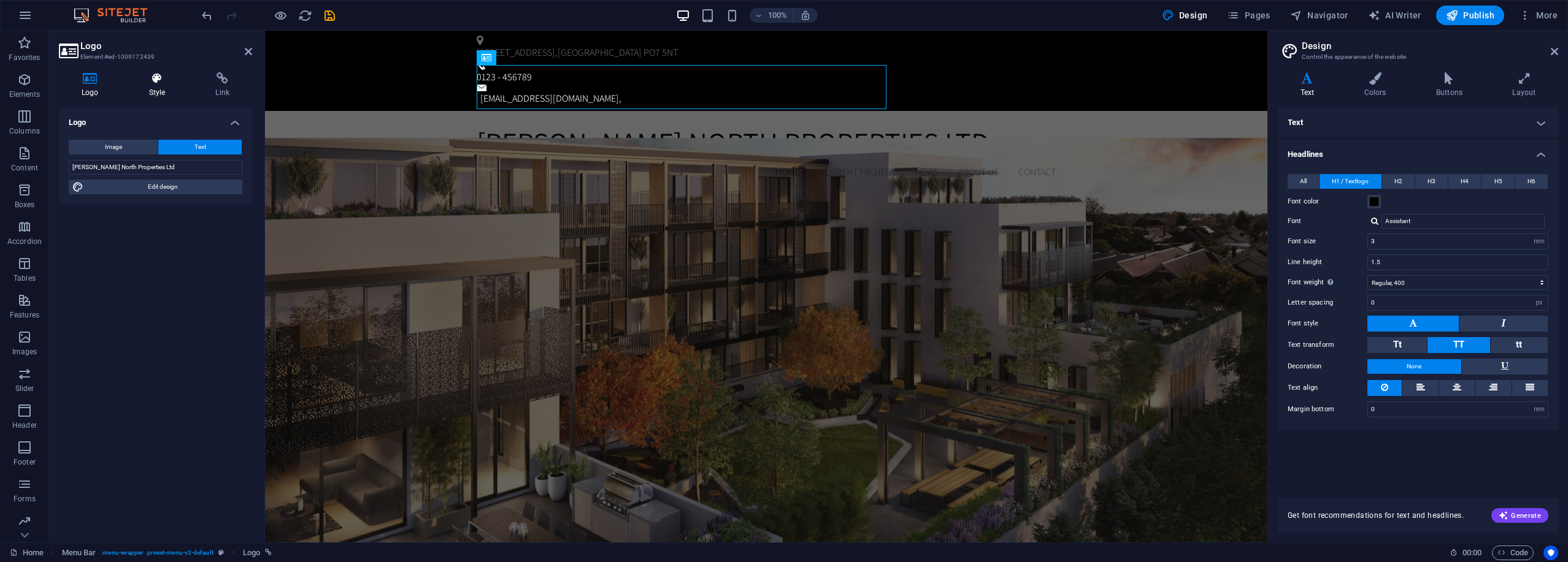
click at [163, 82] on icon at bounding box center [157, 78] width 62 height 12
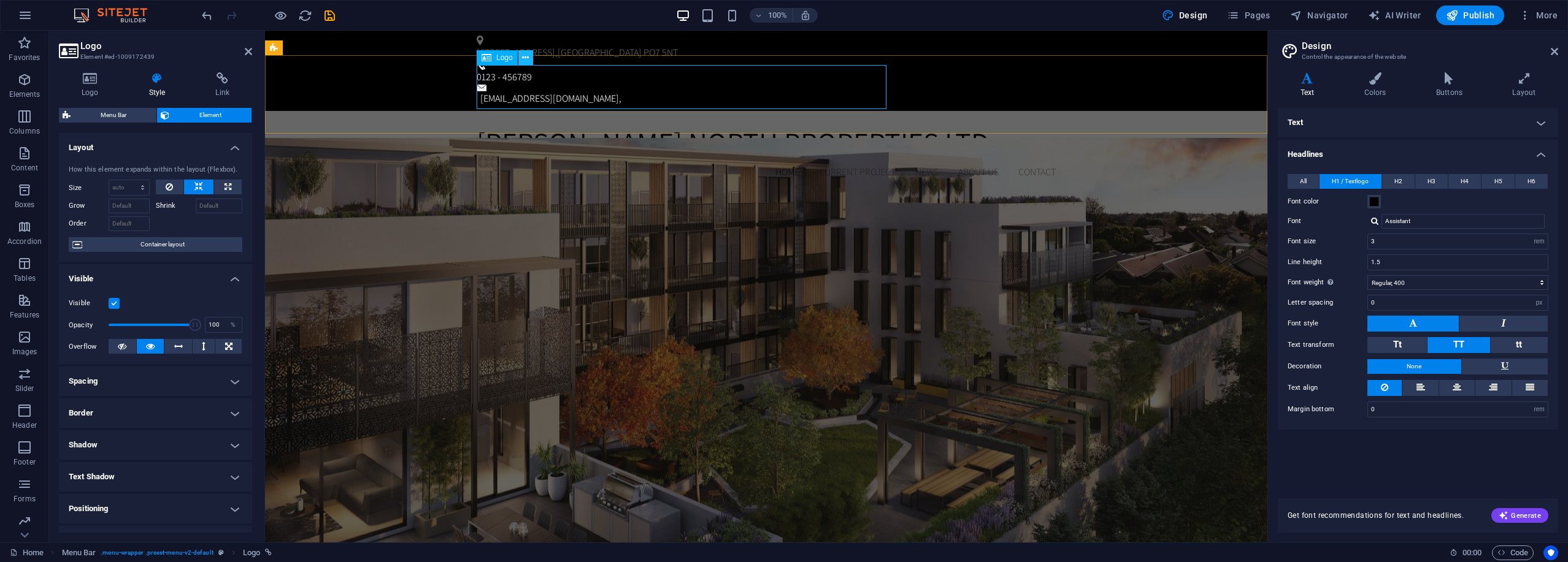
click at [525, 55] on icon at bounding box center [525, 57] width 7 height 13
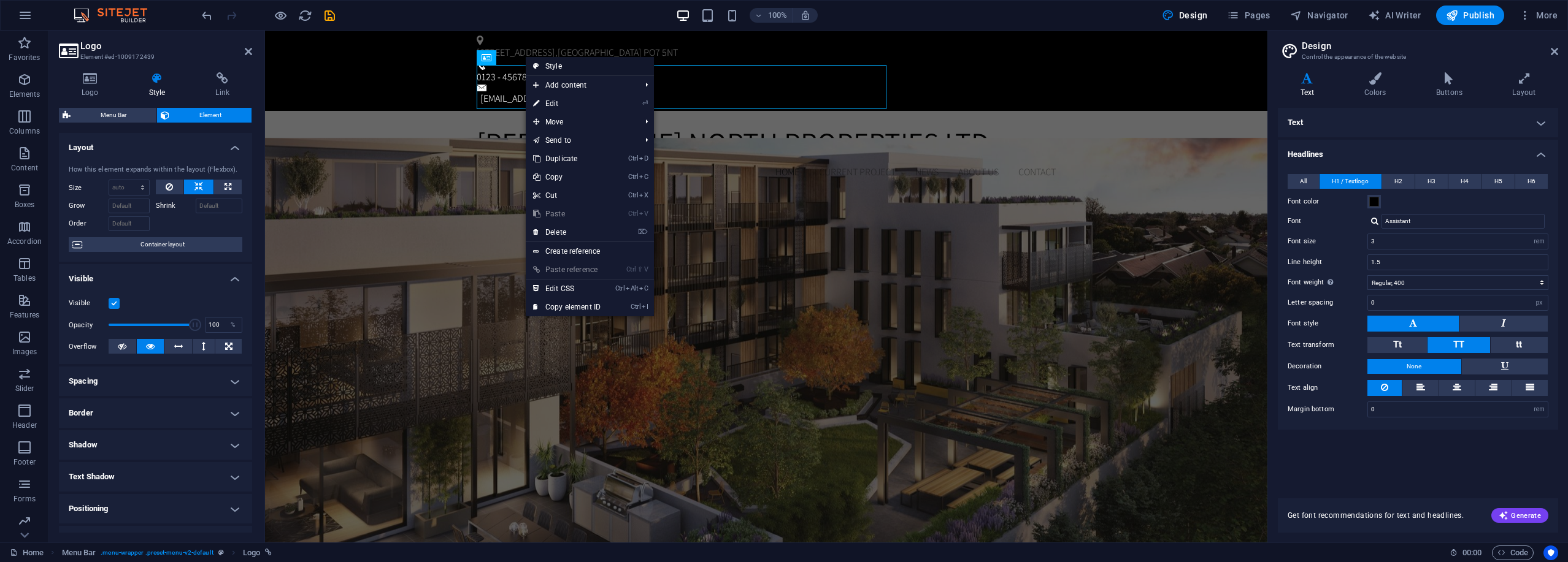
drag, startPoint x: 554, startPoint y: 66, endPoint x: 289, endPoint y: 36, distance: 266.7
click at [554, 66] on link "Style" at bounding box center [590, 66] width 128 height 19
select select "rem"
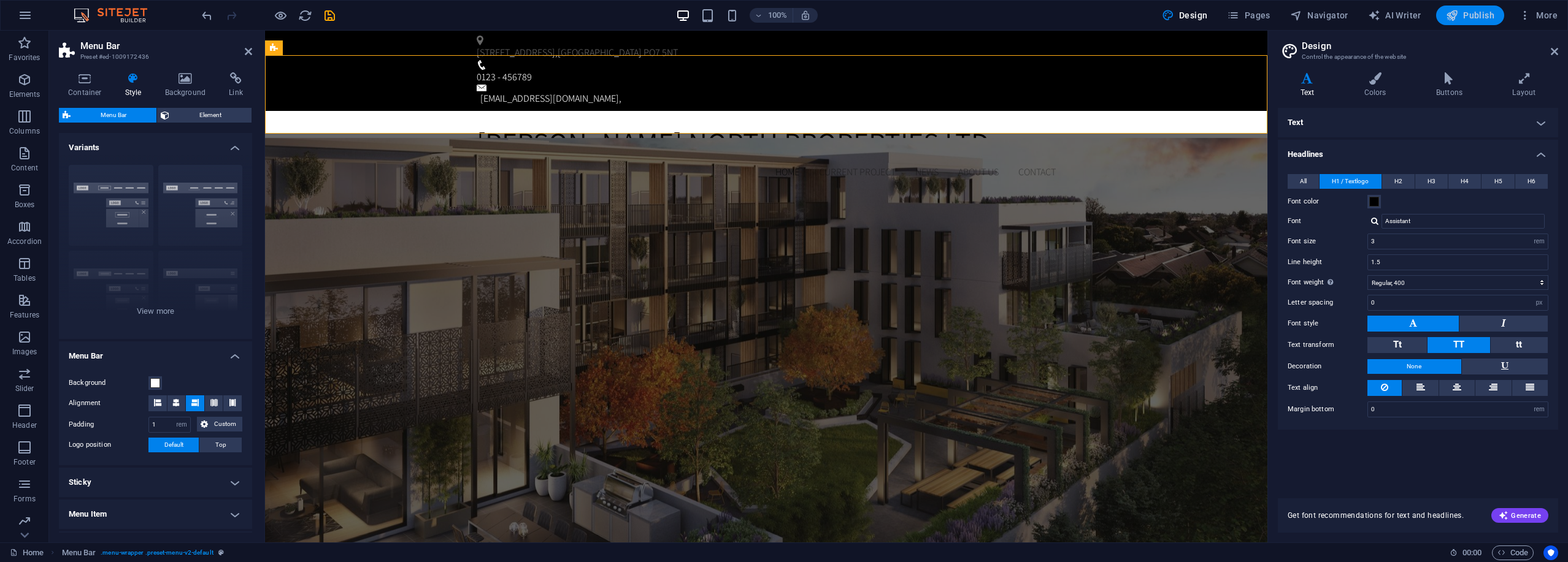
click at [782, 12] on span "Publish" at bounding box center [1469, 15] width 48 height 12
checkbox input "false"
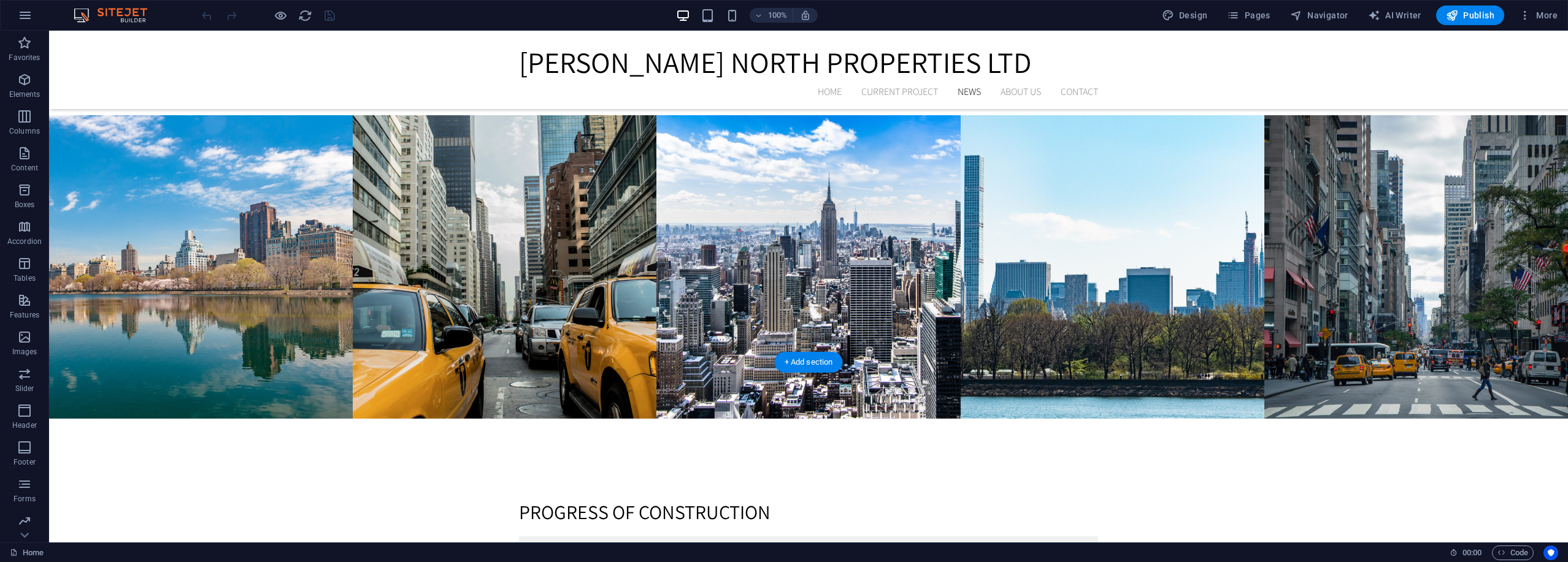
scroll to position [3076, 0]
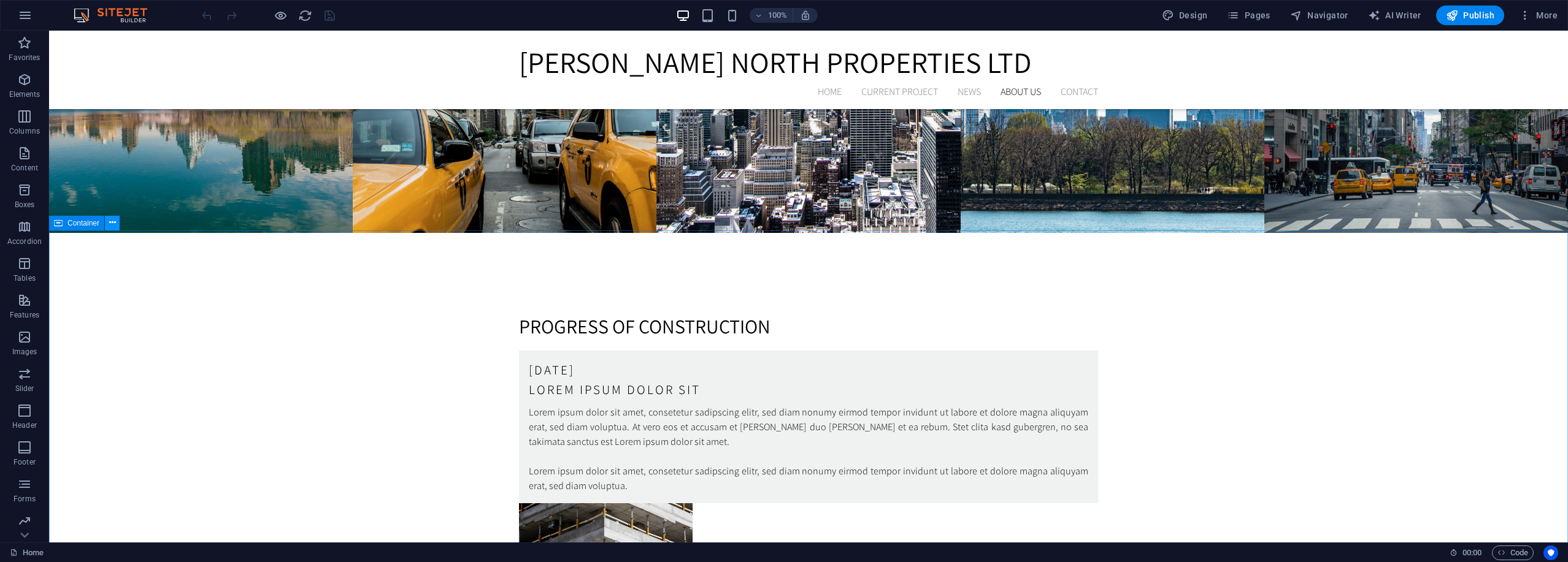
click at [109, 223] on button at bounding box center [112, 223] width 15 height 15
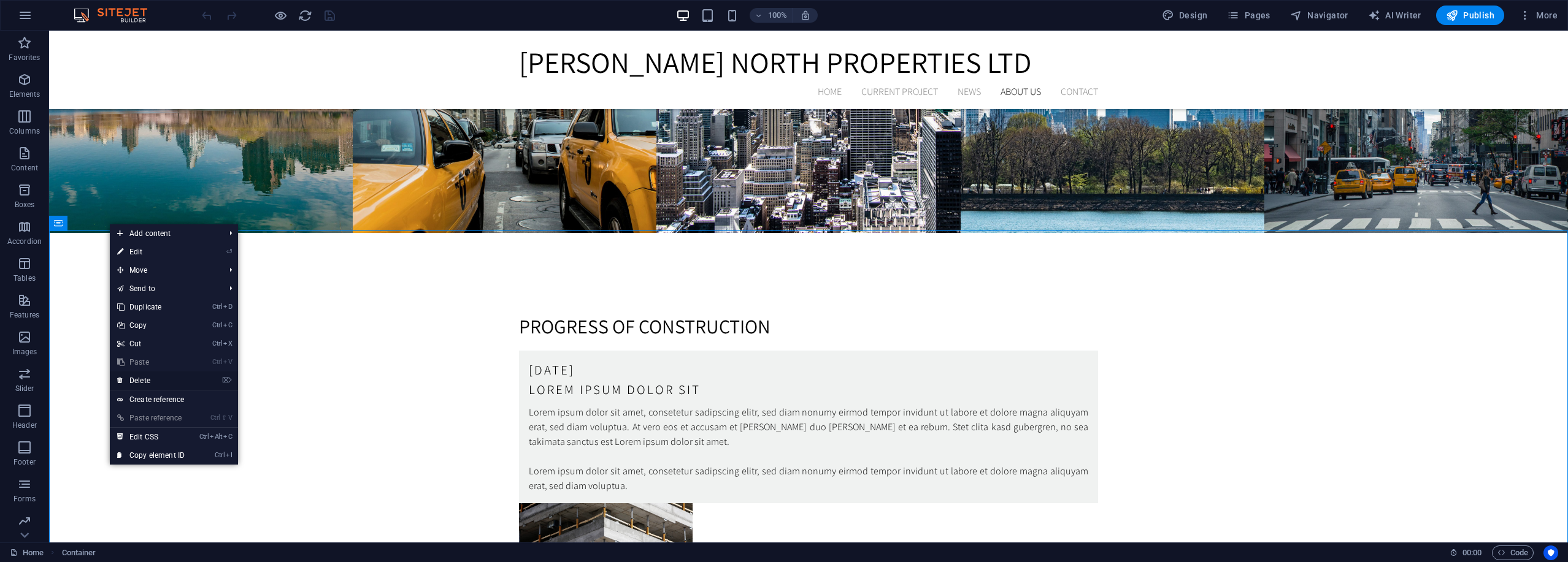
click at [149, 383] on link "⌦ Delete" at bounding box center [150, 380] width 82 height 19
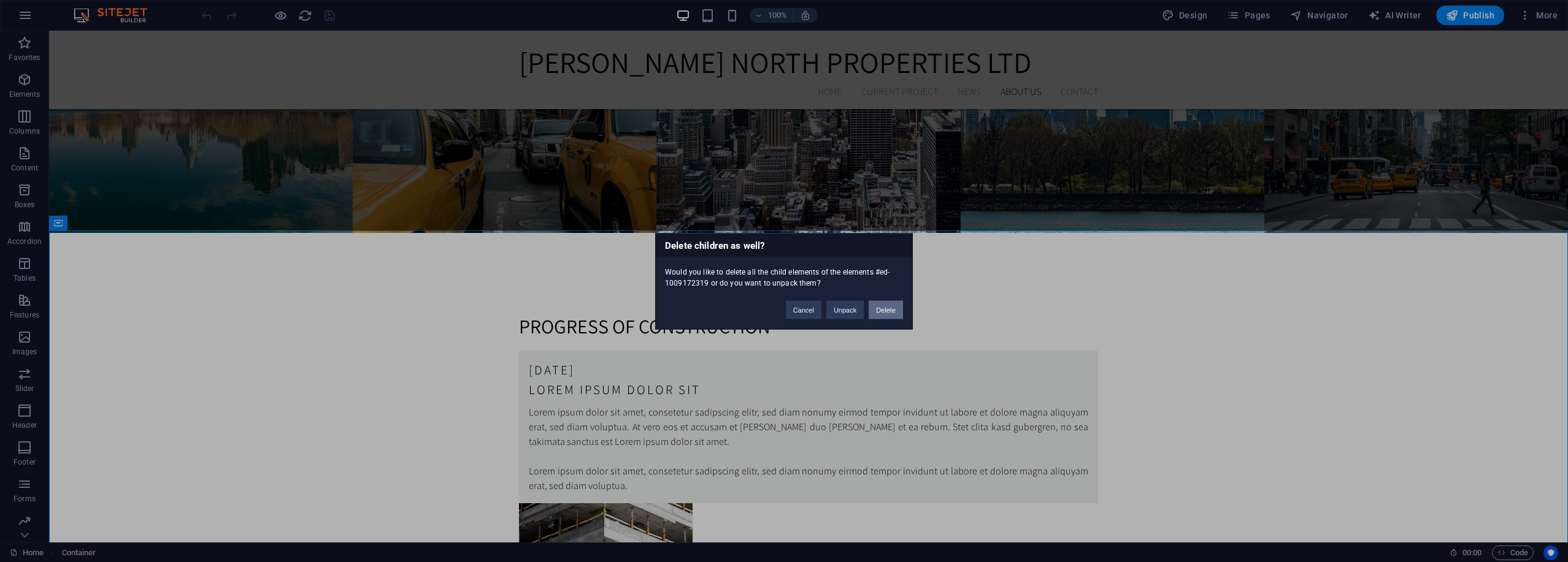
drag, startPoint x: 875, startPoint y: 308, endPoint x: 786, endPoint y: 274, distance: 95.3
click at [875, 308] on button "Delete" at bounding box center [885, 309] width 35 height 19
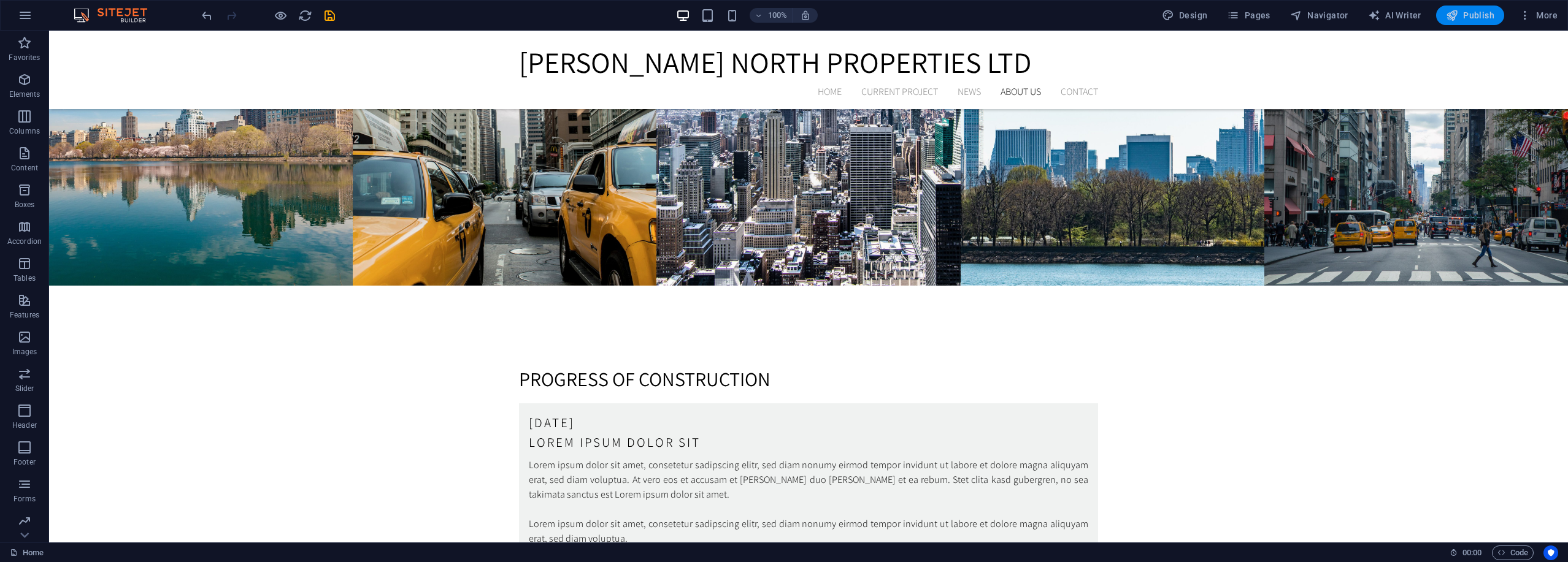
click at [1479, 17] on span "Publish" at bounding box center [1469, 15] width 48 height 12
